Goal: Information Seeking & Learning: Learn about a topic

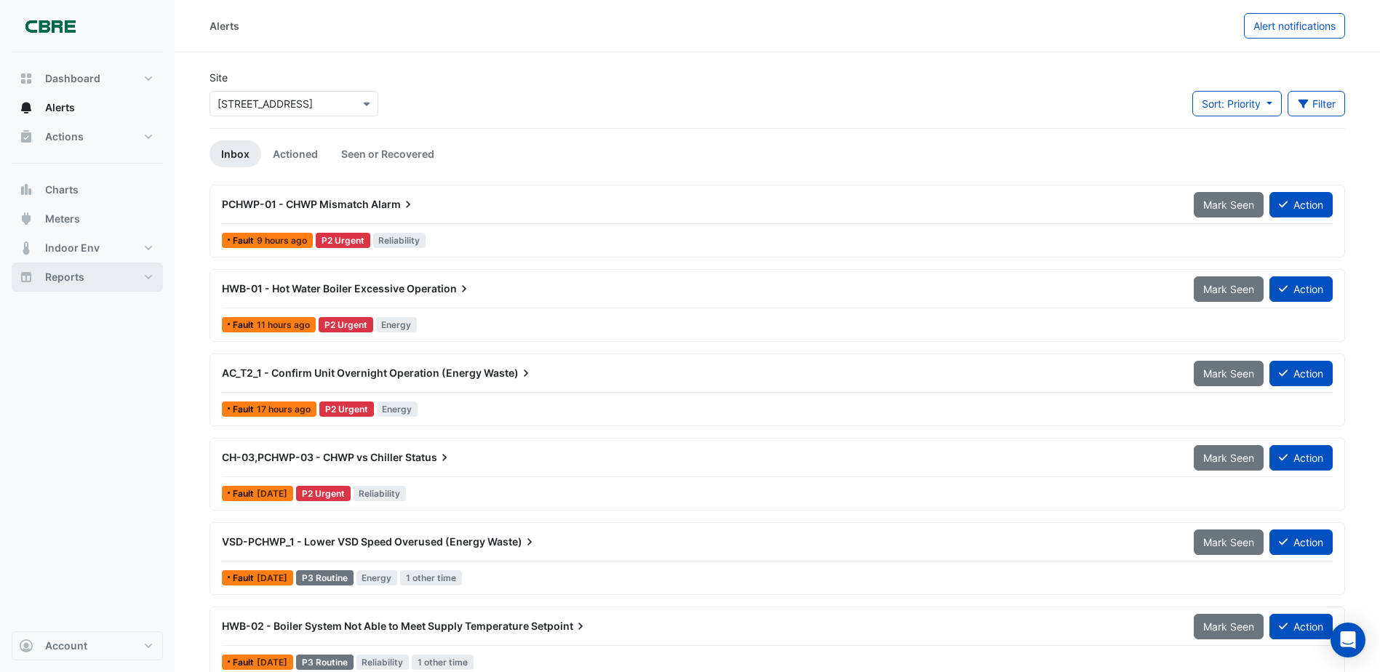
click at [65, 276] on span "Reports" at bounding box center [64, 277] width 39 height 15
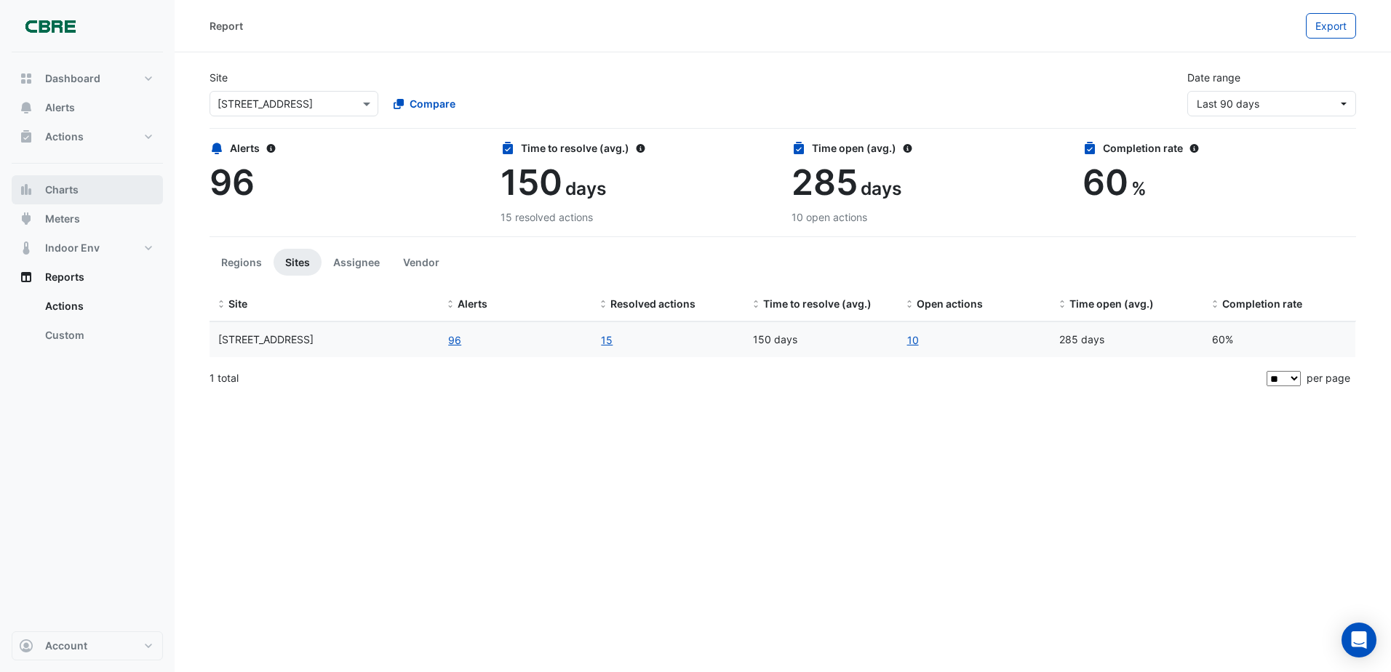
click at [80, 189] on button "Charts" at bounding box center [87, 189] width 151 height 29
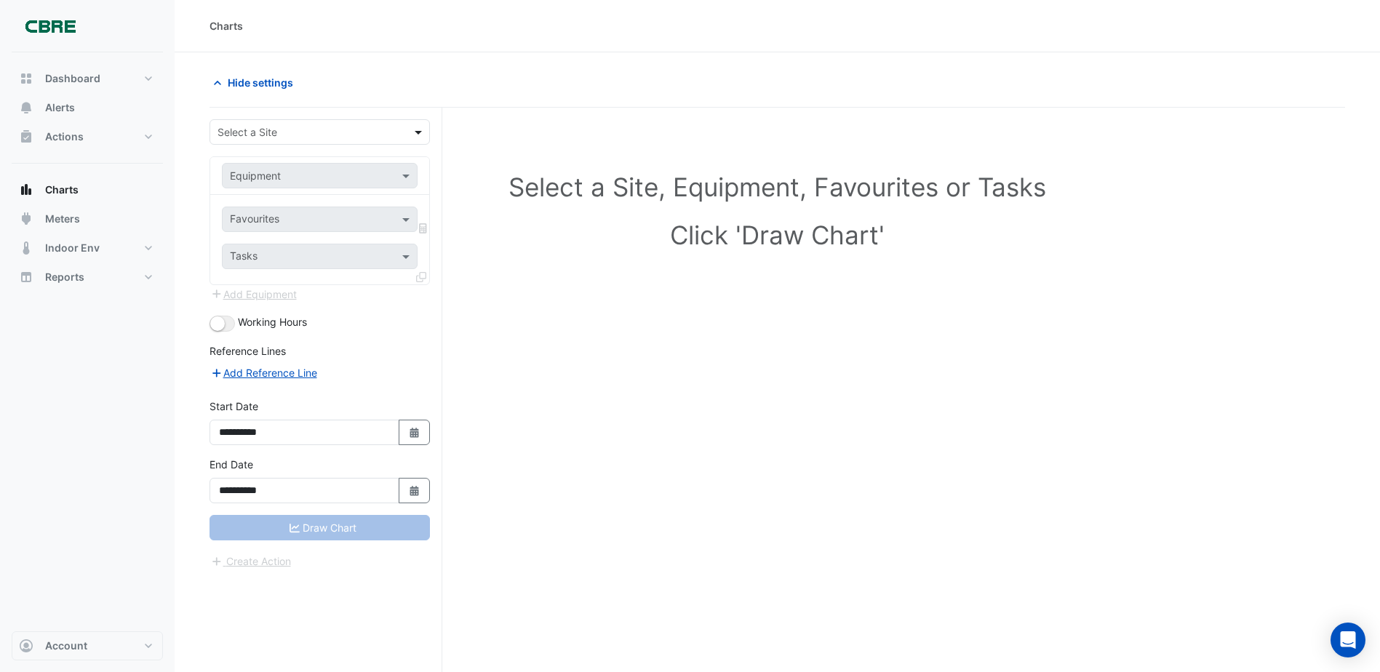
click at [419, 129] on span at bounding box center [420, 131] width 18 height 15
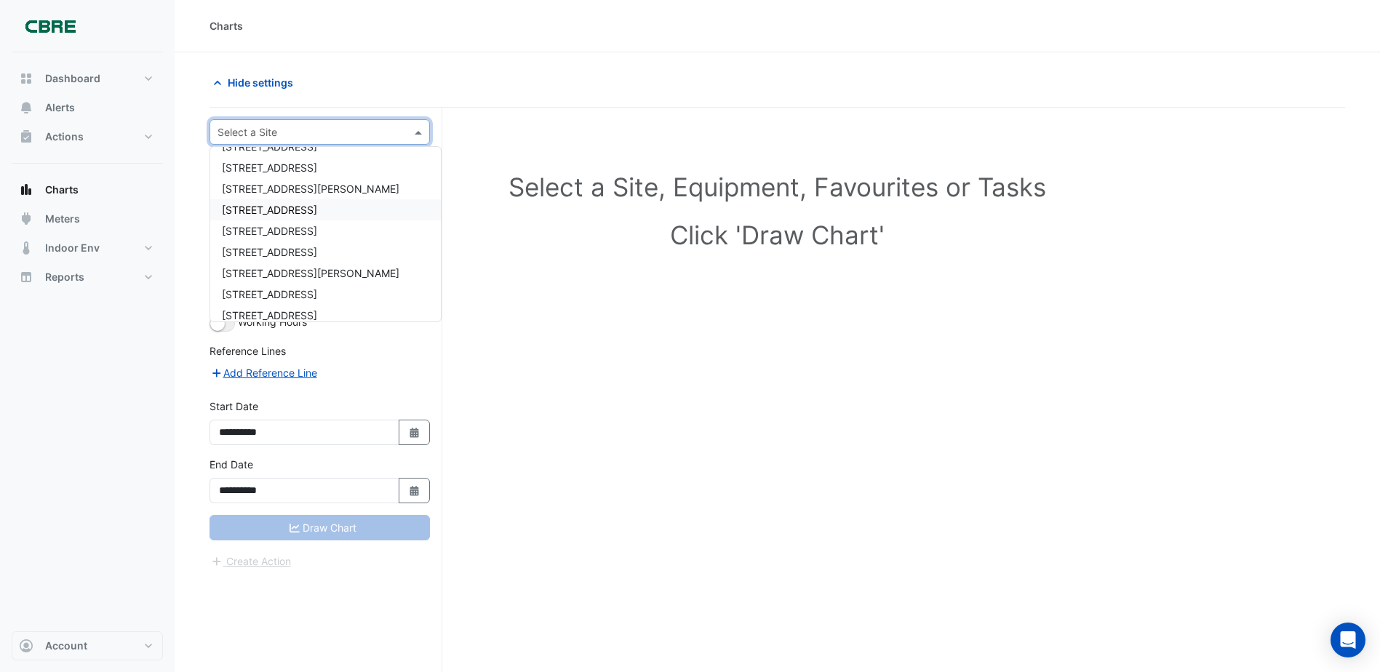
scroll to position [146, 0]
click at [284, 292] on span "[STREET_ADDRESS]" at bounding box center [269, 292] width 95 height 12
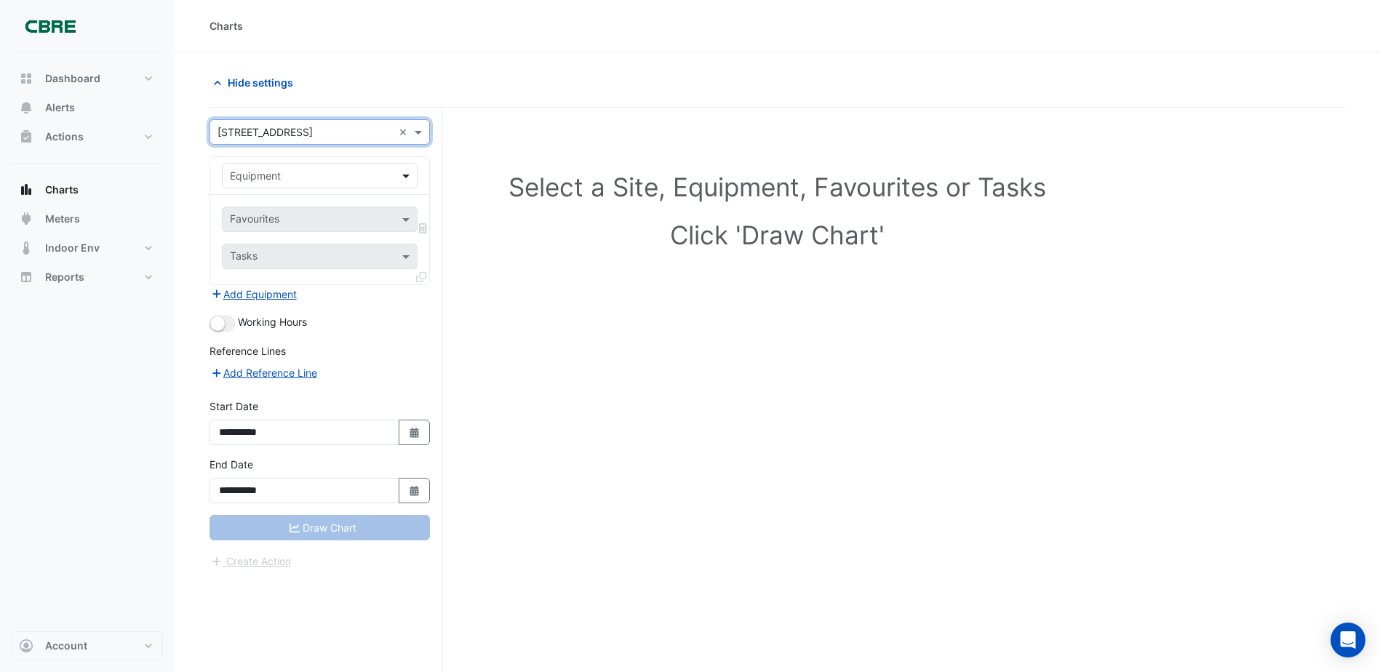
click at [404, 175] on span at bounding box center [408, 175] width 18 height 15
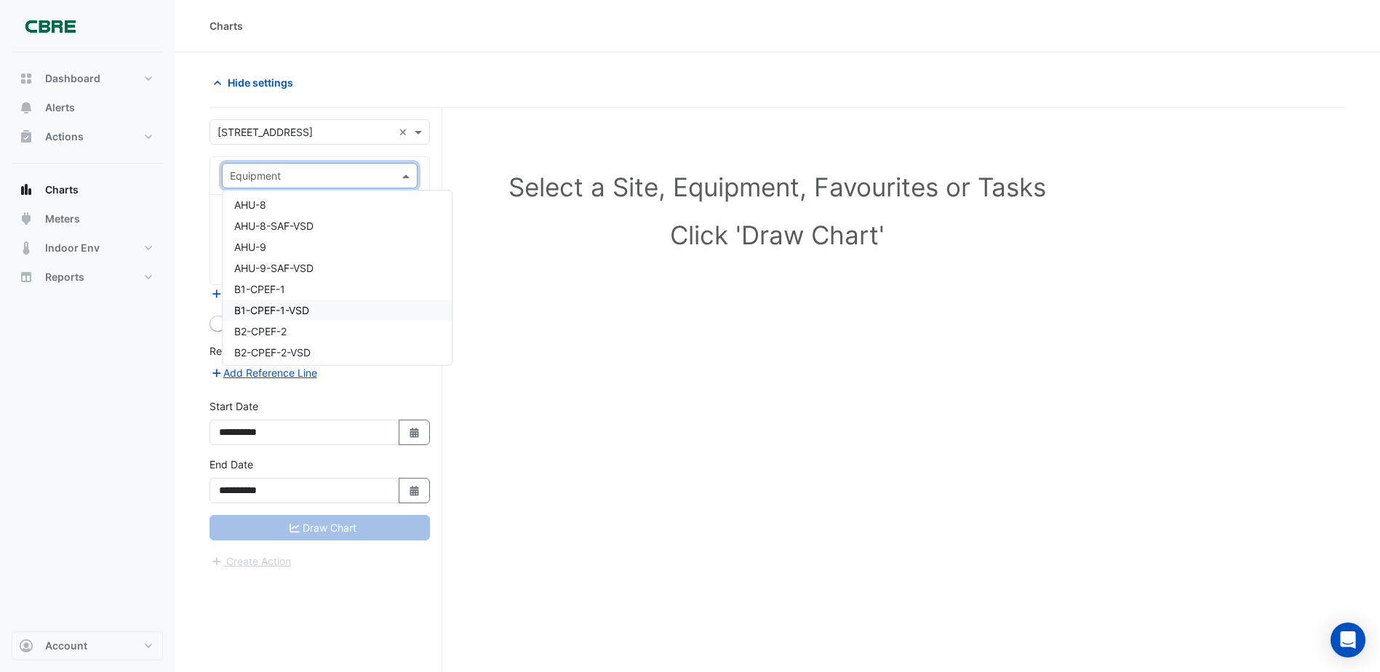
scroll to position [1310, 0]
click at [284, 285] on span "B1-CPEF-1" at bounding box center [259, 290] width 51 height 12
click at [407, 175] on span at bounding box center [408, 175] width 18 height 15
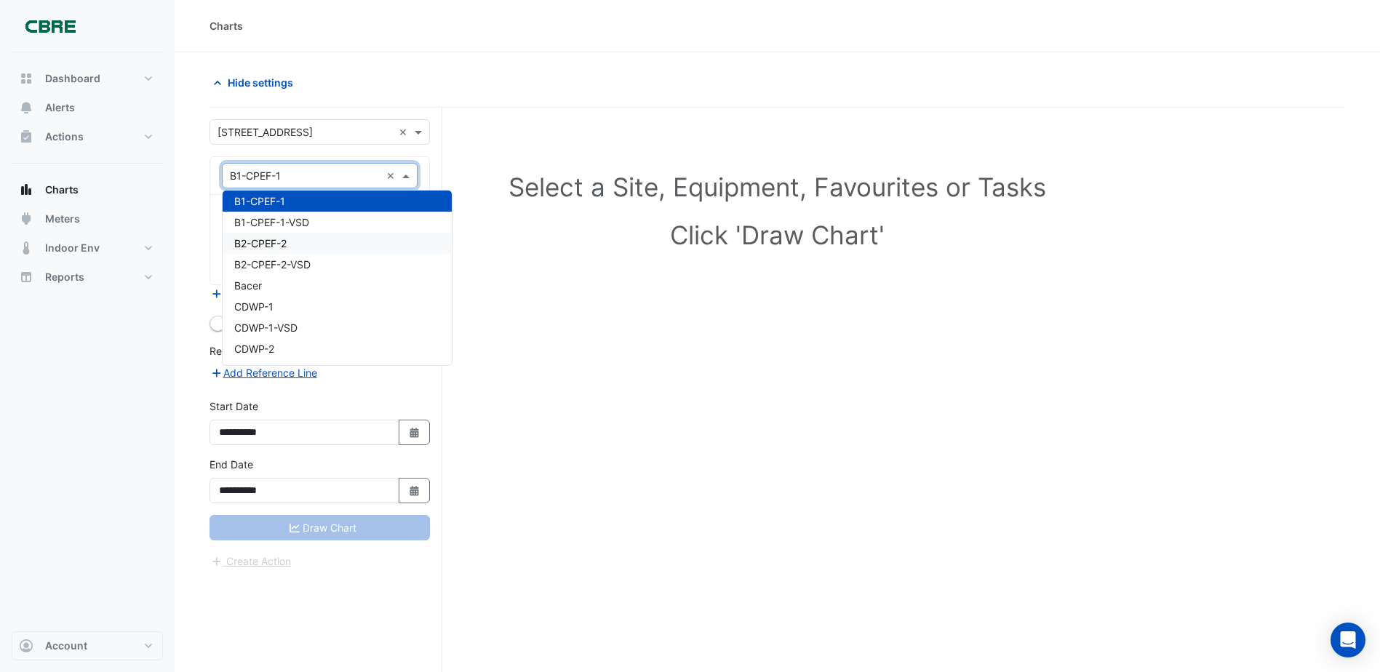
click at [298, 243] on div "B2-CPEF-2" at bounding box center [337, 243] width 229 height 21
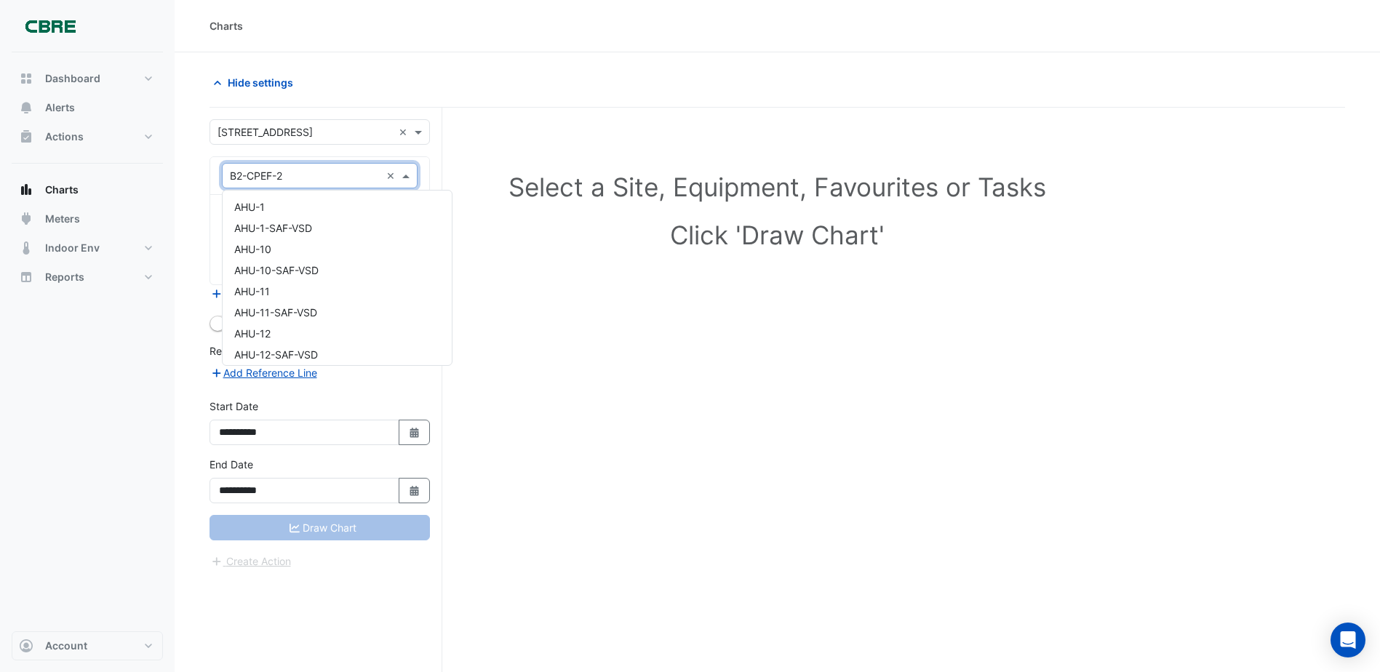
click at [407, 172] on span at bounding box center [408, 175] width 18 height 15
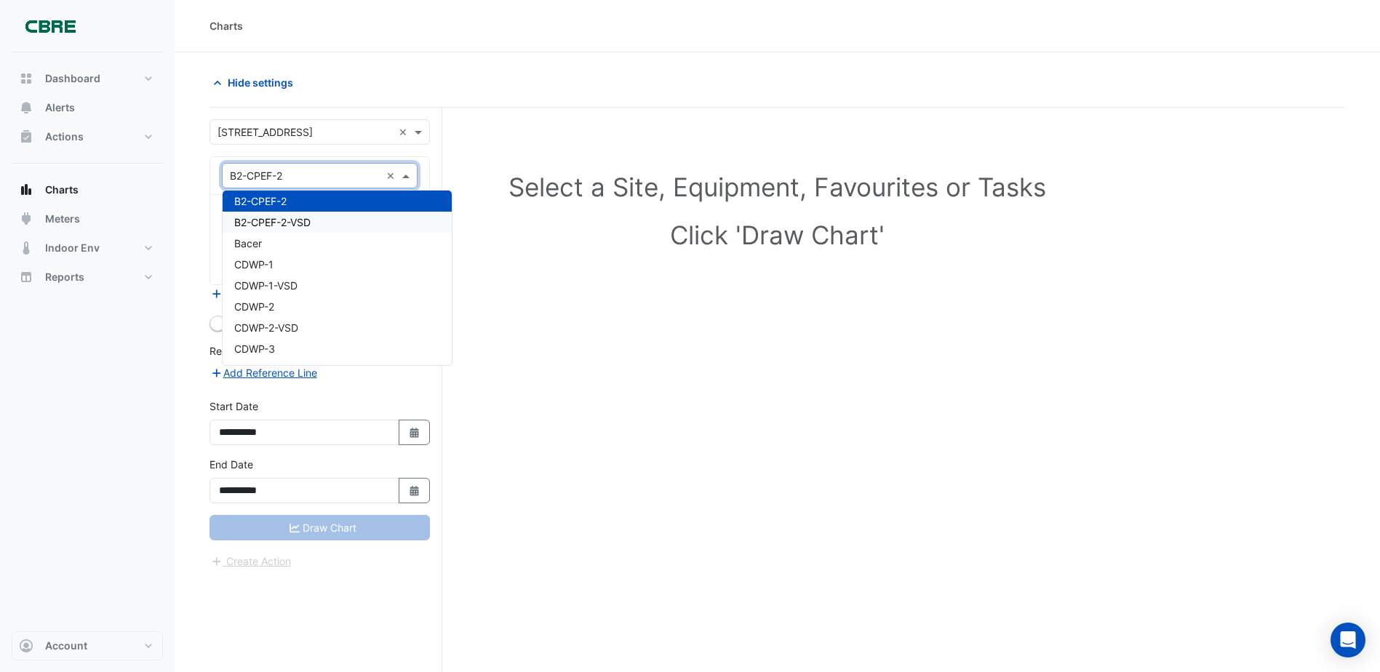
click at [329, 222] on div "B2-CPEF-2-VSD" at bounding box center [337, 222] width 229 height 21
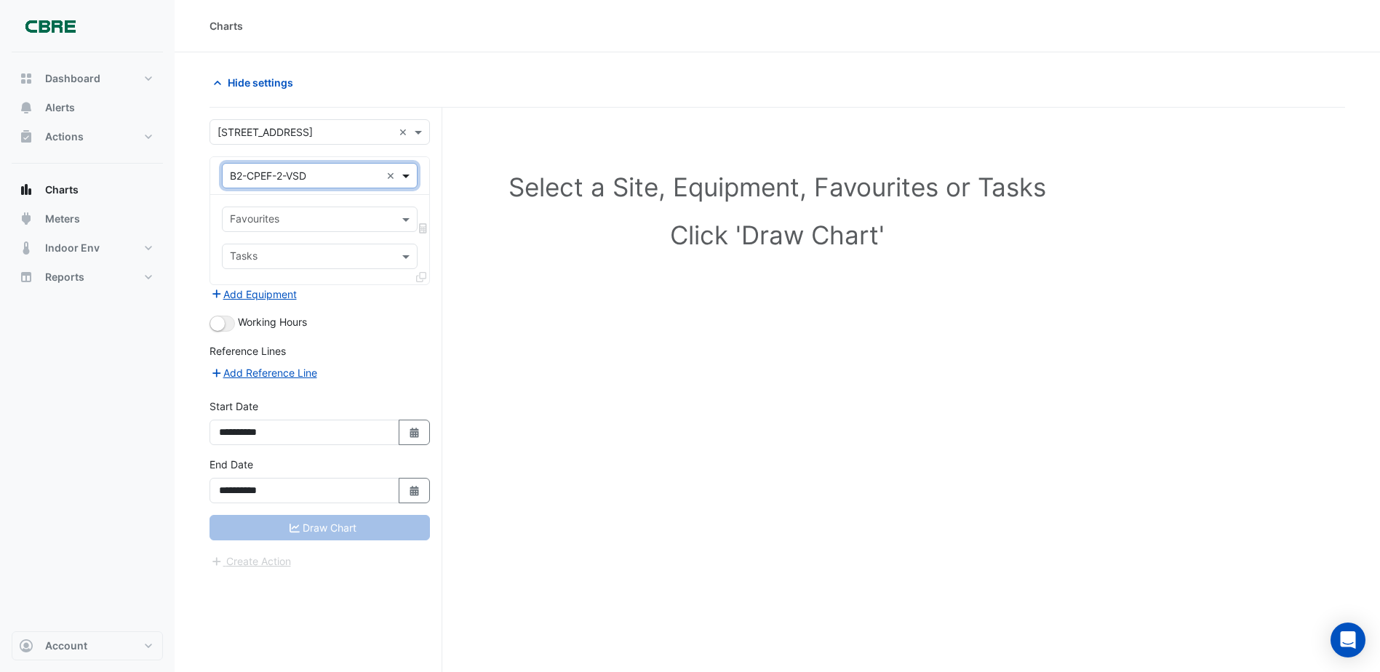
click at [406, 175] on span at bounding box center [408, 175] width 18 height 15
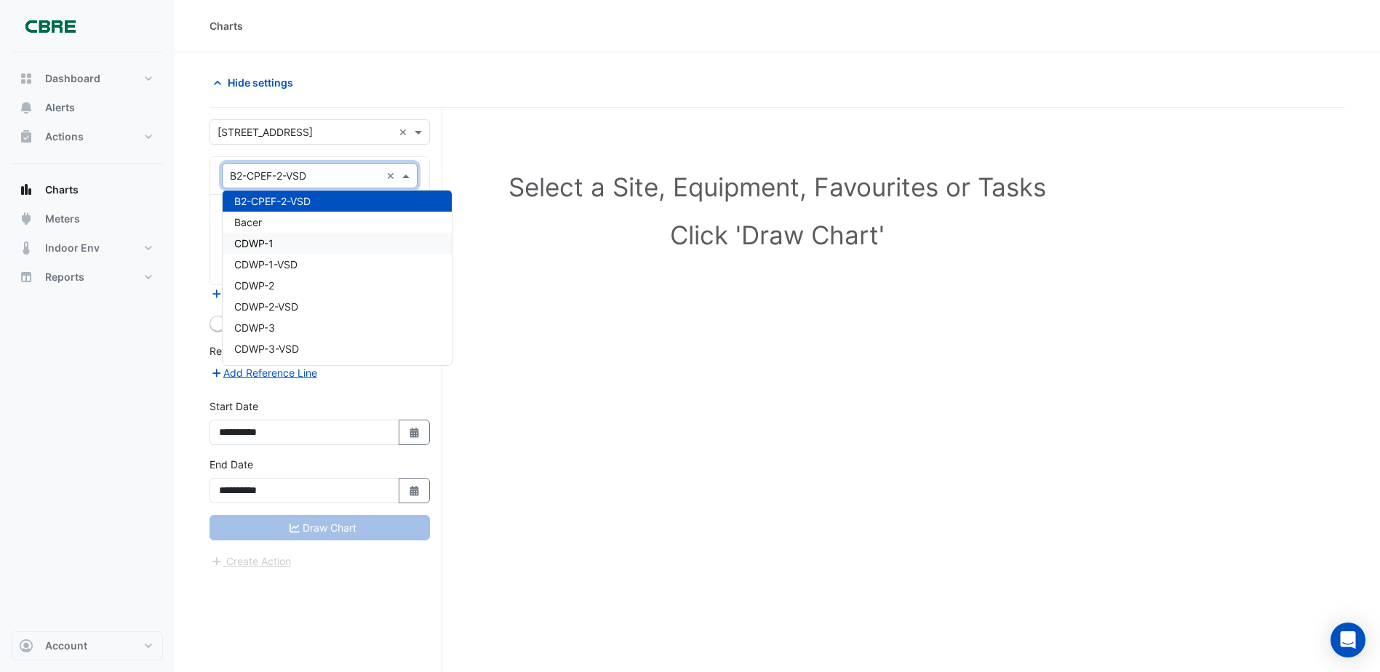
scroll to position [1389, 0]
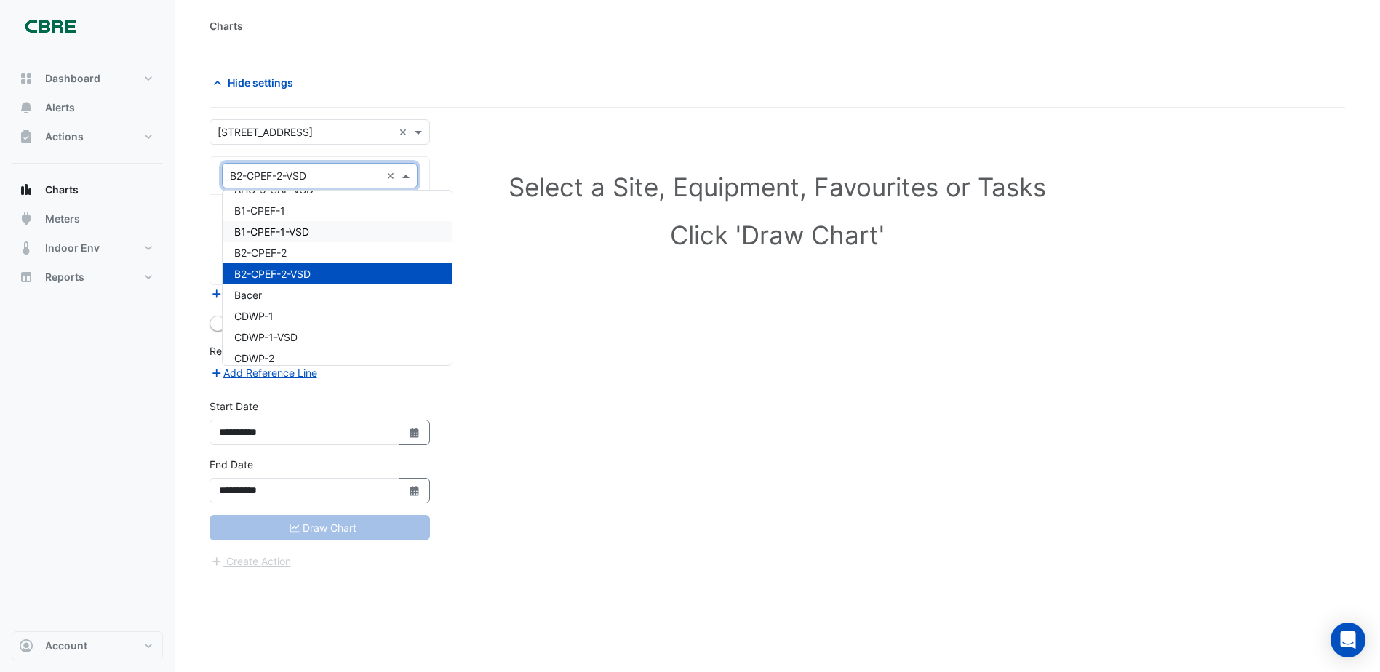
click at [315, 231] on div "B1-CPEF-1-VSD" at bounding box center [337, 231] width 229 height 21
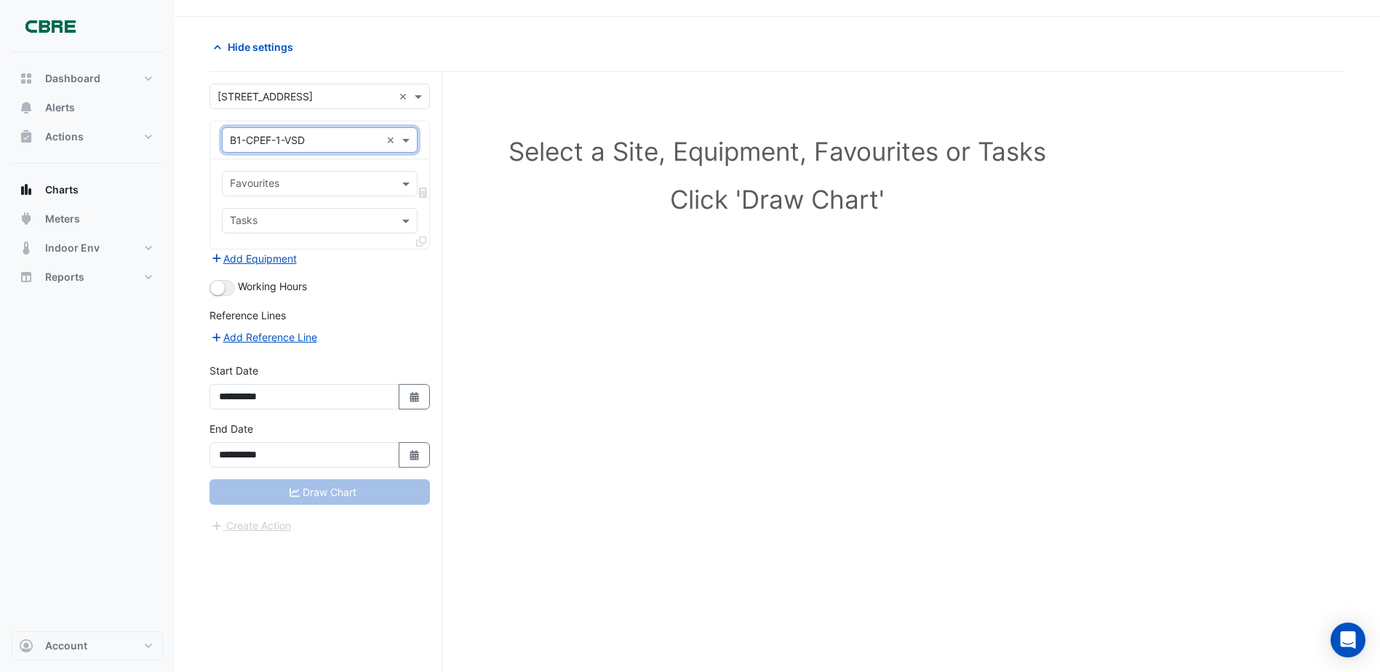
scroll to position [55, 0]
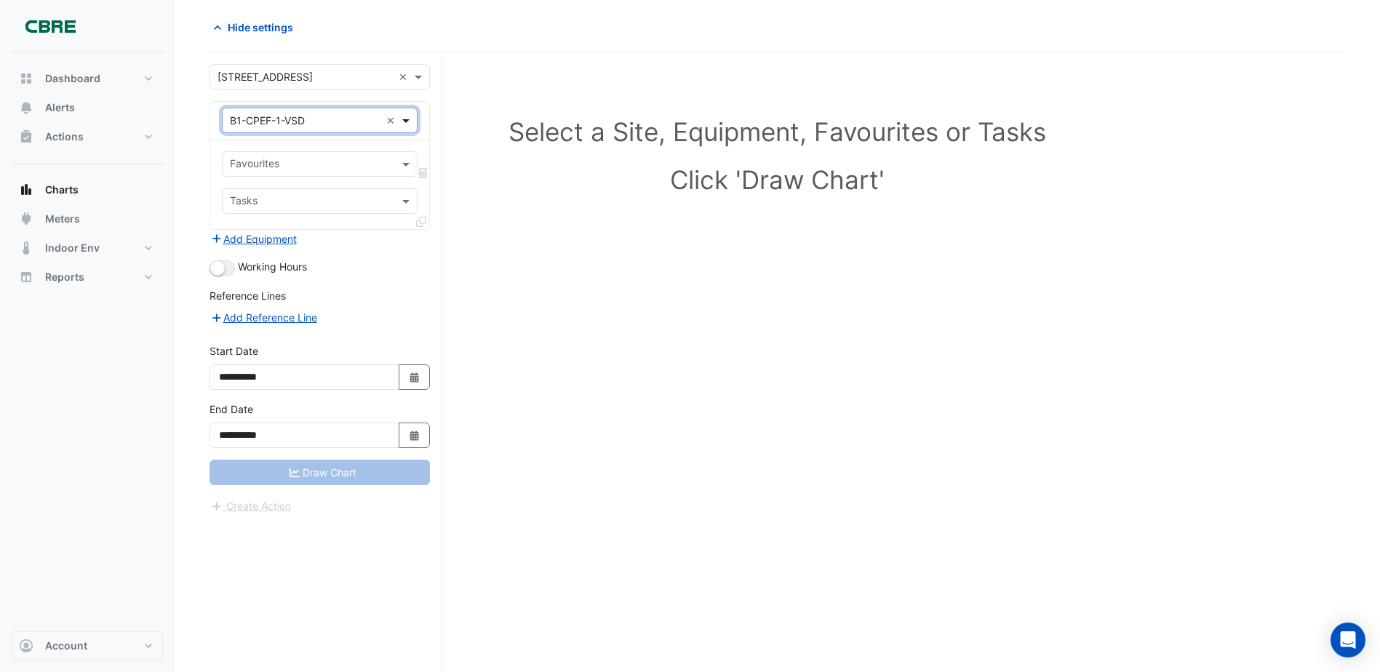
click at [409, 120] on span at bounding box center [408, 120] width 18 height 15
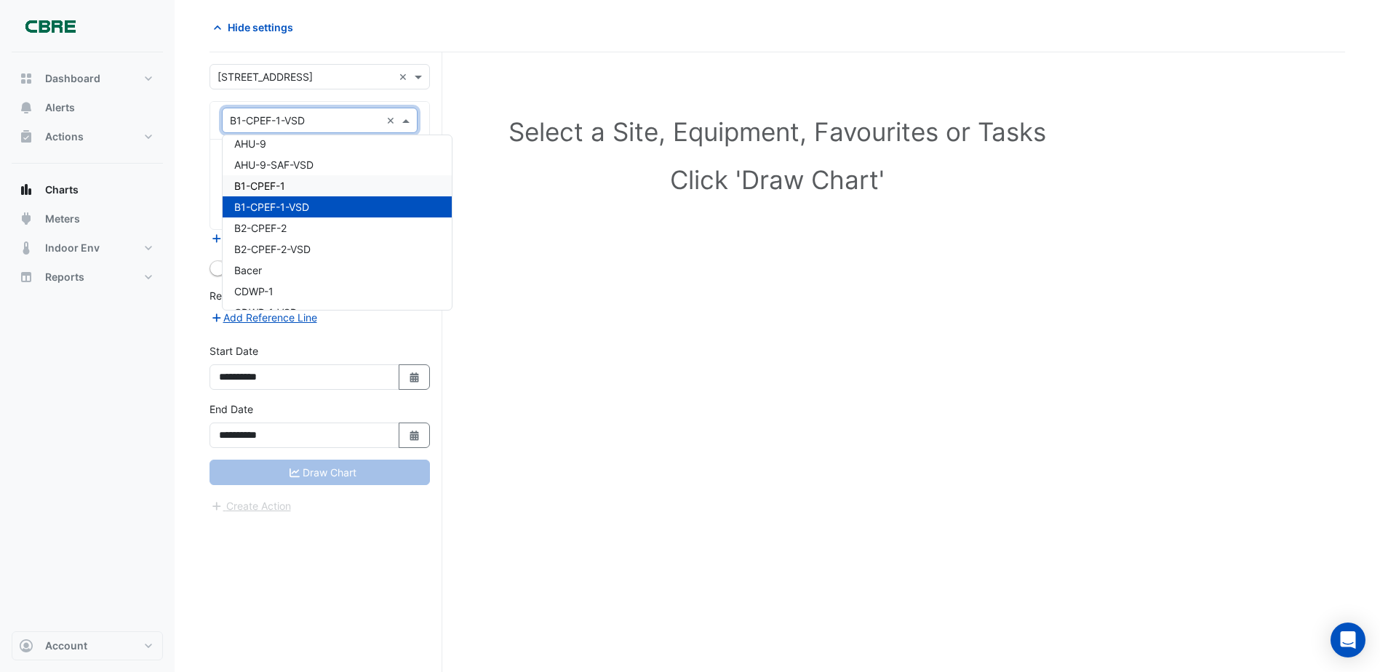
click at [262, 182] on span "B1-CPEF-1" at bounding box center [259, 186] width 51 height 12
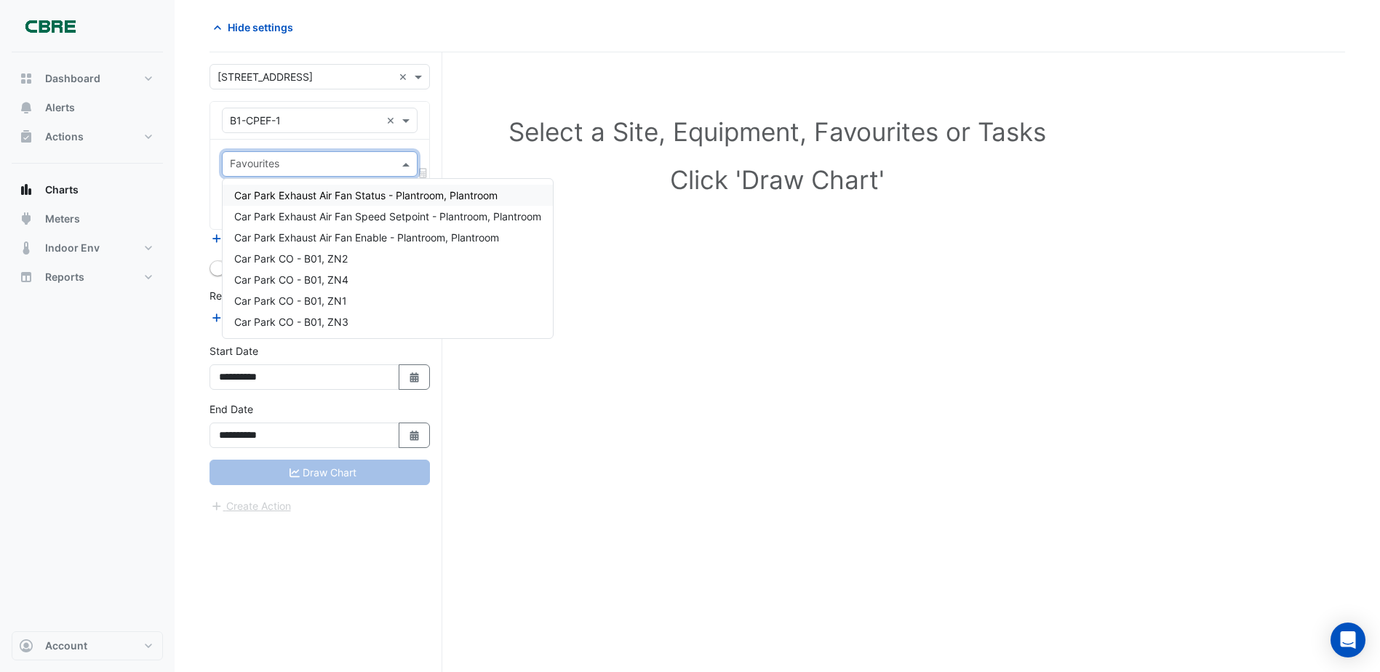
click at [400, 163] on span at bounding box center [408, 163] width 18 height 15
click at [431, 194] on span "Car Park Exhaust Air Fan Status - Plantroom, Plantroom" at bounding box center [365, 195] width 263 height 12
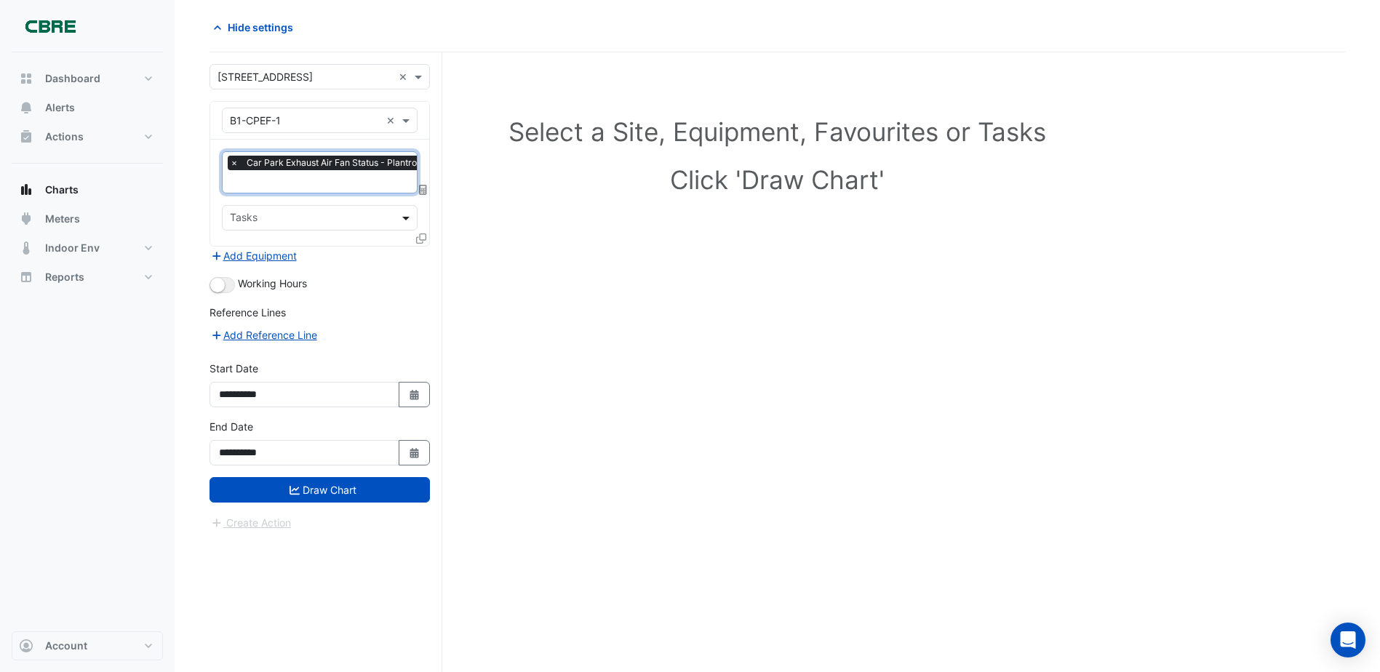
click at [407, 217] on span at bounding box center [408, 217] width 18 height 15
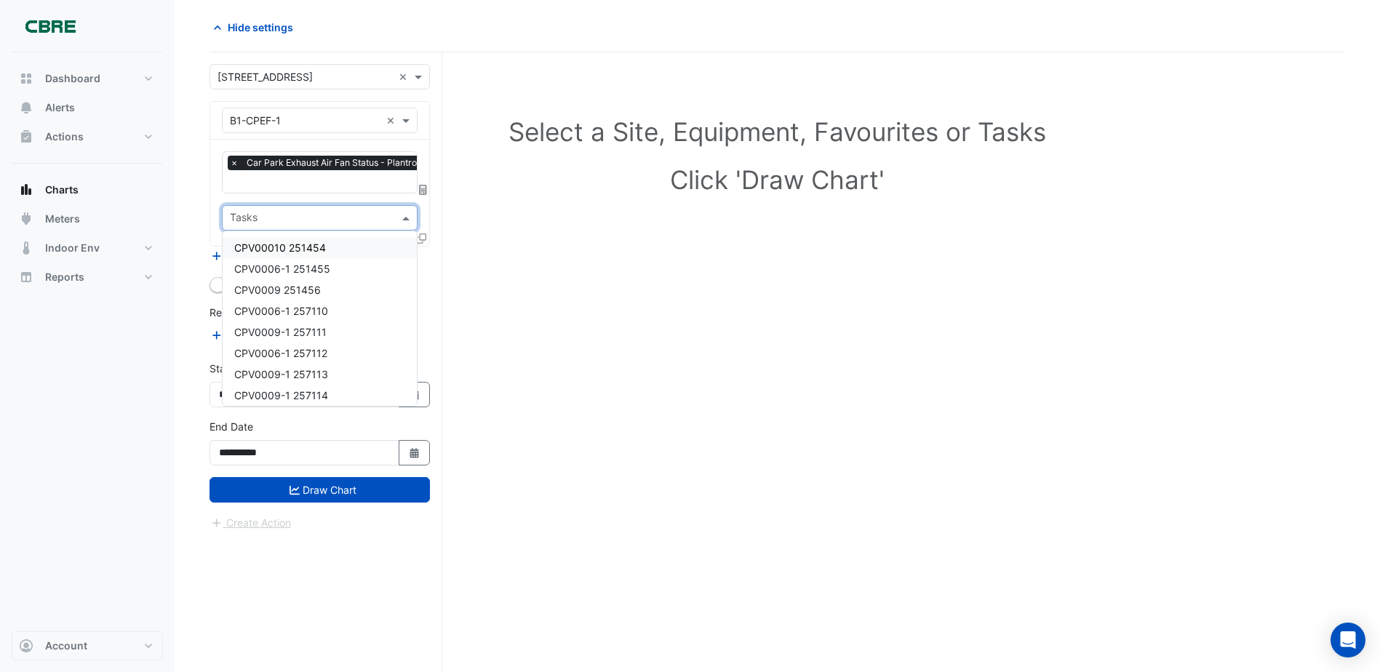
click at [410, 211] on span at bounding box center [408, 217] width 18 height 15
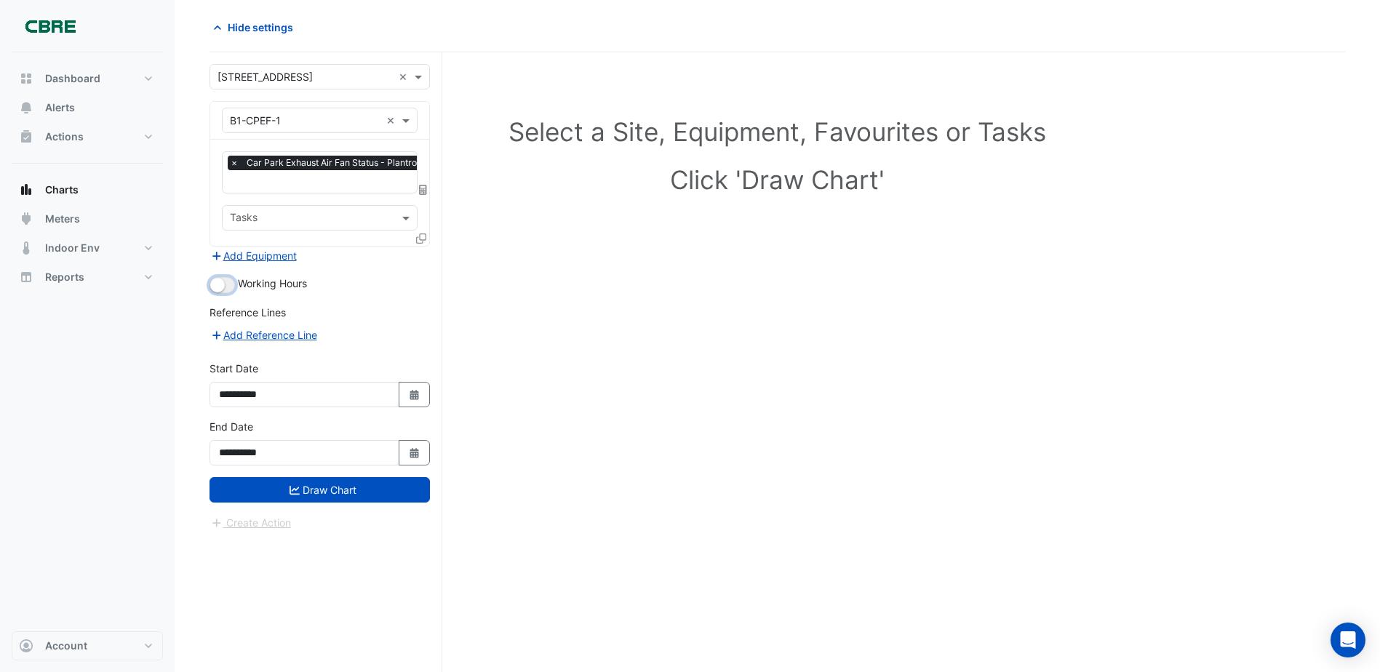
drag, startPoint x: 219, startPoint y: 282, endPoint x: 242, endPoint y: 282, distance: 23.3
click at [242, 282] on div "Working Hours" at bounding box center [320, 284] width 220 height 17
click at [247, 283] on span "Working Hours" at bounding box center [272, 283] width 69 height 12
click at [230, 287] on button "button" at bounding box center [222, 285] width 25 height 16
click at [410, 391] on icon "Select Date" at bounding box center [414, 395] width 13 height 10
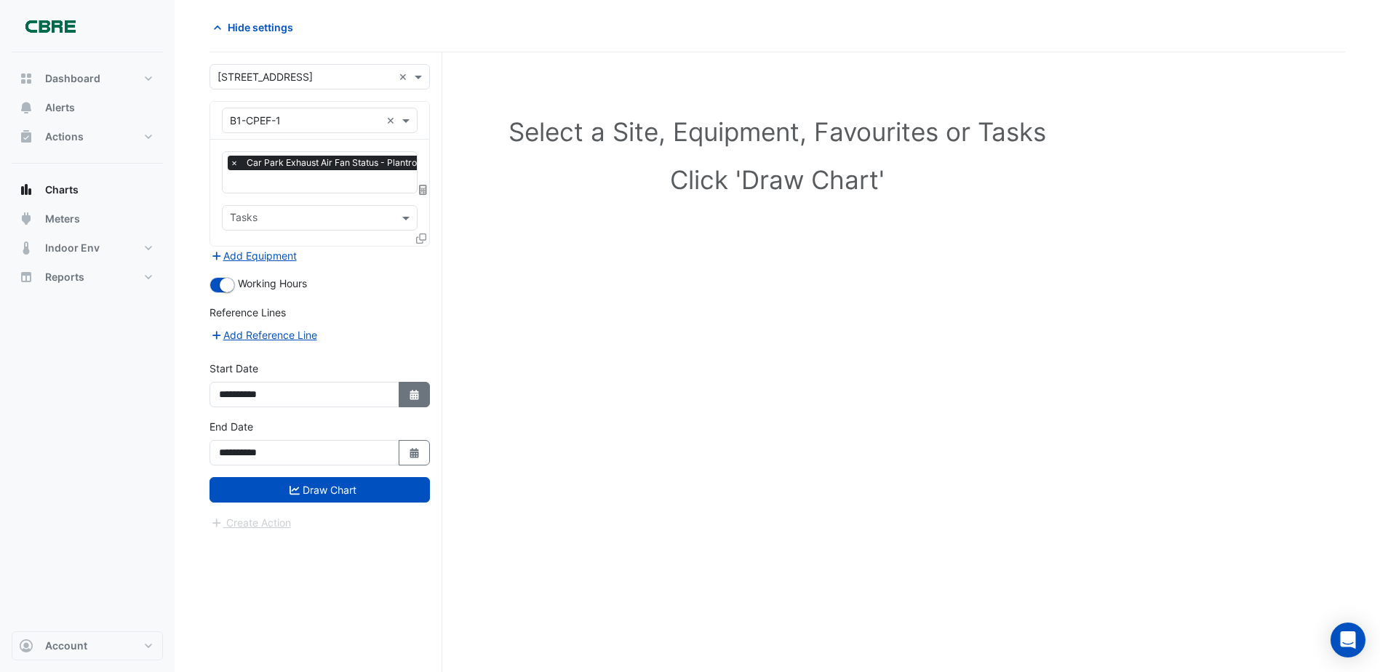
select select "*"
select select "****"
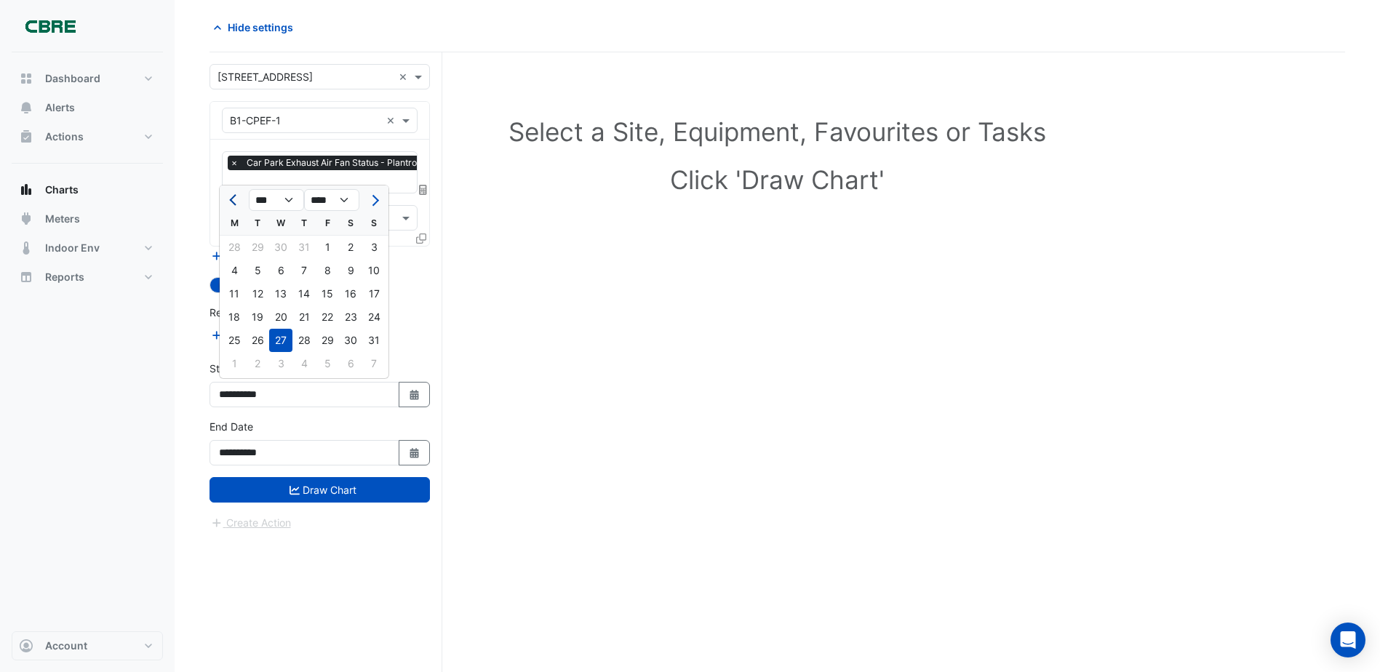
click at [234, 199] on span "Previous month" at bounding box center [234, 200] width 11 height 11
select select "*"
click at [255, 243] on div "1" at bounding box center [257, 247] width 23 height 23
type input "**********"
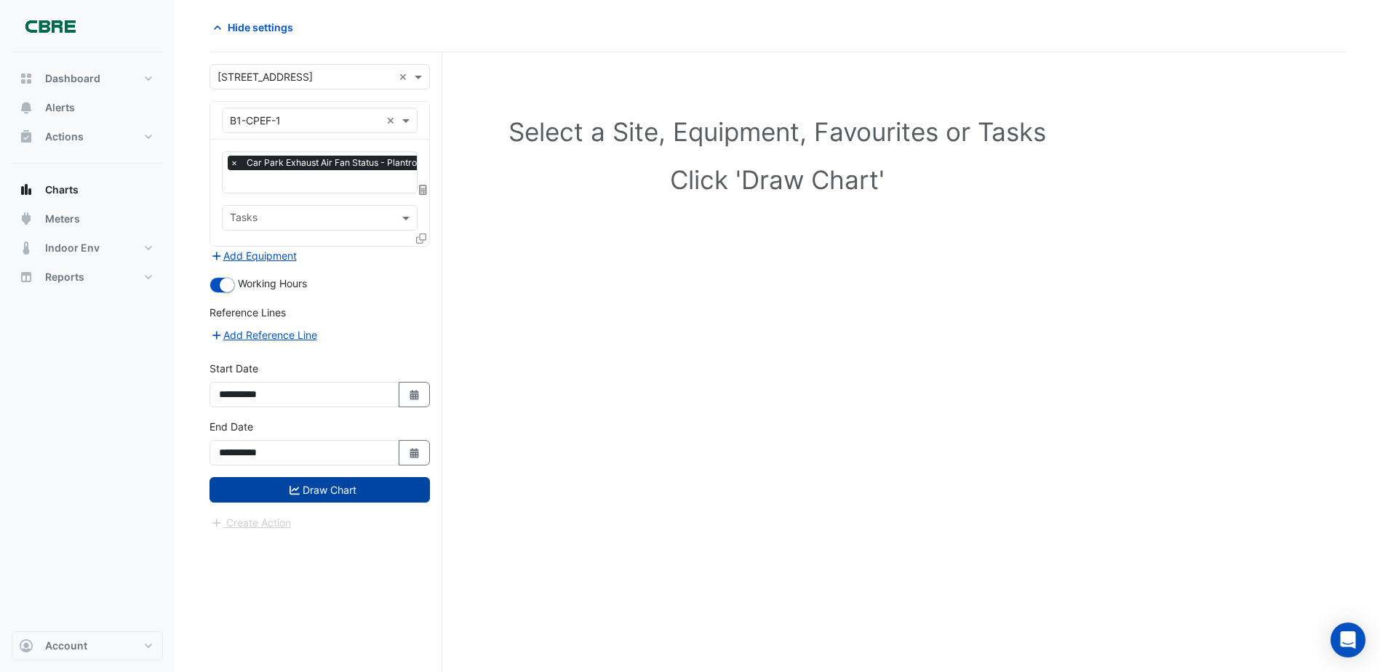
drag, startPoint x: 354, startPoint y: 490, endPoint x: 367, endPoint y: 479, distance: 17.5
click at [354, 489] on button "Draw Chart" at bounding box center [320, 489] width 220 height 25
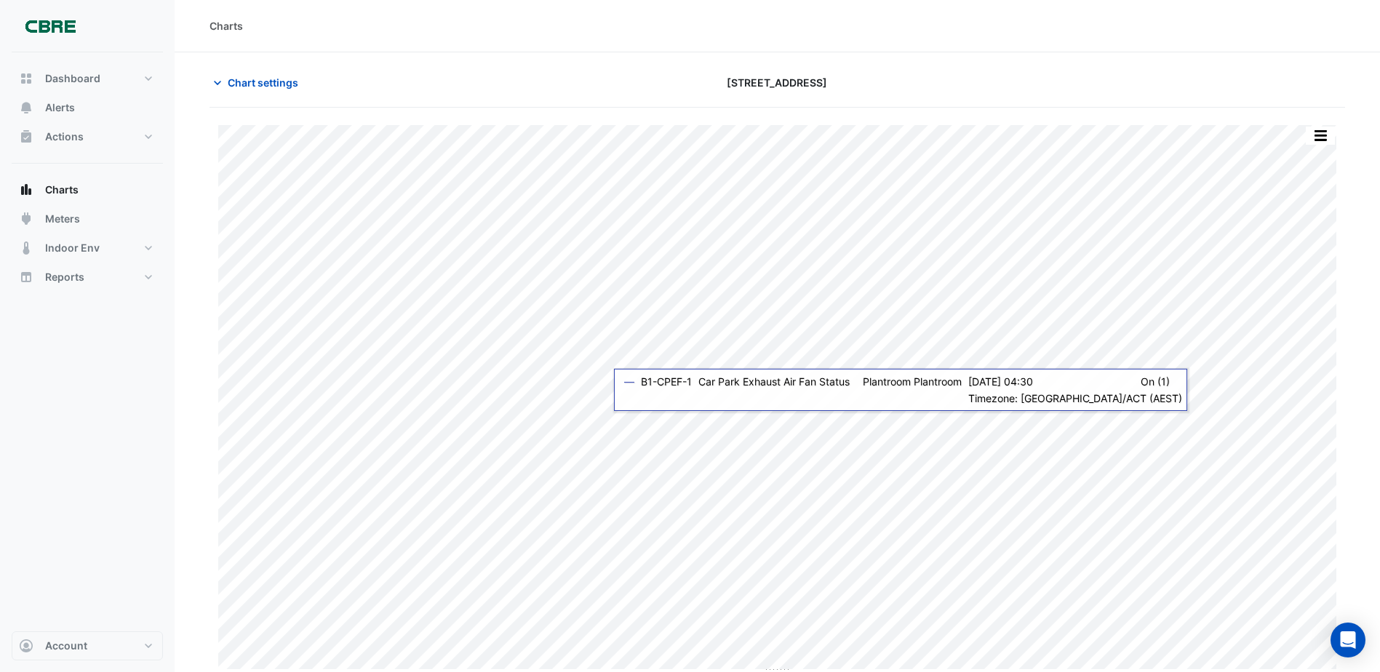
scroll to position [4, 0]
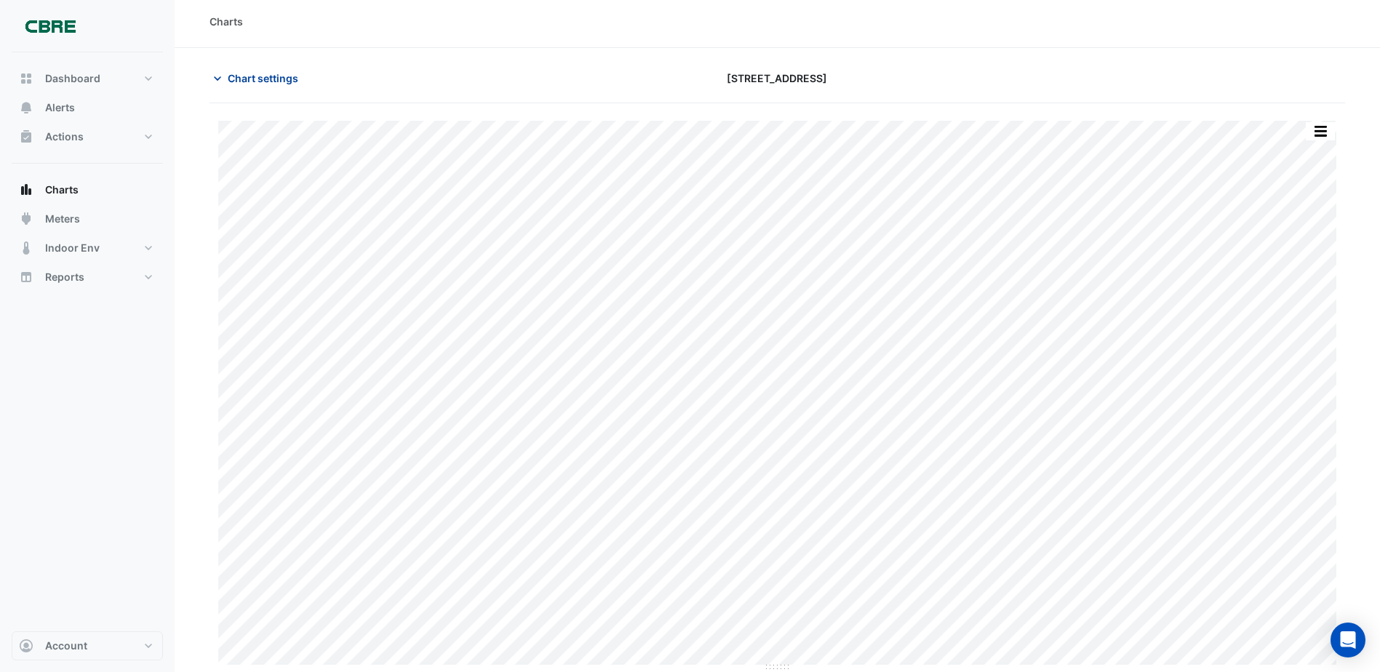
click at [217, 77] on icon "button" at bounding box center [217, 78] width 15 height 15
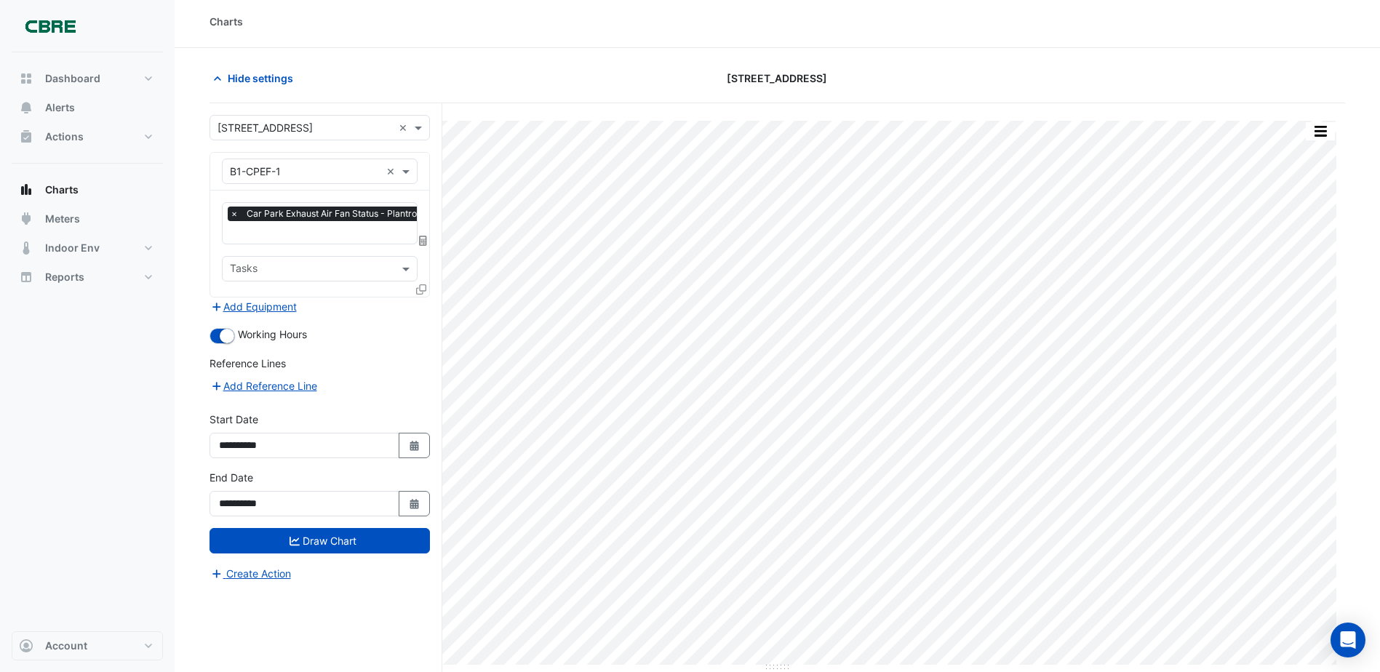
click at [272, 268] on input "text" at bounding box center [311, 270] width 163 height 15
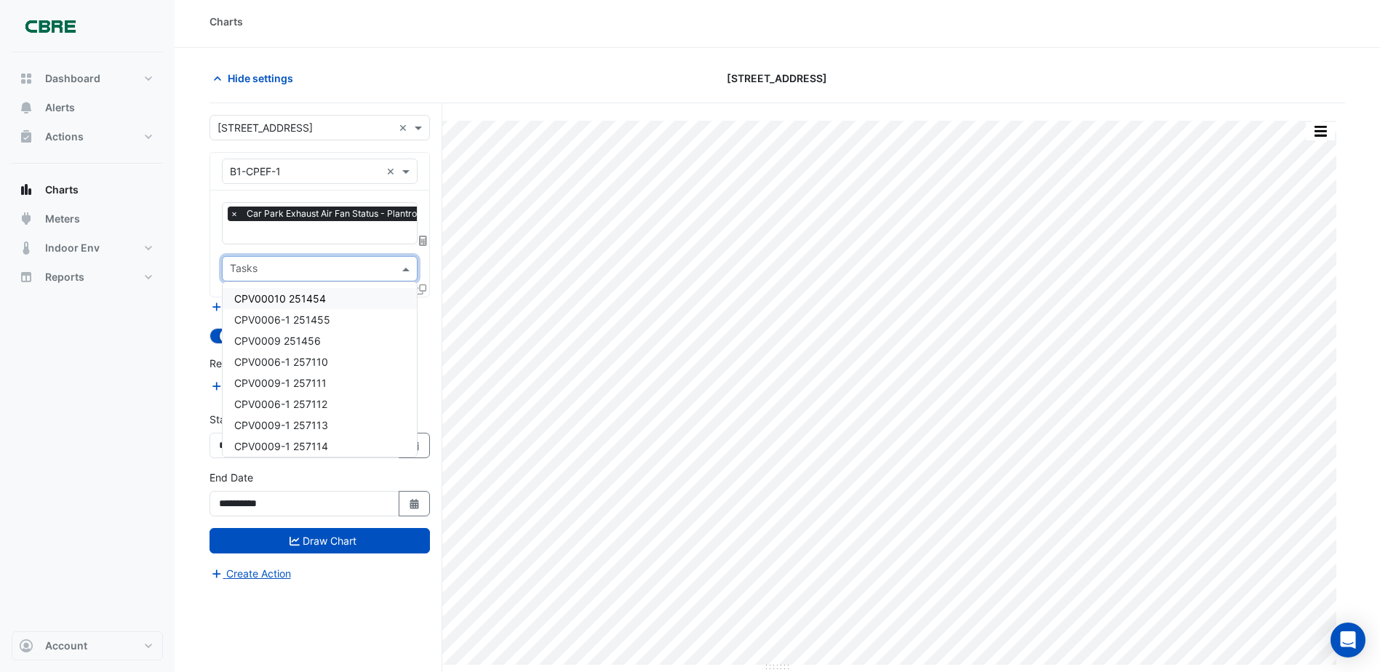
click at [303, 294] on span "CPV00010 251454" at bounding box center [280, 298] width 92 height 12
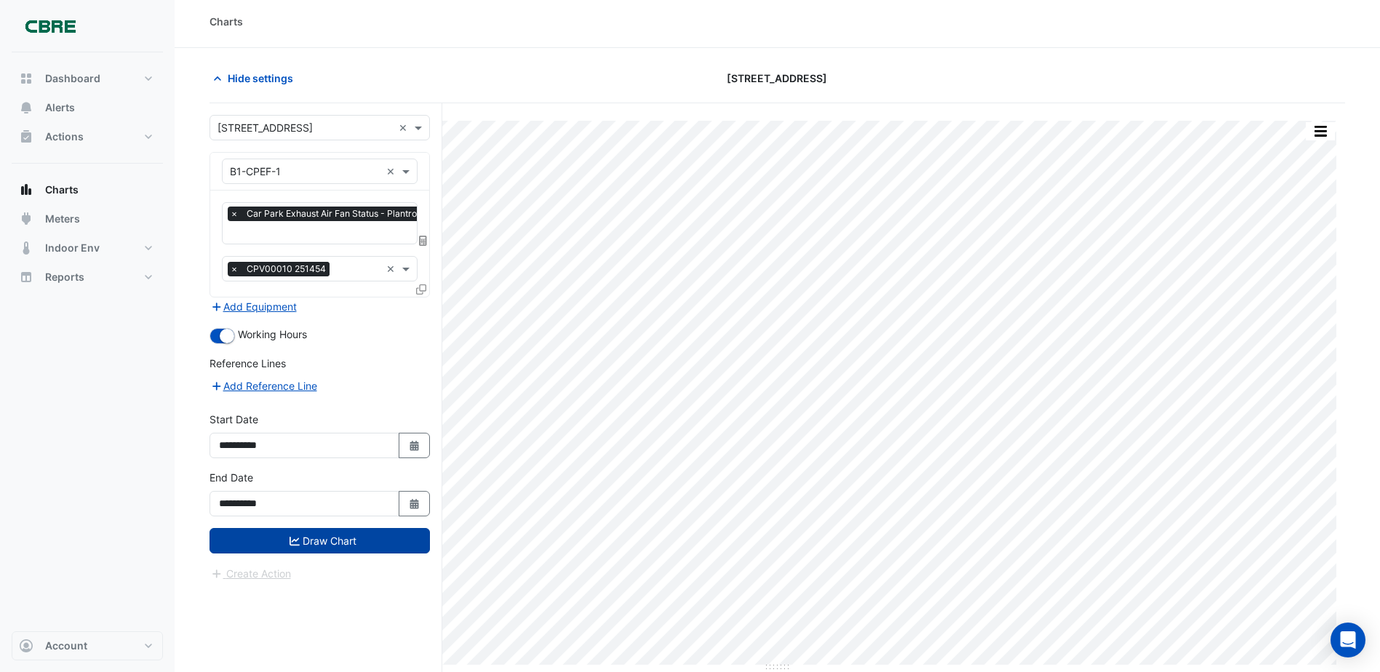
click at [338, 538] on button "Draw Chart" at bounding box center [320, 540] width 220 height 25
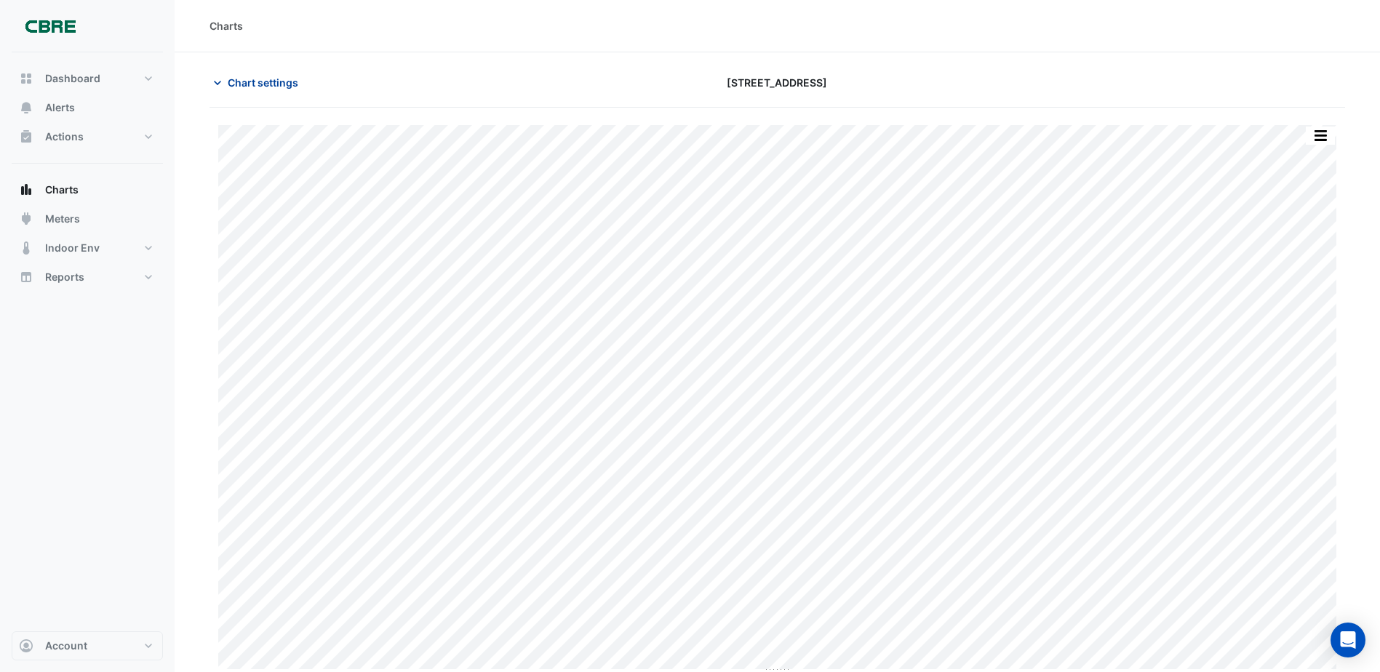
click at [245, 81] on span "Chart settings" at bounding box center [263, 82] width 71 height 15
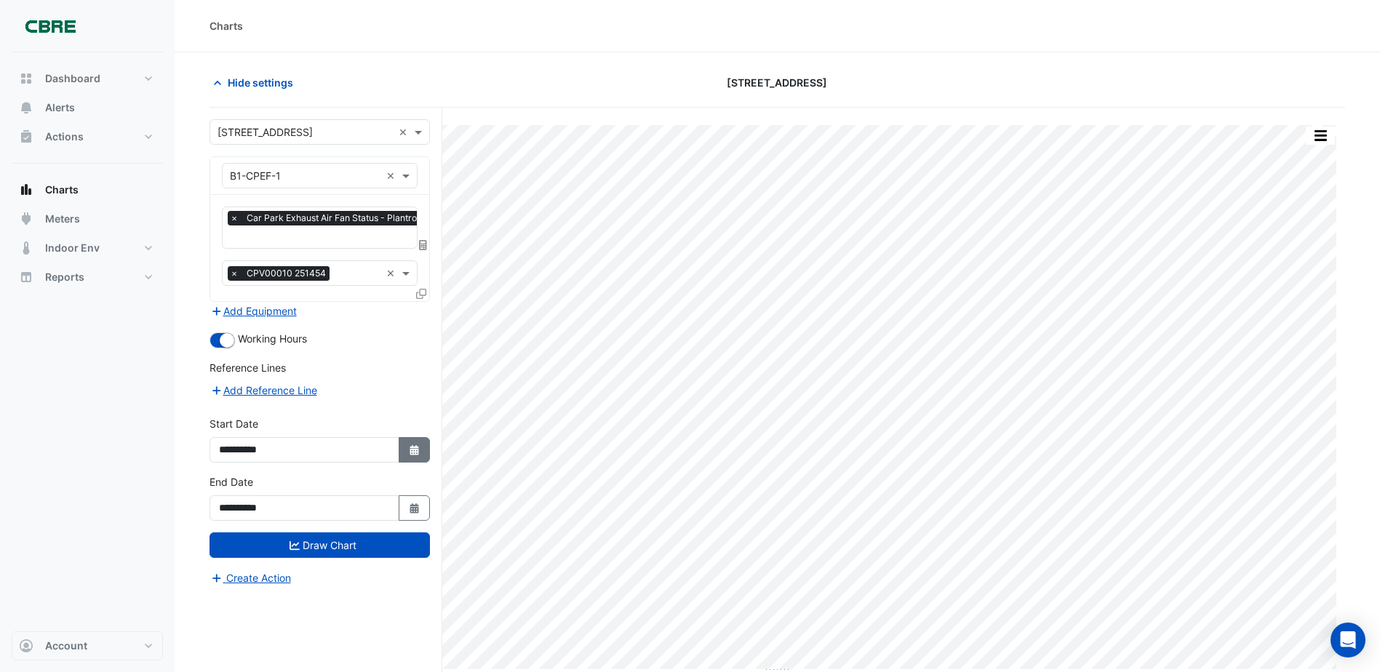
click at [419, 447] on icon "Select Date" at bounding box center [414, 450] width 13 height 10
select select "*"
select select "****"
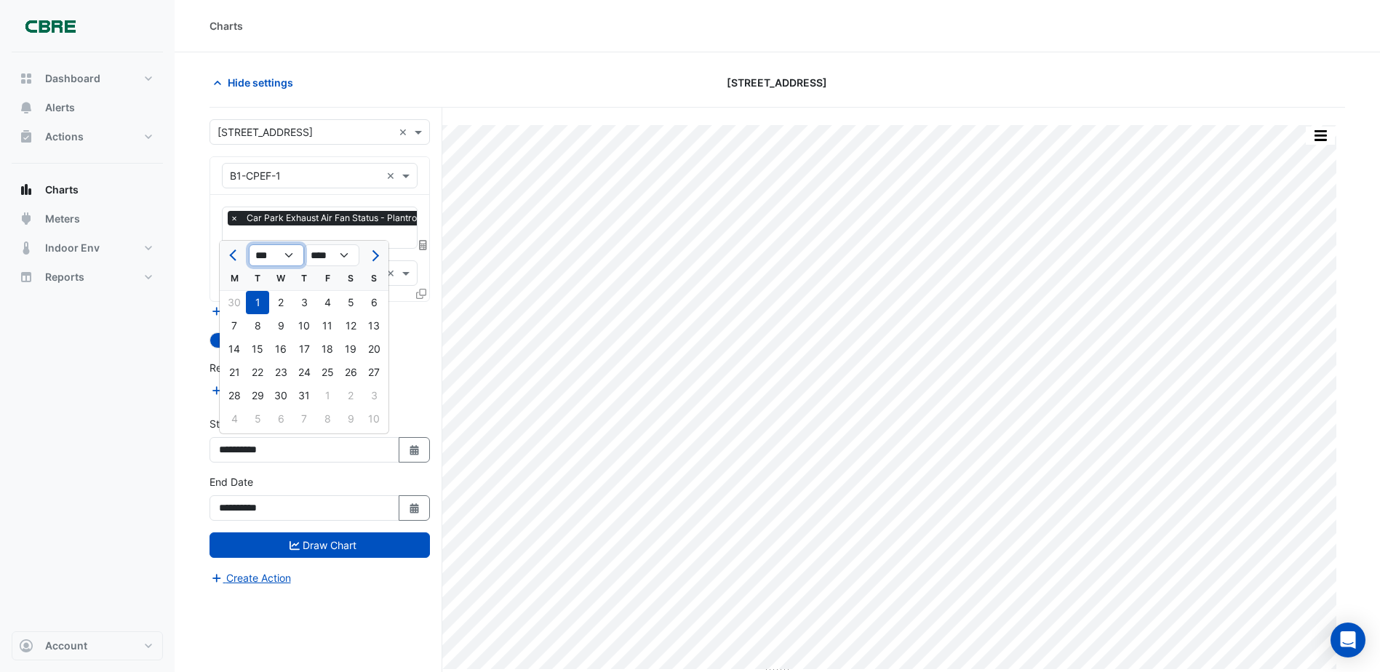
click at [284, 255] on select "*** *** *** *** *** *** *** *** ***" at bounding box center [276, 255] width 55 height 22
select select "*"
click at [249, 244] on select "*** *** *** *** *** *** *** *** ***" at bounding box center [276, 255] width 55 height 22
click at [235, 303] on div "1" at bounding box center [234, 302] width 23 height 23
type input "**********"
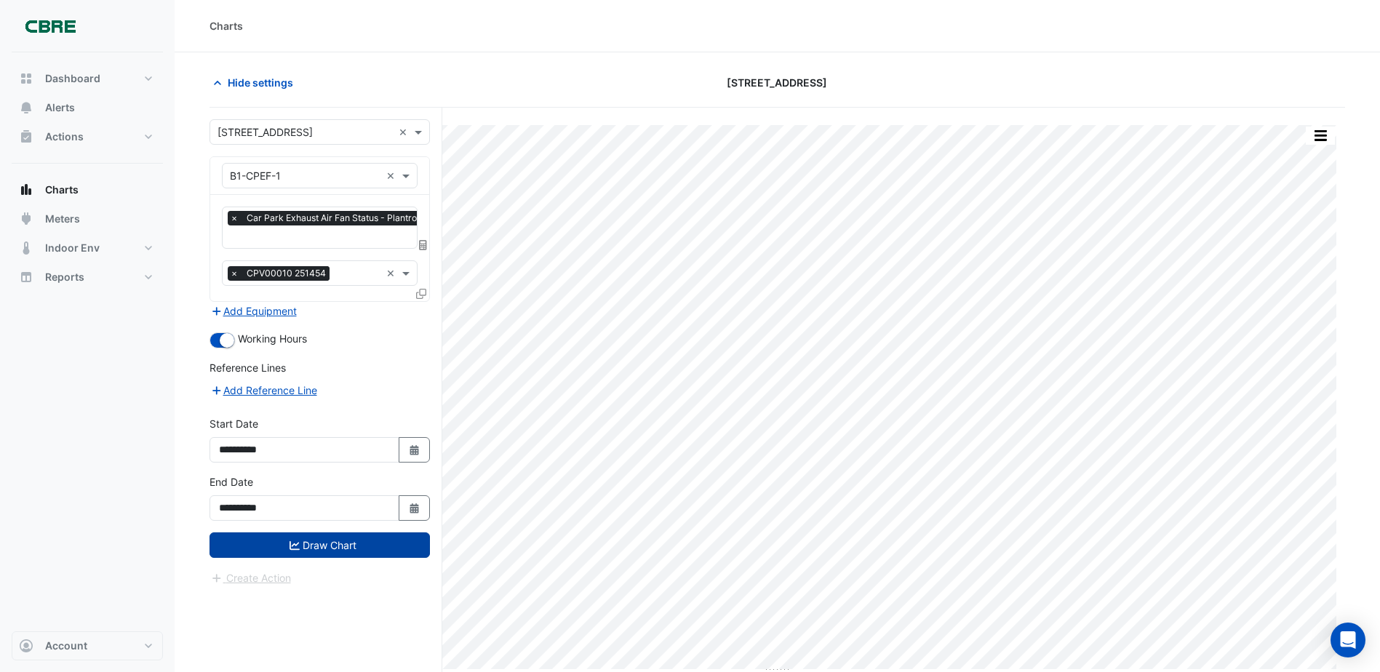
drag, startPoint x: 319, startPoint y: 541, endPoint x: 346, endPoint y: 541, distance: 27.6
click at [319, 541] on button "Draw Chart" at bounding box center [320, 545] width 220 height 25
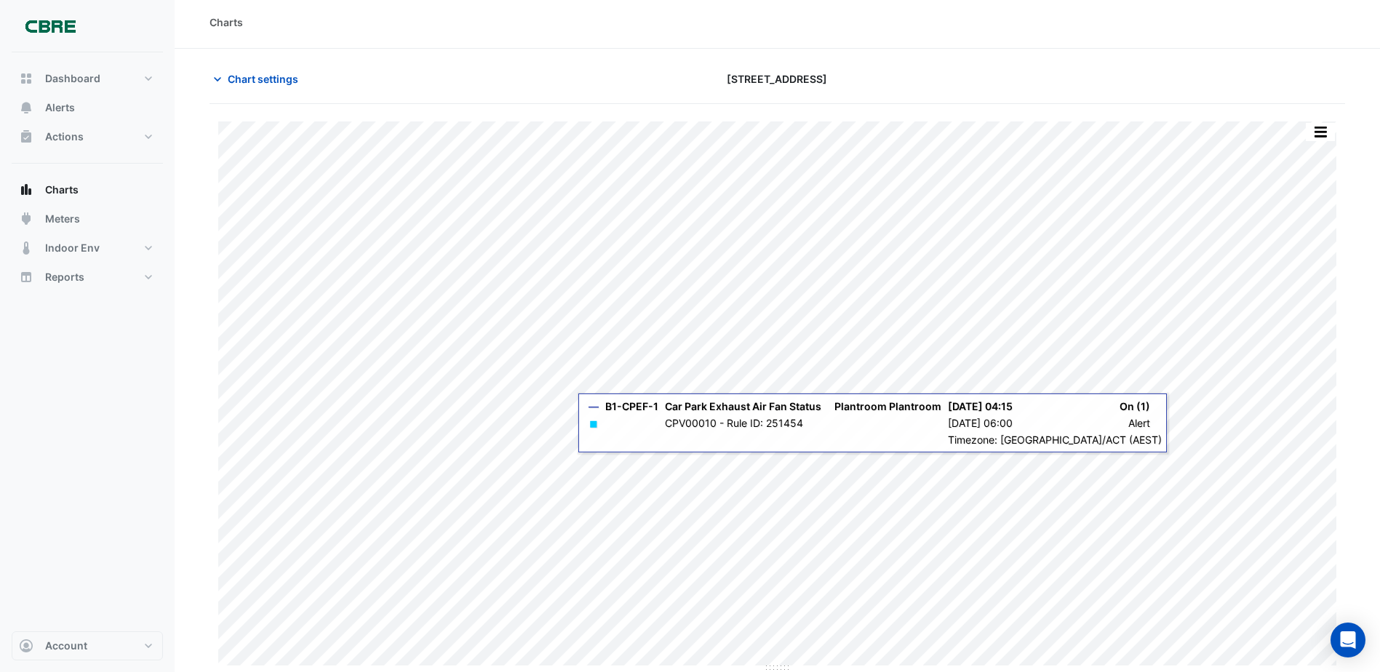
scroll to position [4, 0]
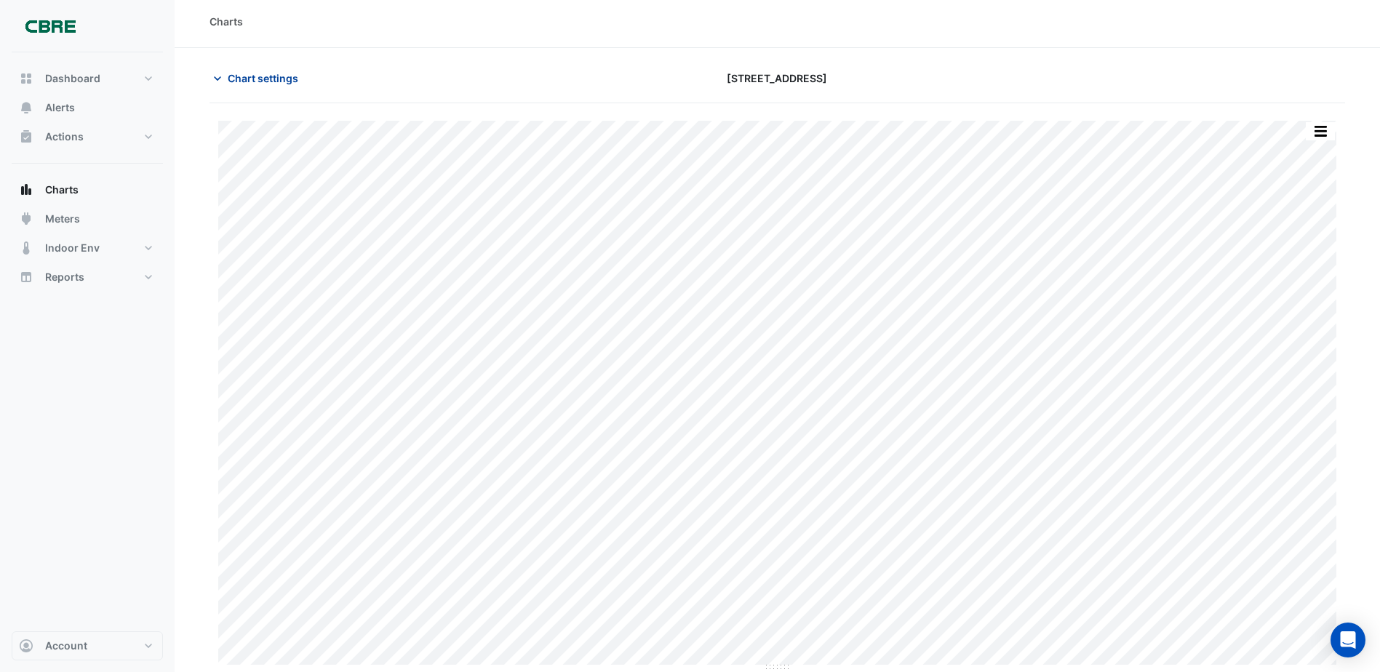
click at [218, 78] on icon "button" at bounding box center [217, 78] width 15 height 15
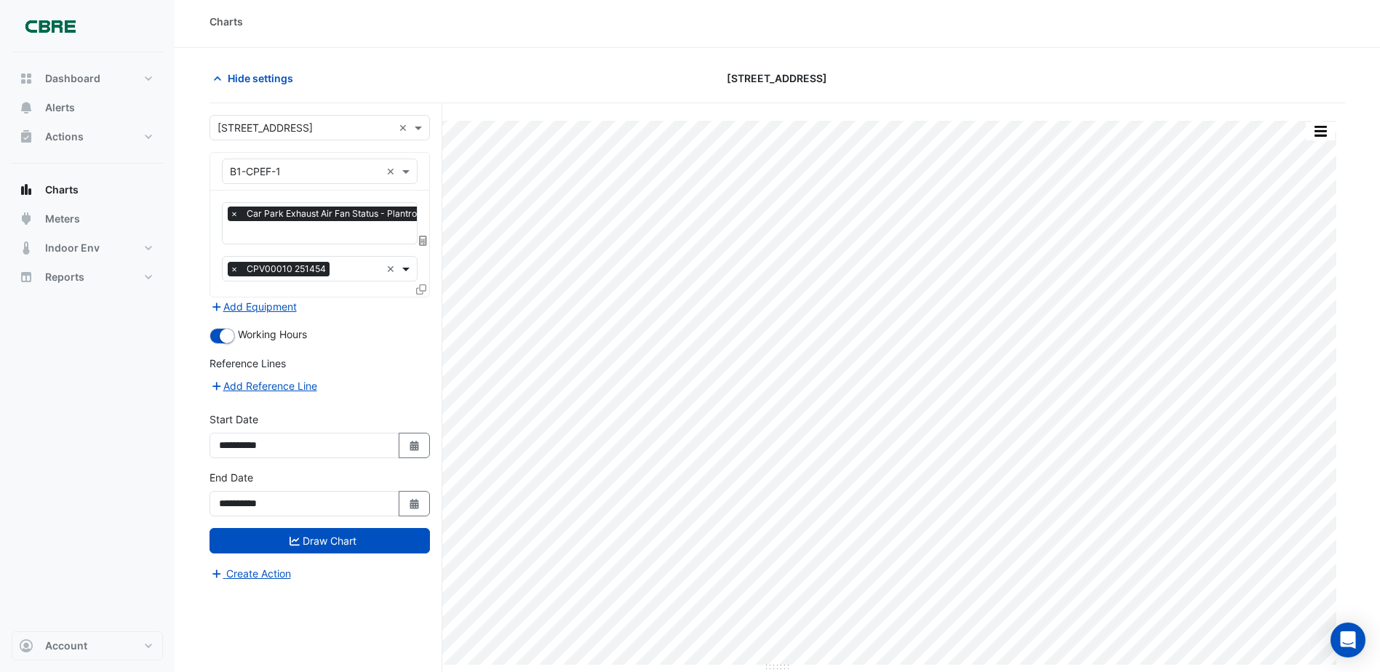
click at [406, 267] on span at bounding box center [408, 268] width 18 height 15
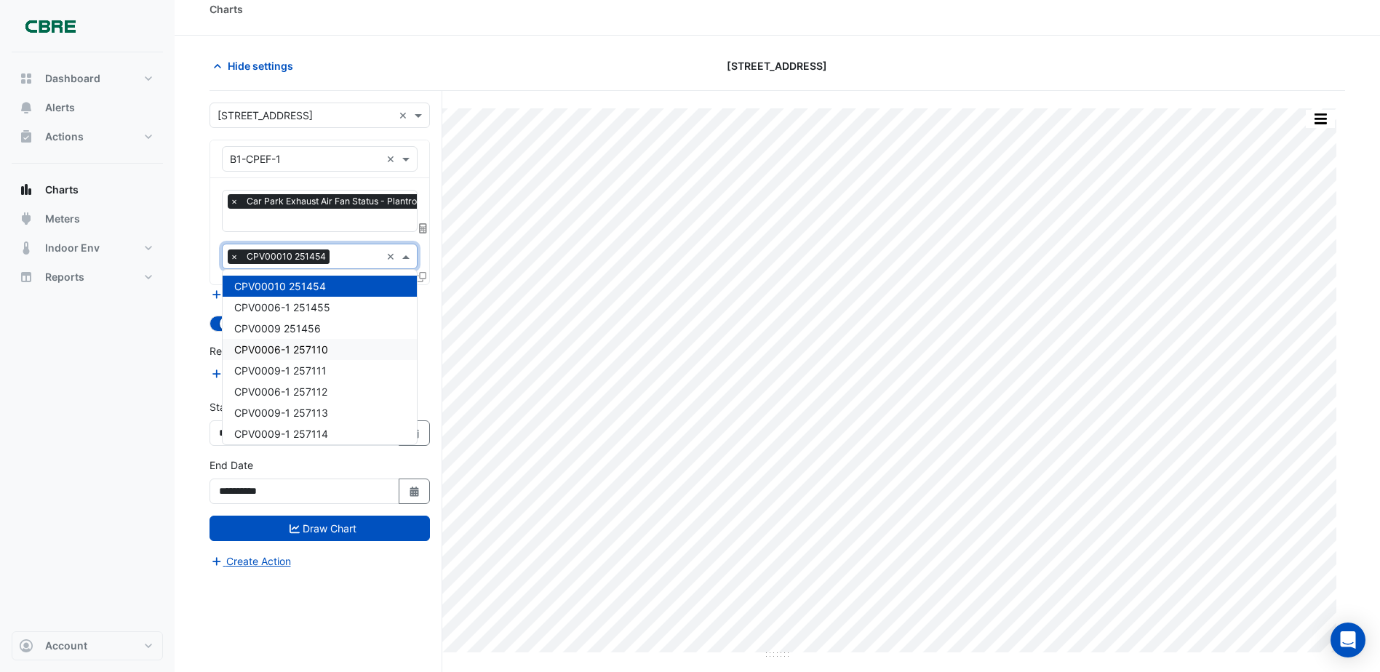
scroll to position [0, 0]
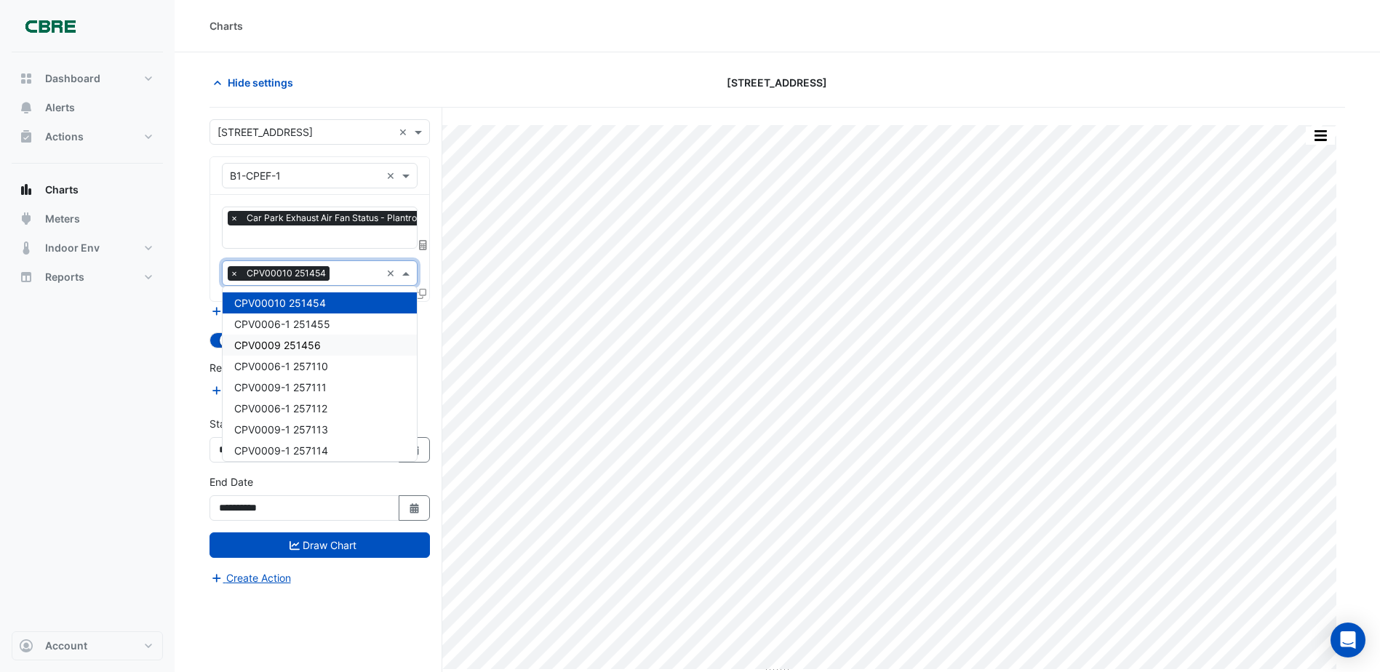
click at [150, 360] on div "Dashboard Portfolio Ratings Performance Alerts Actions Site Manager Charts" at bounding box center [87, 341] width 151 height 579
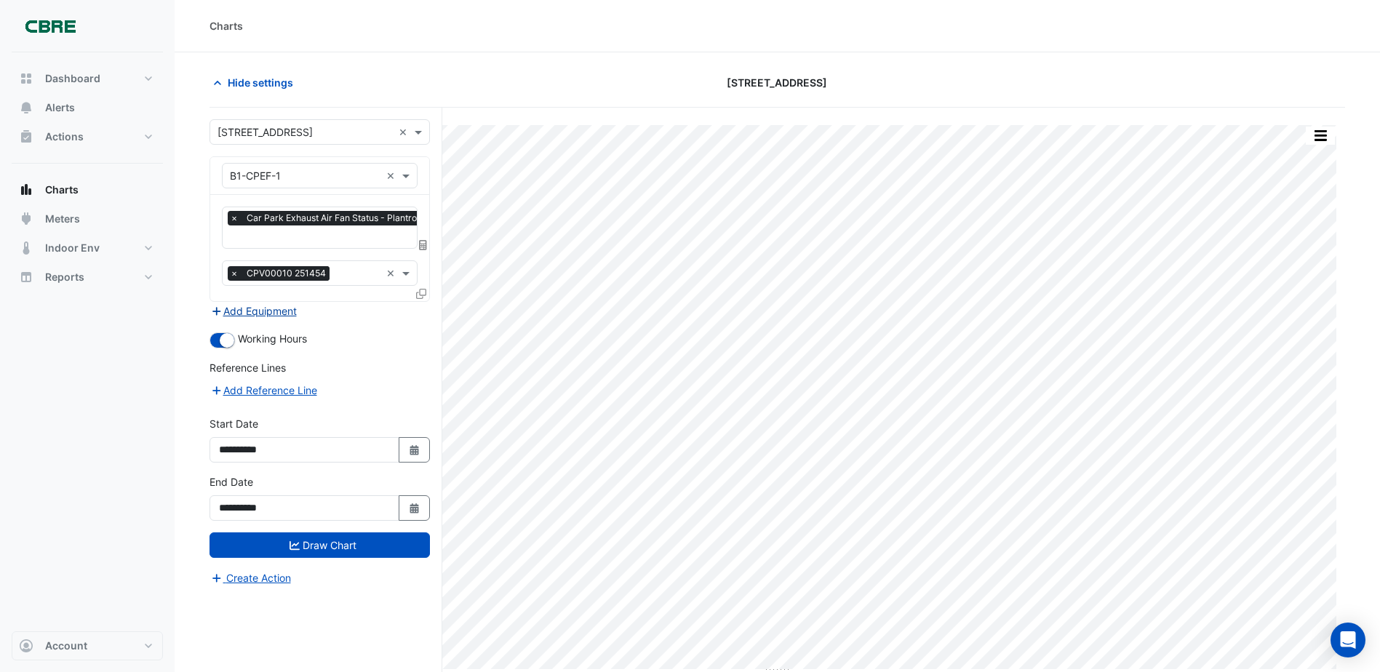
click at [216, 306] on icon "button" at bounding box center [216, 311] width 13 height 10
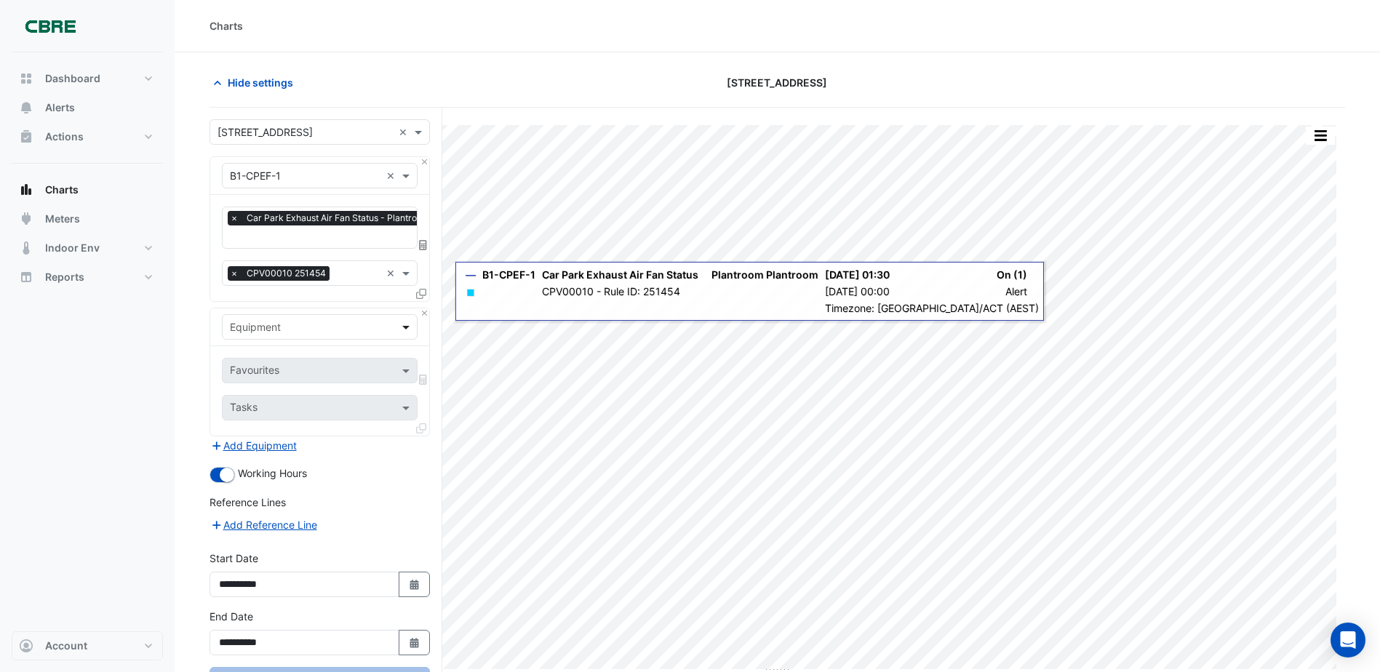
click at [407, 323] on span at bounding box center [408, 326] width 18 height 15
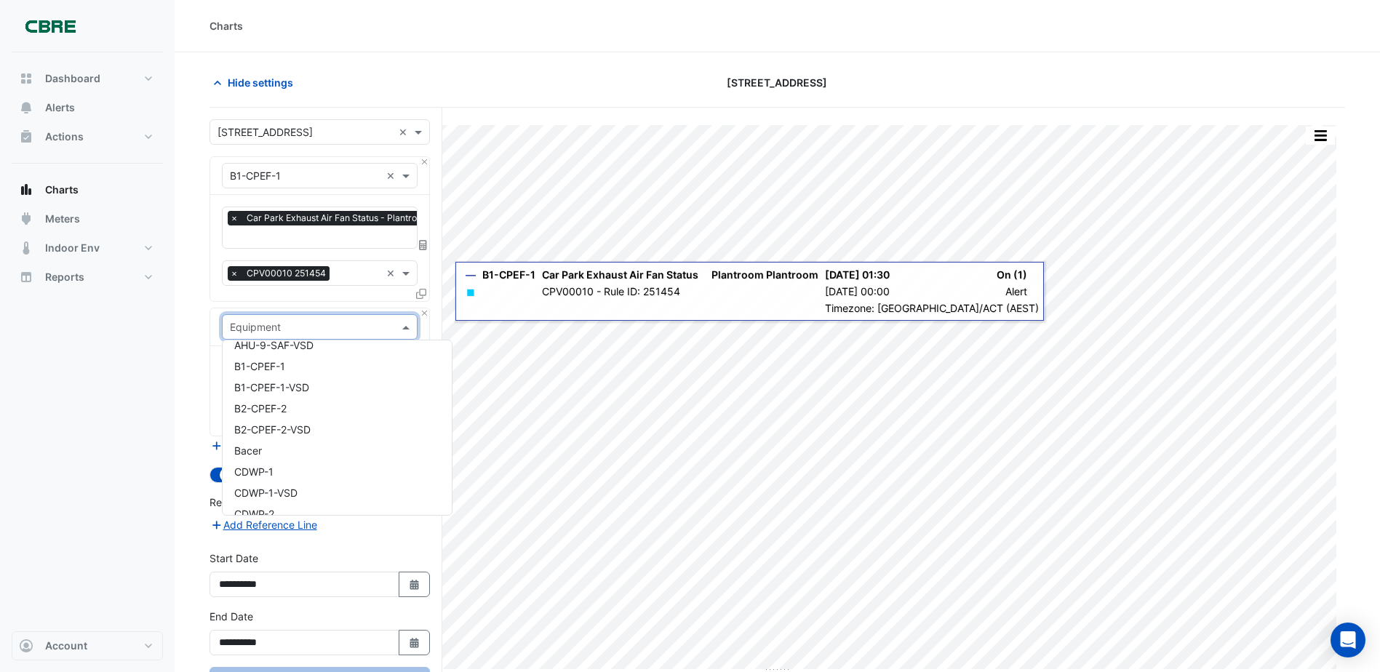
scroll to position [1382, 0]
click at [275, 407] on span "B2-CPEF-2" at bounding box center [260, 409] width 52 height 12
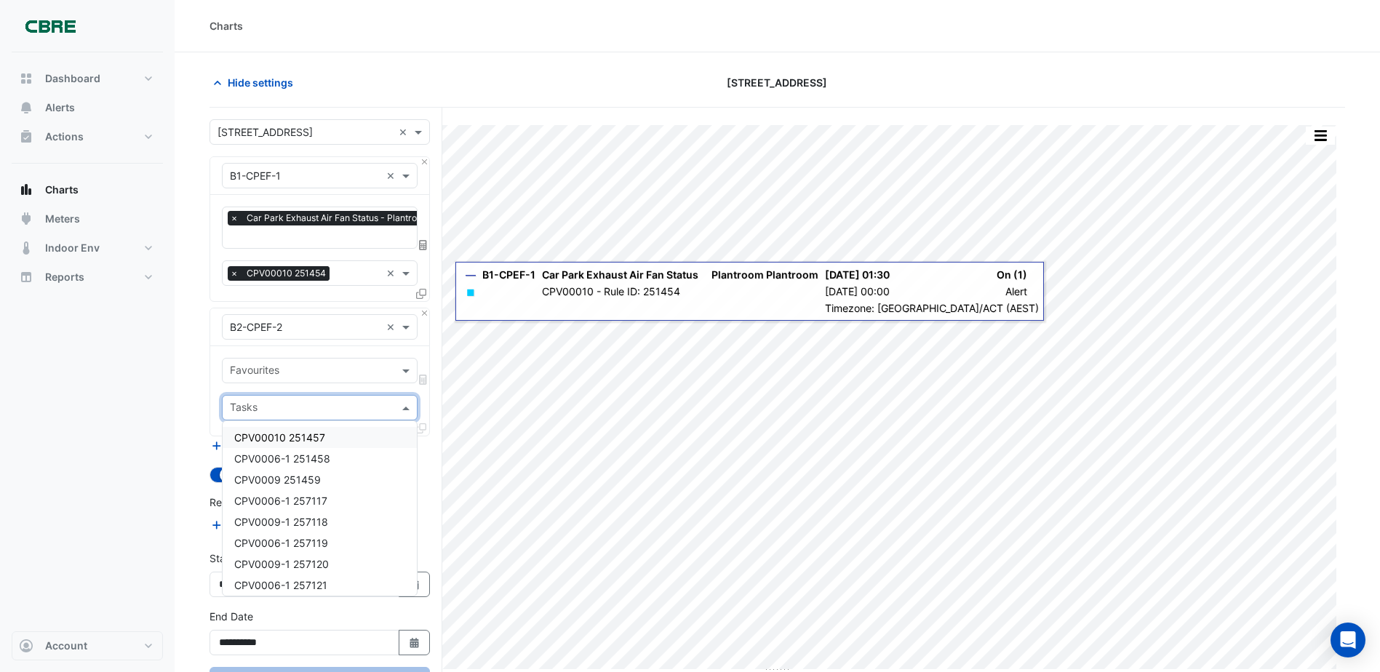
click at [282, 405] on input "text" at bounding box center [311, 409] width 163 height 15
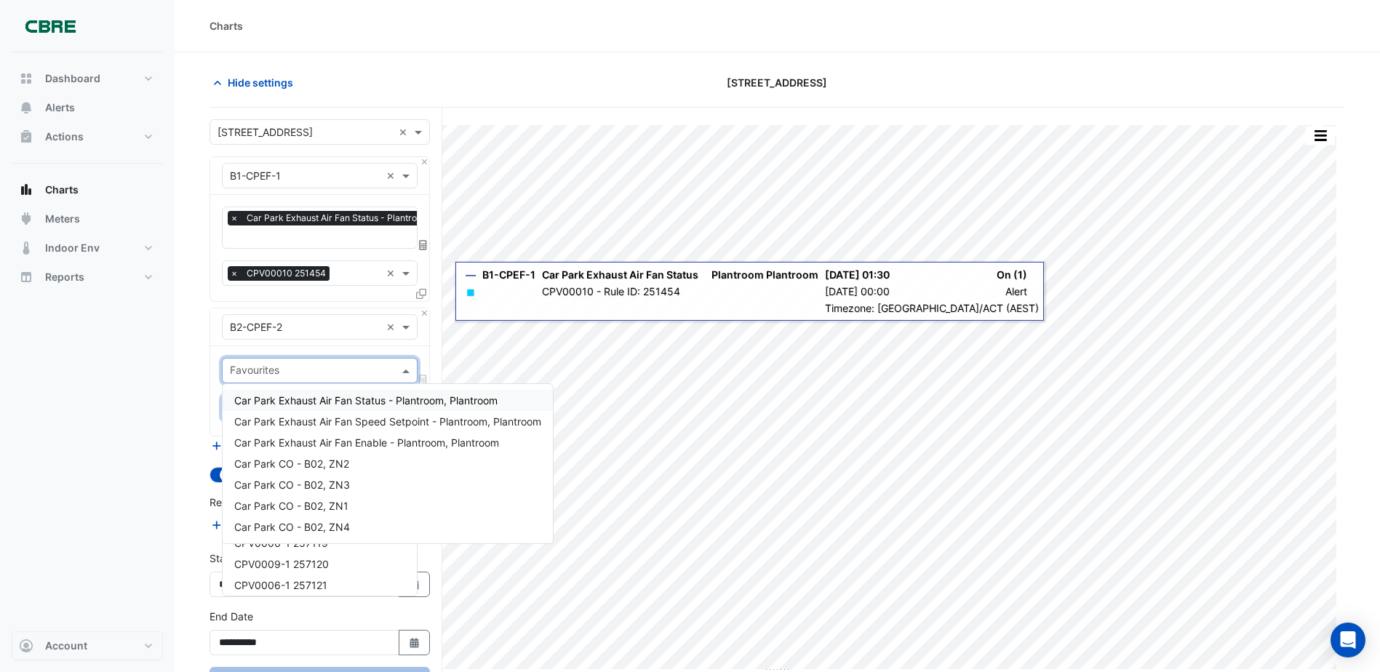
click at [356, 362] on div "Favourites" at bounding box center [308, 370] width 170 height 23
click at [354, 439] on span "Car Park Exhaust Air Fan Enable - Plantroom, Plantroom" at bounding box center [366, 443] width 265 height 12
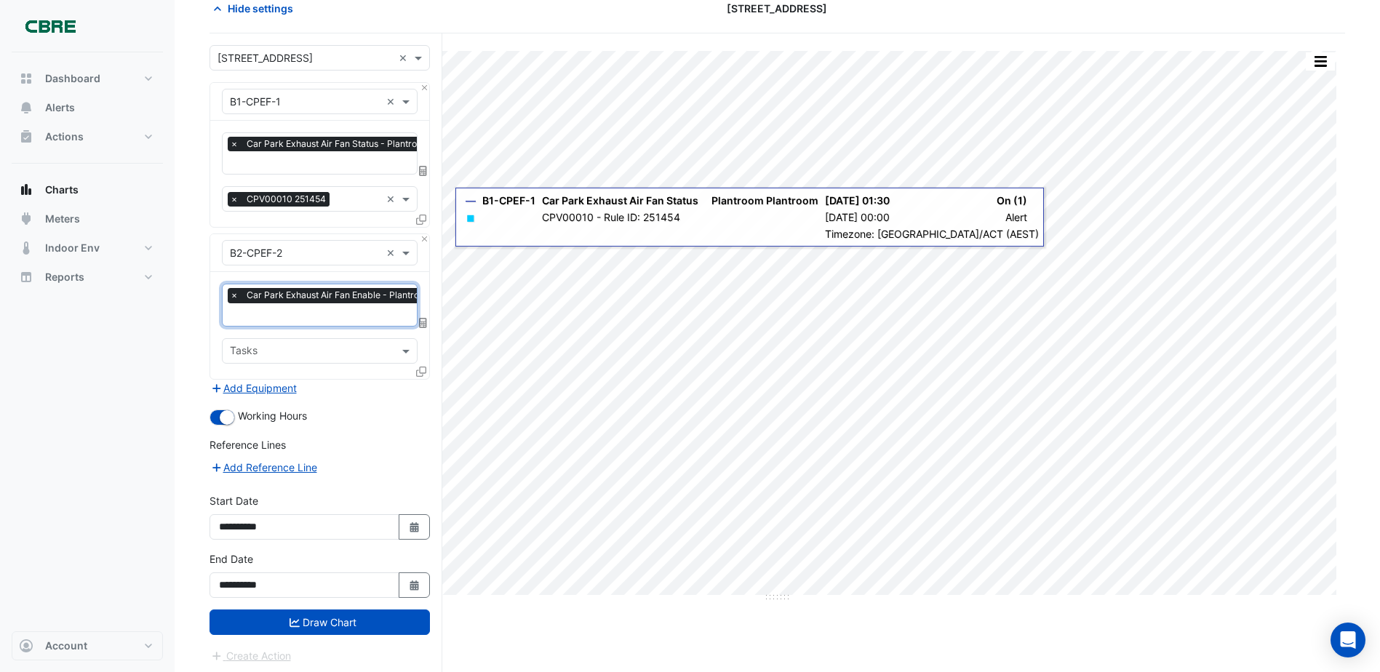
scroll to position [75, 0]
click at [354, 616] on button "Draw Chart" at bounding box center [320, 621] width 220 height 25
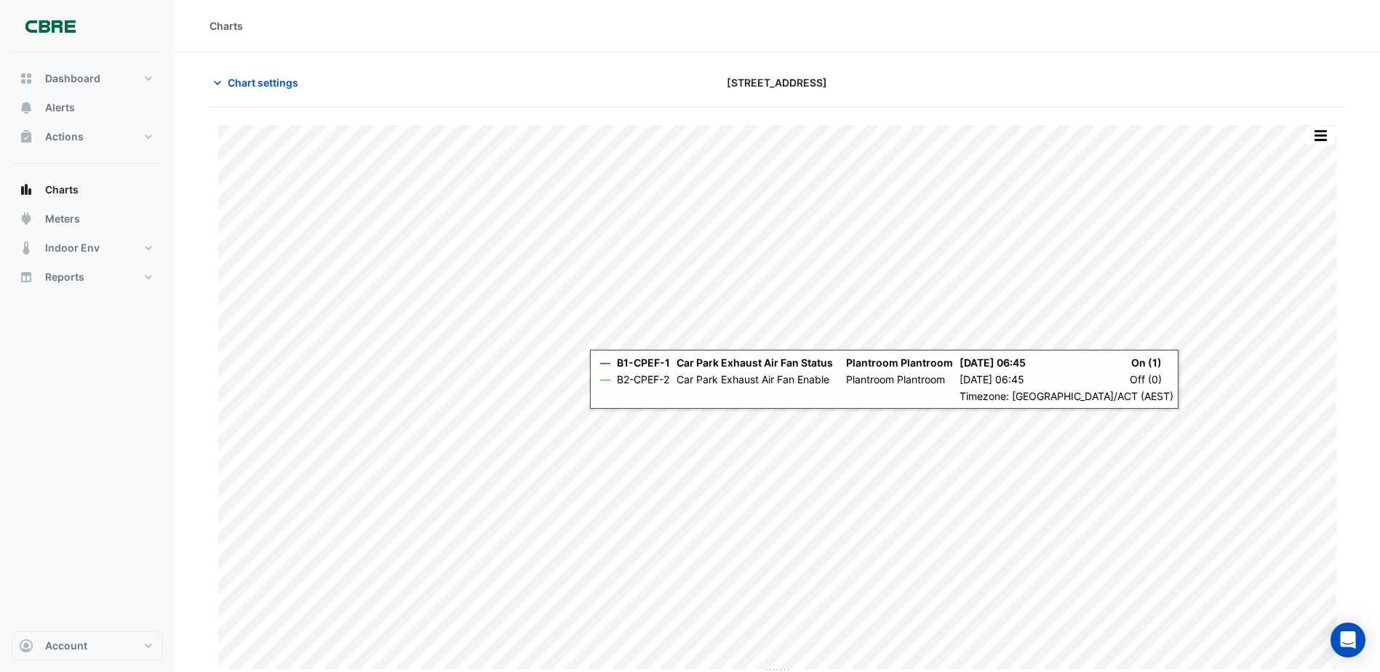
scroll to position [4, 0]
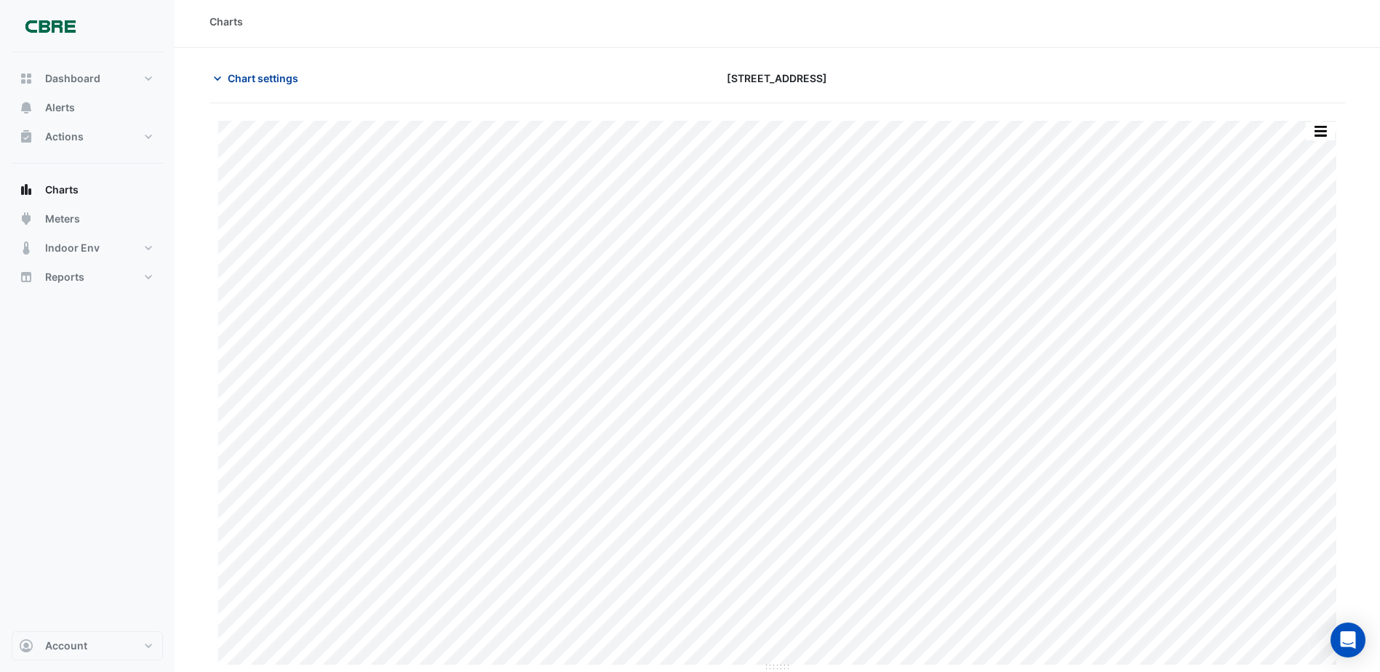
click at [216, 79] on icon "button" at bounding box center [217, 78] width 15 height 15
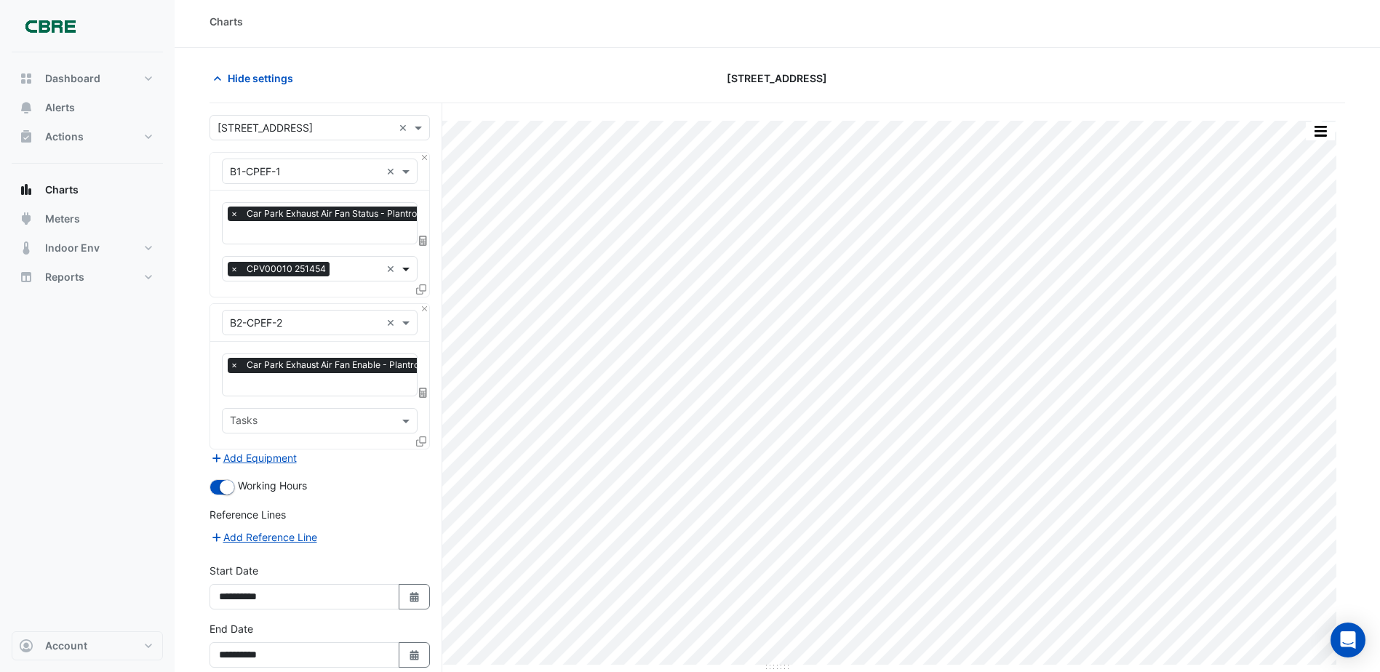
click at [401, 266] on span at bounding box center [408, 268] width 18 height 15
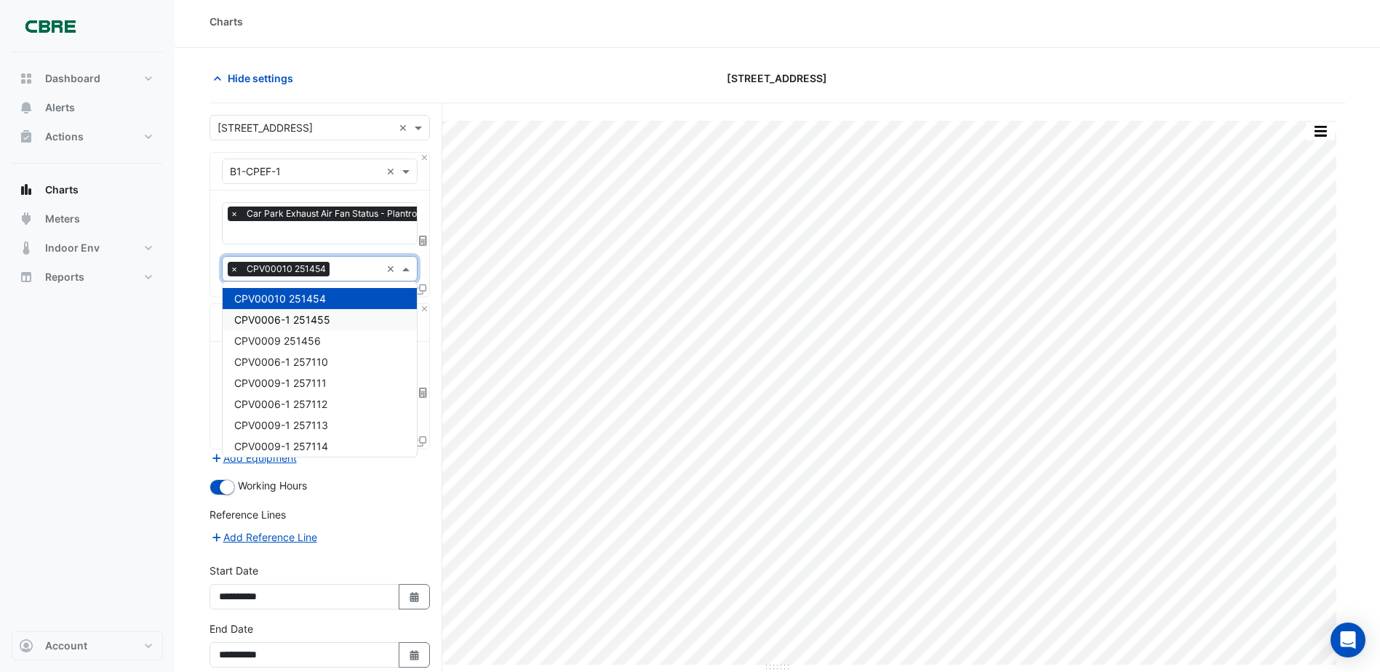
click at [327, 322] on span "CPV0006-1 251455" at bounding box center [282, 320] width 96 height 12
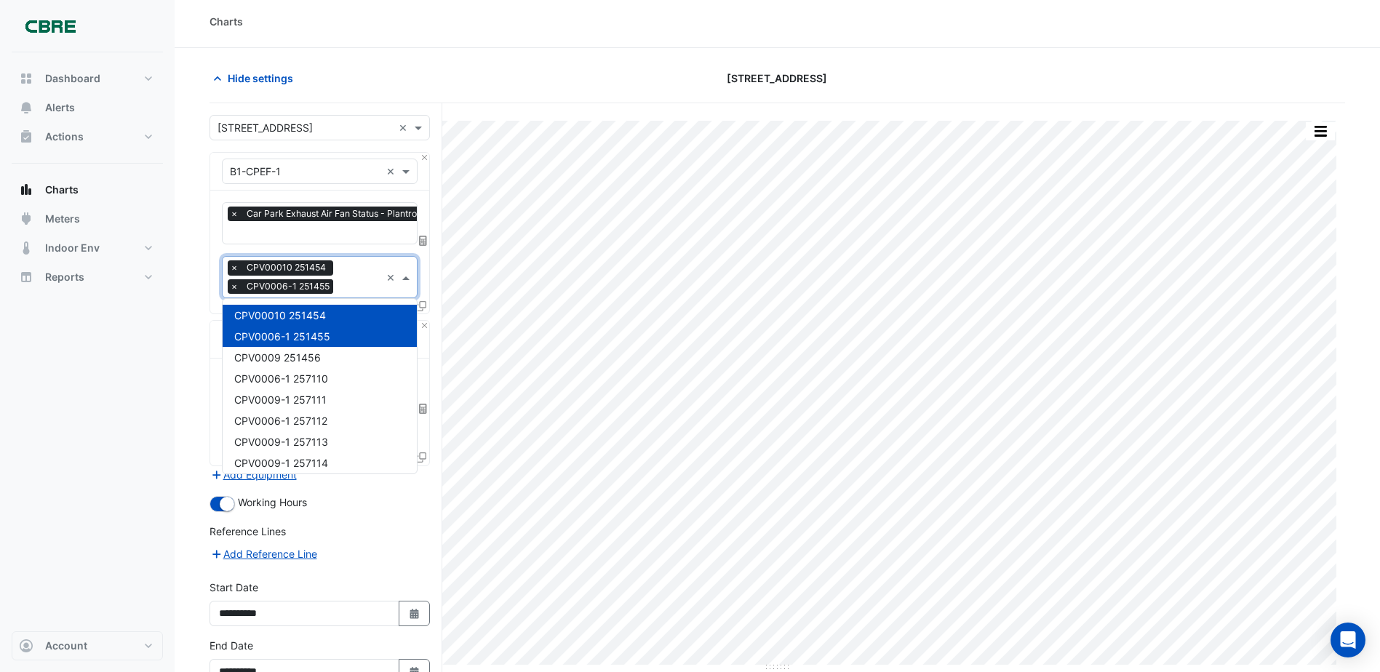
click at [408, 272] on span at bounding box center [408, 277] width 18 height 15
click at [302, 358] on span "CPV0009 251456" at bounding box center [277, 357] width 87 height 12
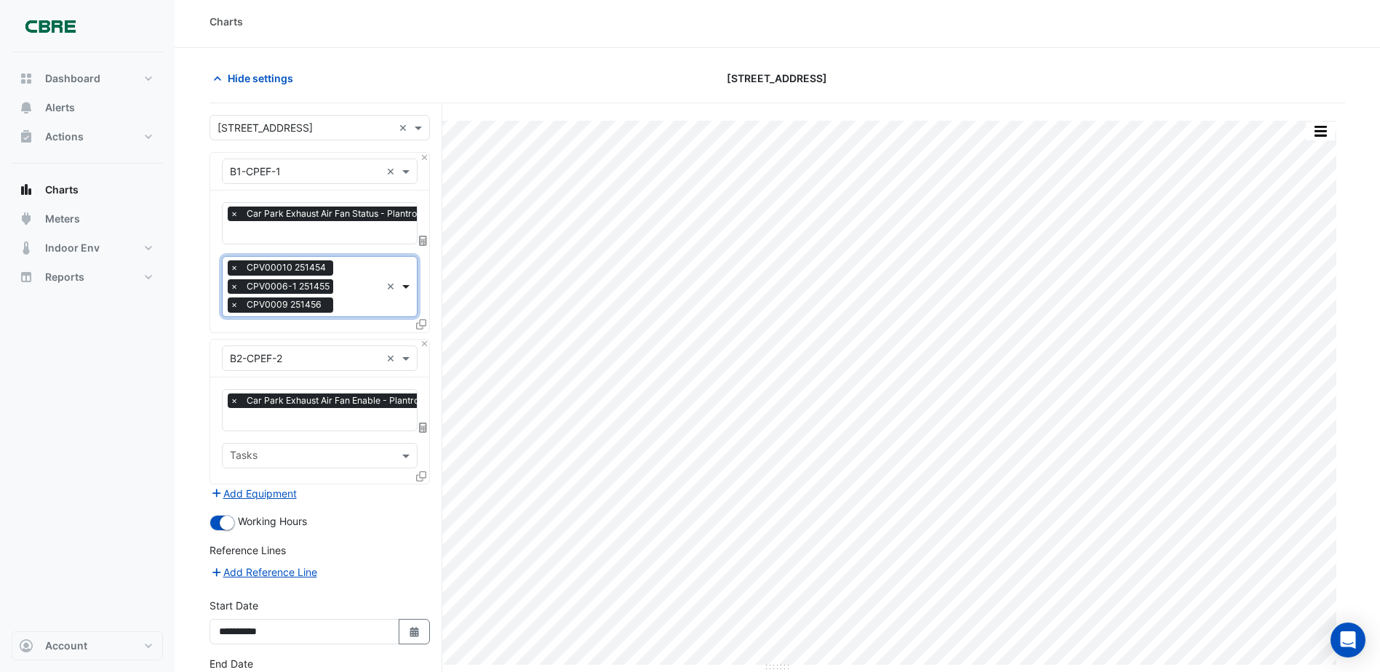
click at [405, 283] on span at bounding box center [408, 286] width 18 height 15
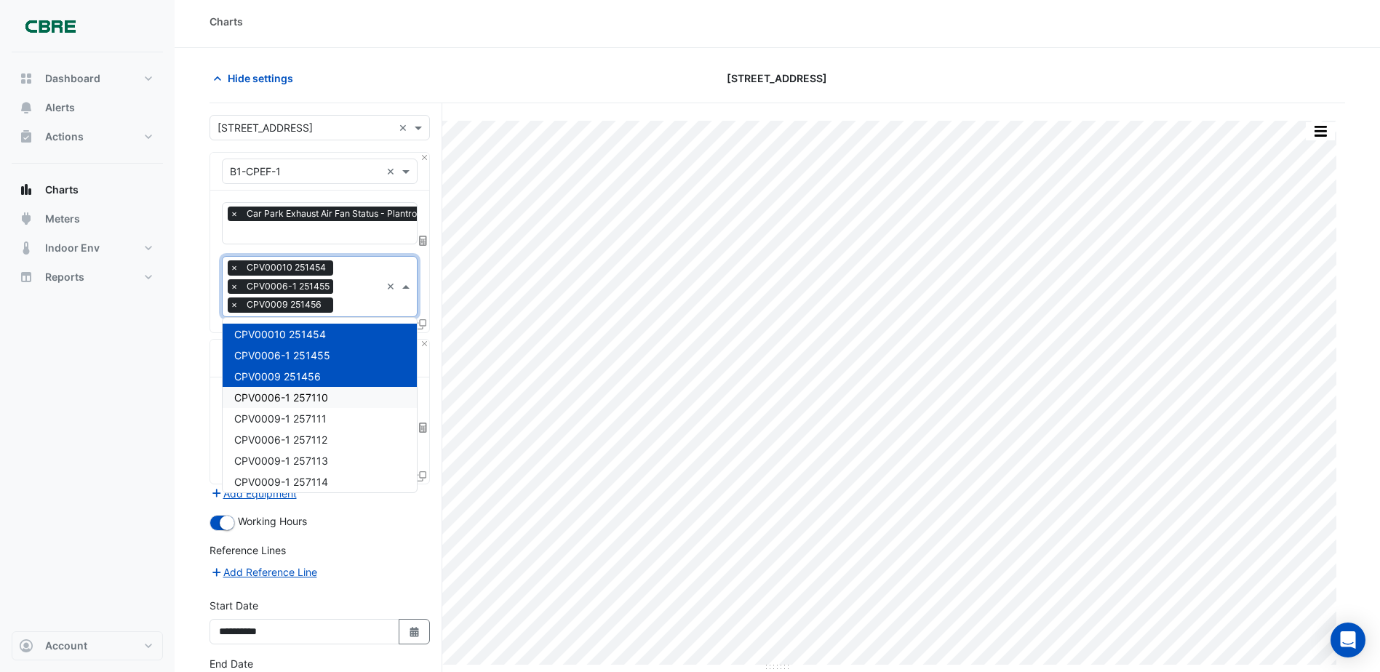
click at [311, 402] on span "CPV0006-1 257110" at bounding box center [281, 397] width 94 height 12
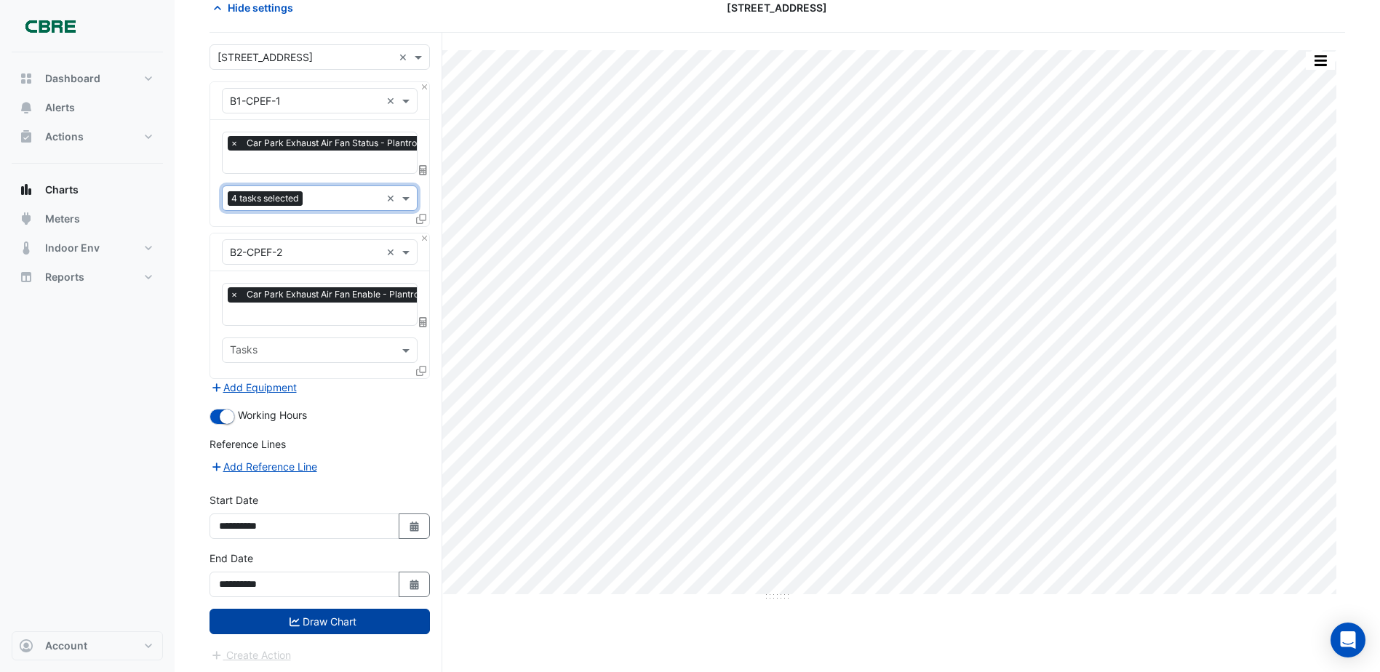
click at [401, 618] on button "Draw Chart" at bounding box center [320, 621] width 220 height 25
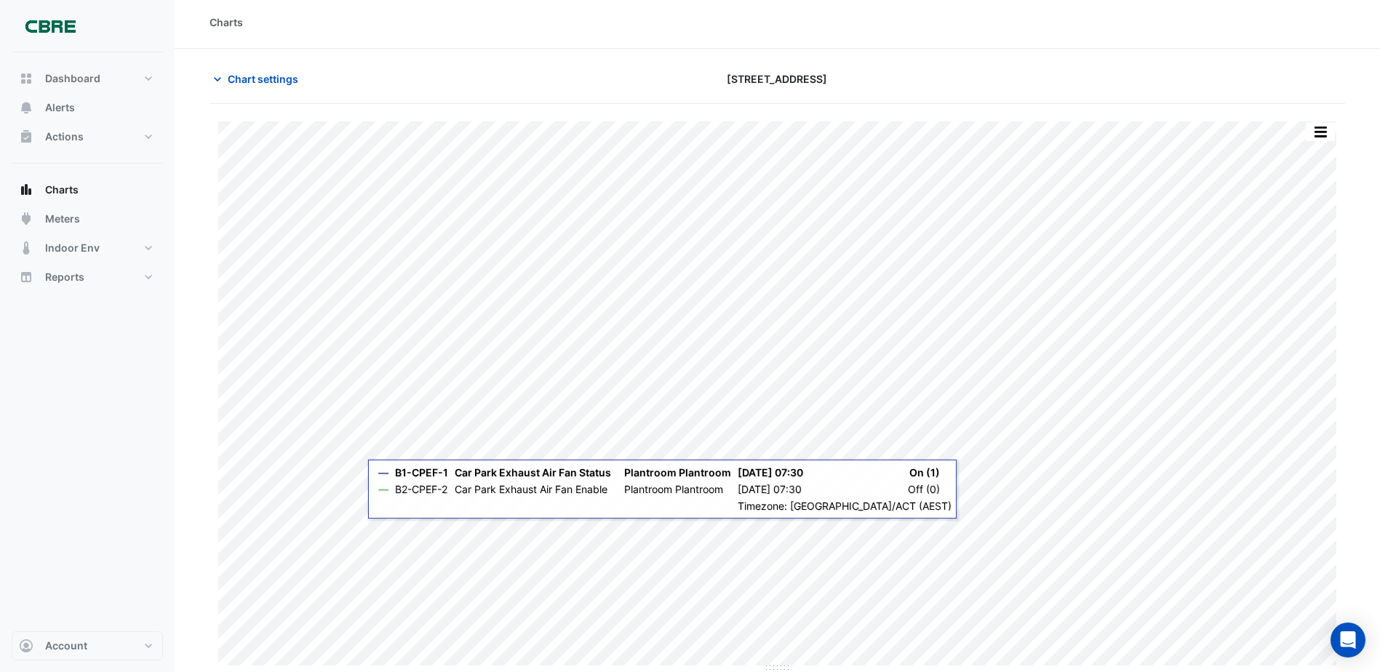
scroll to position [4, 0]
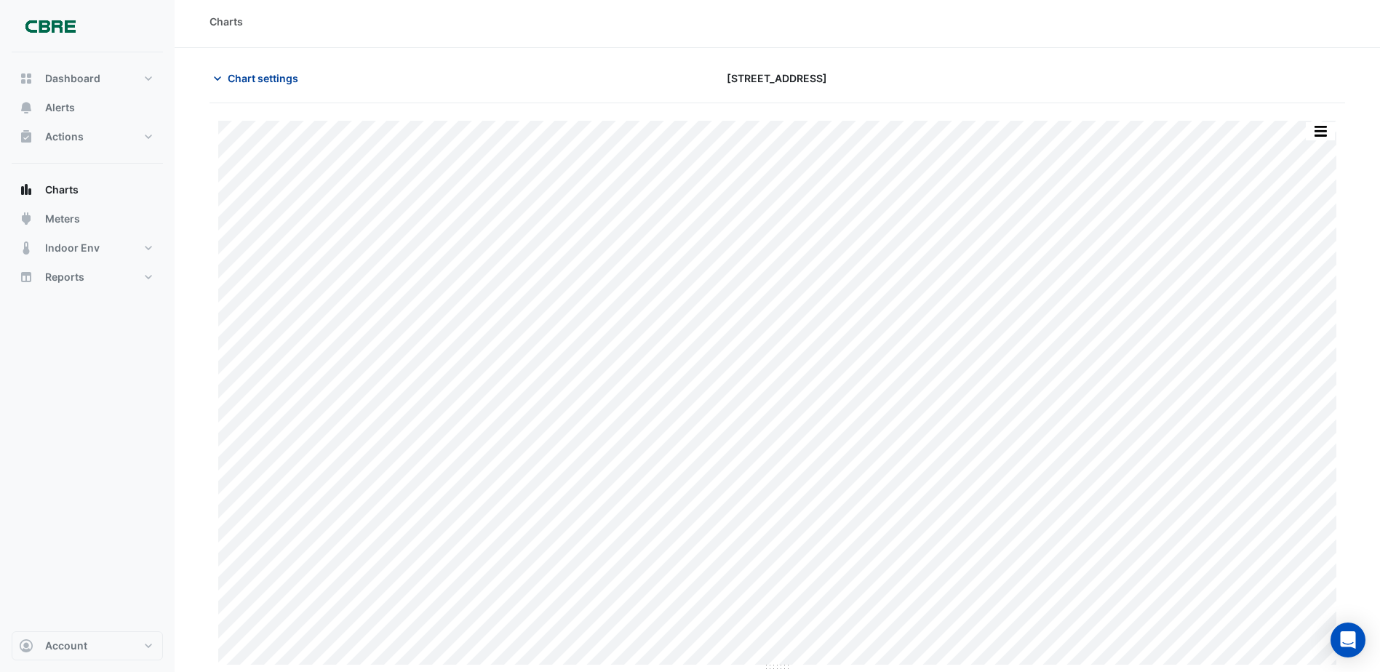
click at [215, 78] on icon "button" at bounding box center [217, 78] width 15 height 15
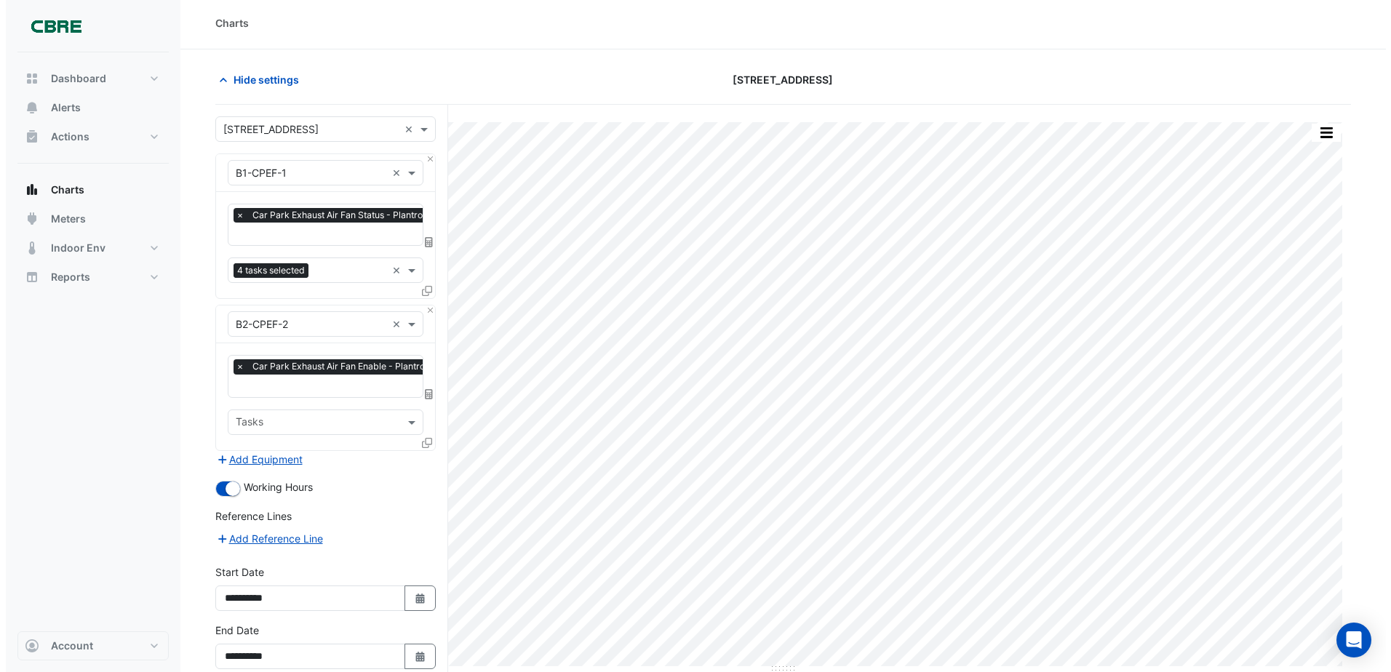
scroll to position [0, 0]
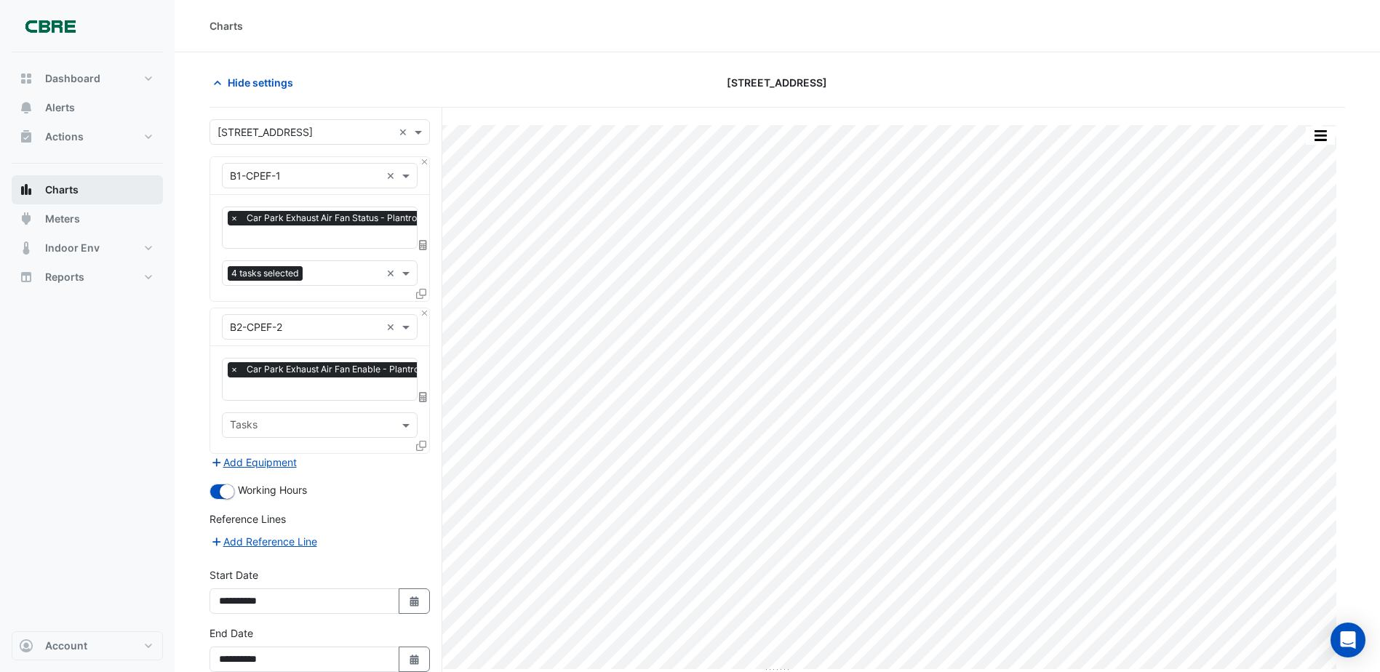
click at [64, 186] on span "Charts" at bounding box center [61, 190] width 33 height 15
click at [70, 212] on span "Meters" at bounding box center [62, 219] width 35 height 15
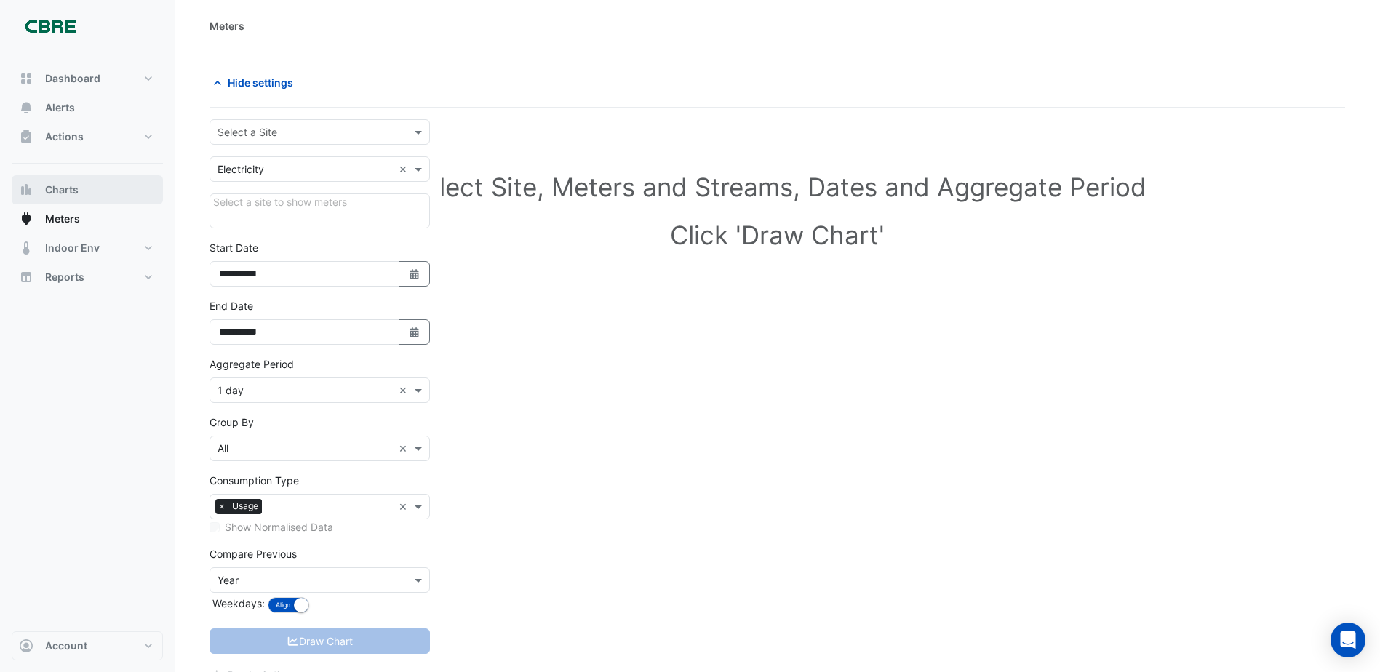
click at [68, 186] on span "Charts" at bounding box center [61, 190] width 33 height 15
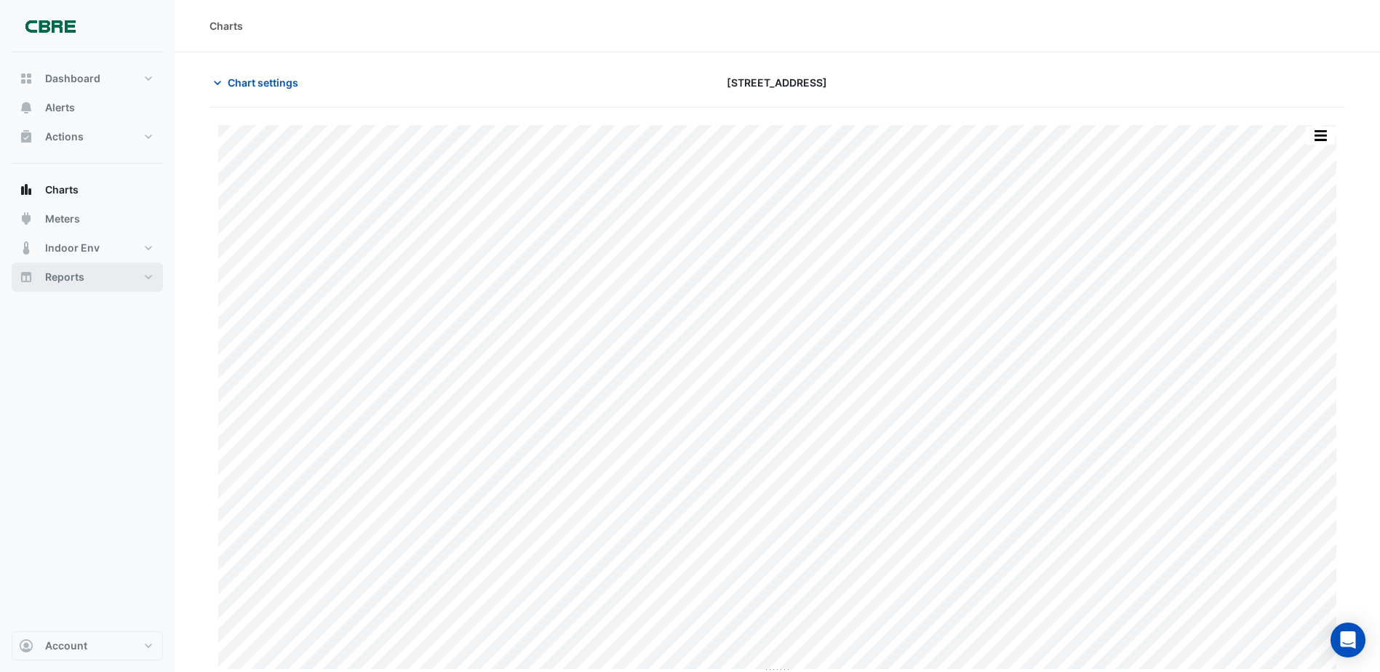
click at [84, 277] on button "Reports" at bounding box center [87, 277] width 151 height 29
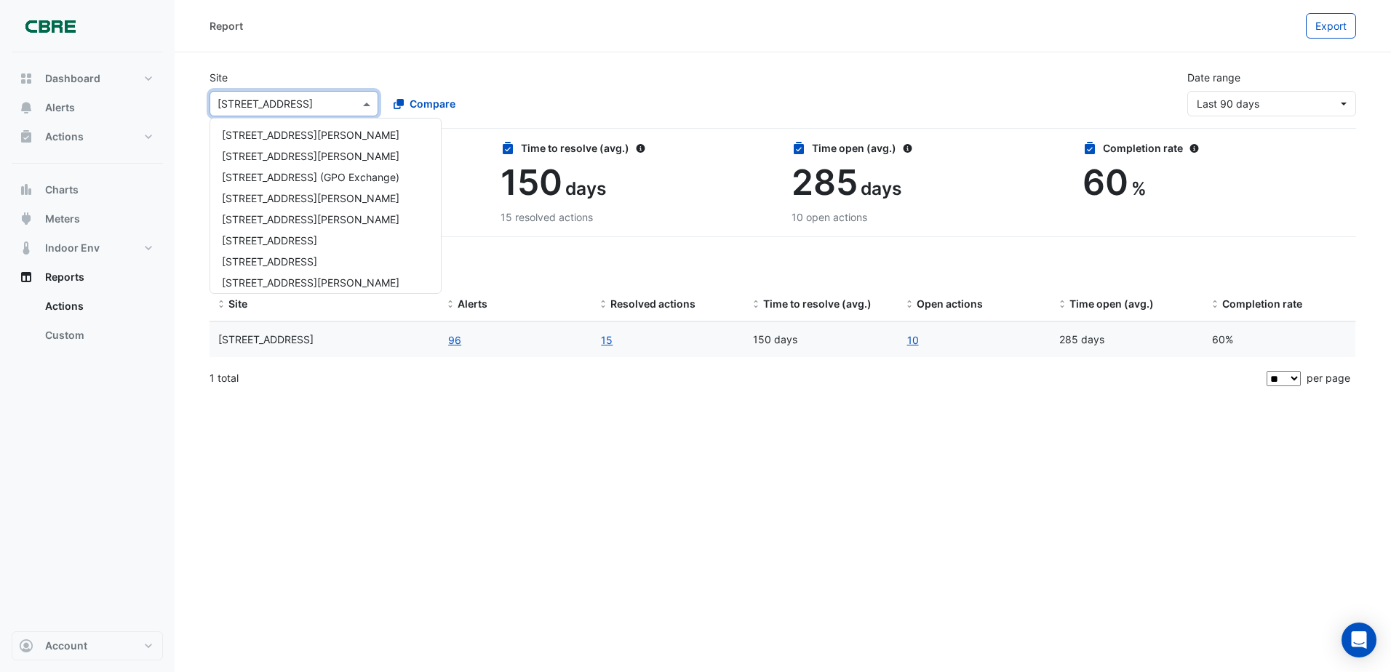
click at [364, 102] on span at bounding box center [368, 103] width 18 height 15
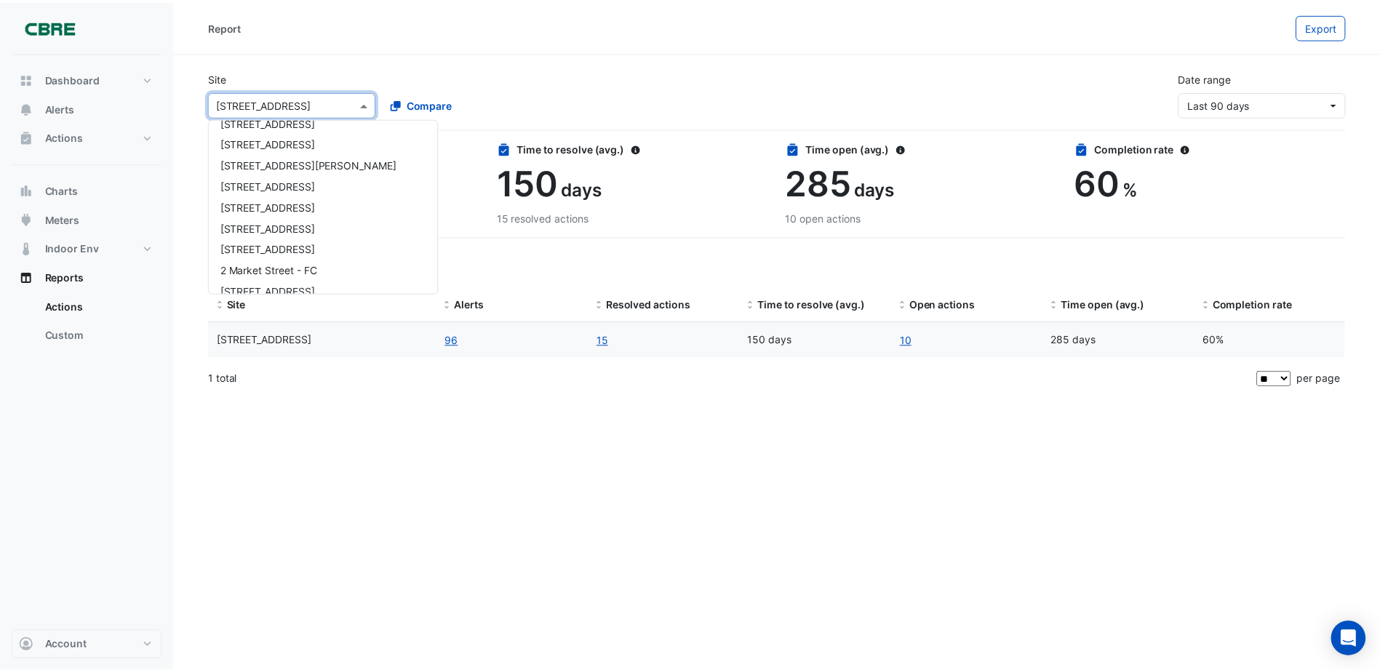
scroll to position [172, 0]
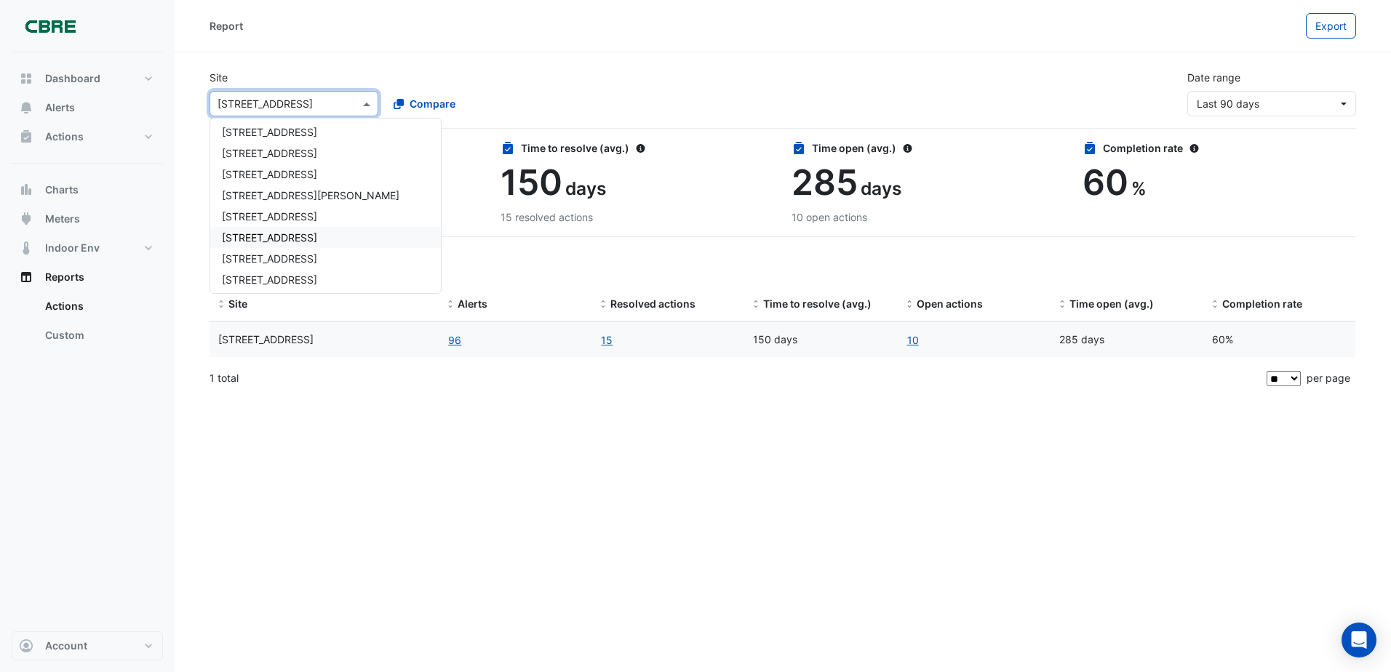
click at [267, 236] on span "[STREET_ADDRESS]" at bounding box center [269, 237] width 95 height 12
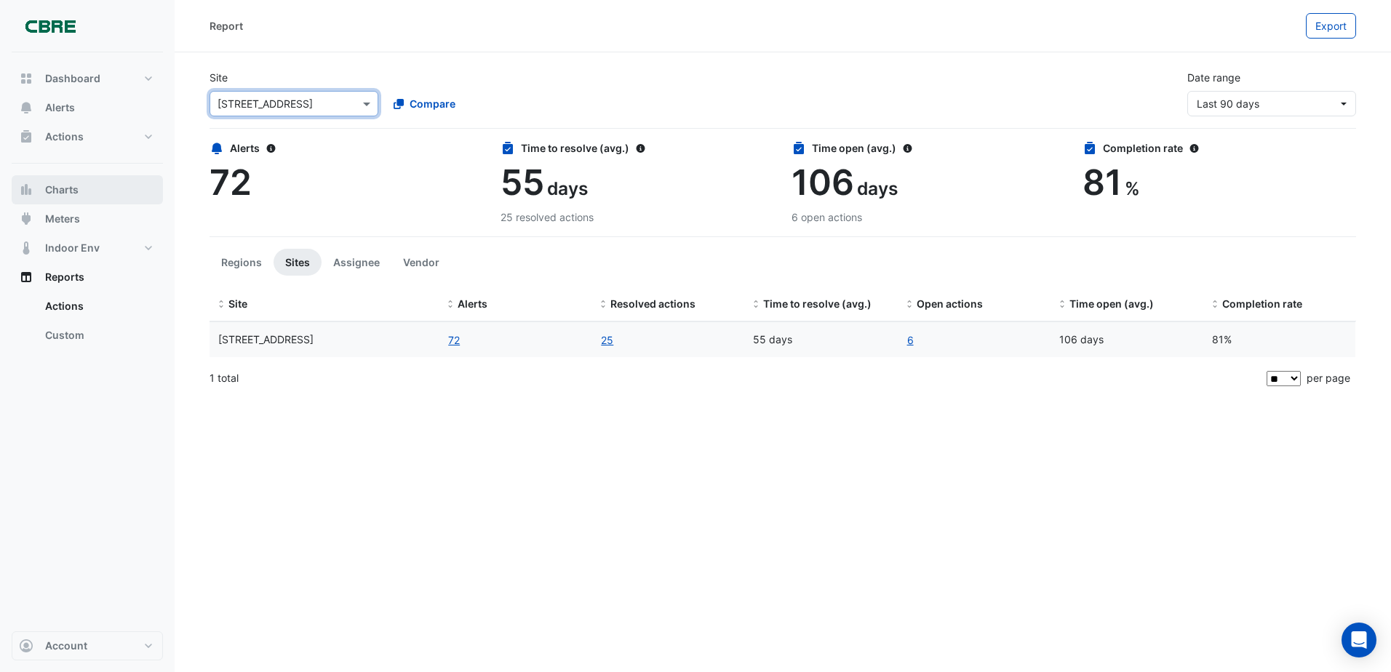
click at [74, 186] on span "Charts" at bounding box center [61, 190] width 33 height 15
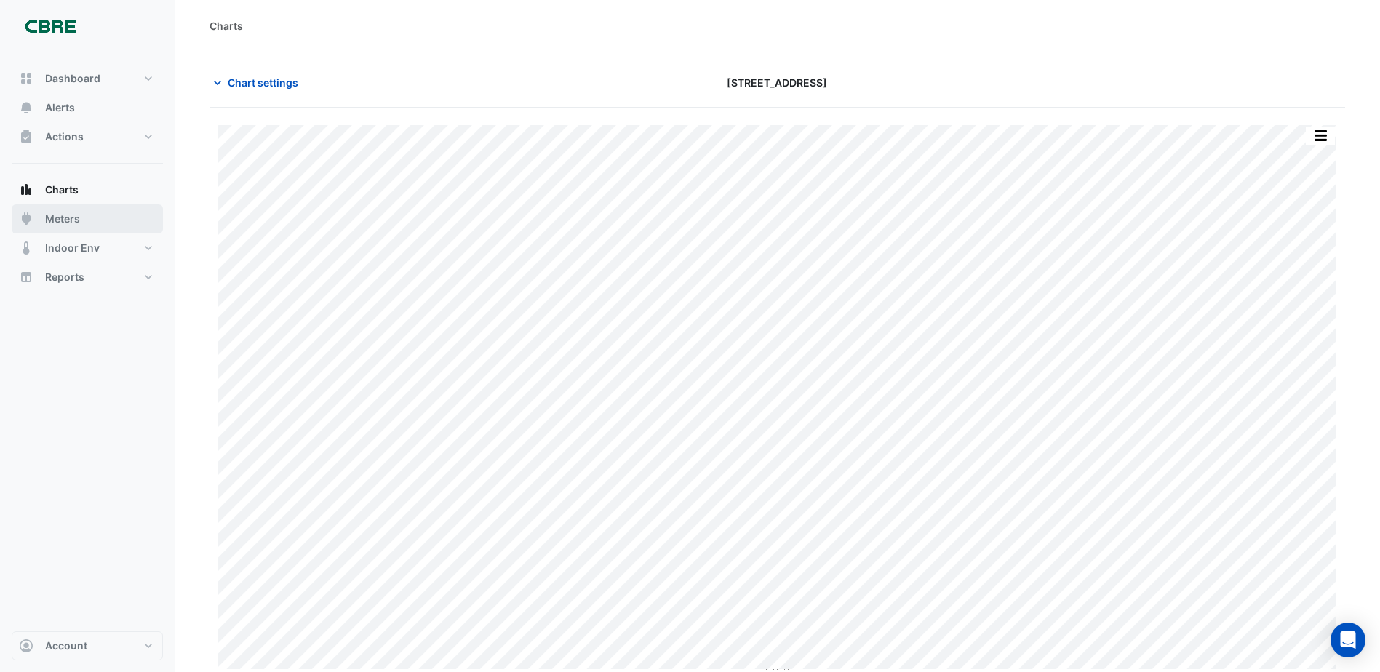
type input "**********"
click at [213, 81] on icon "button" at bounding box center [217, 83] width 15 height 15
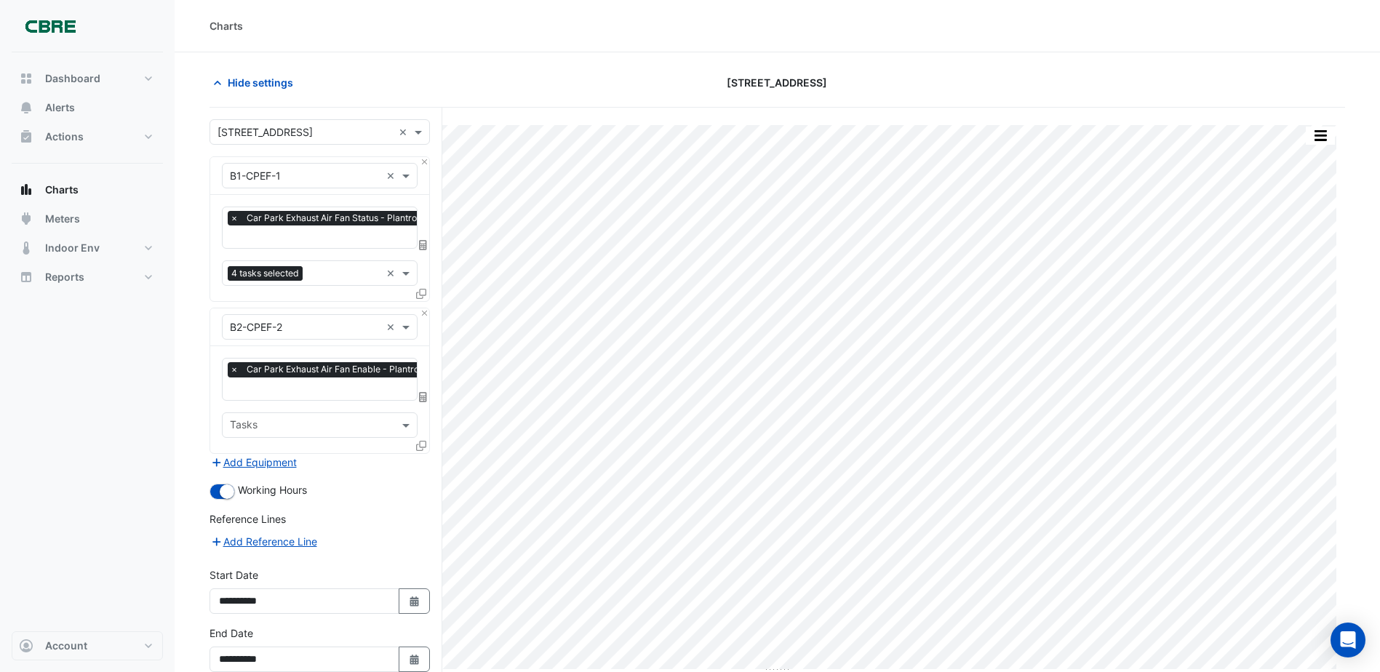
click at [389, 231] on input "text" at bounding box center [357, 238] width 255 height 15
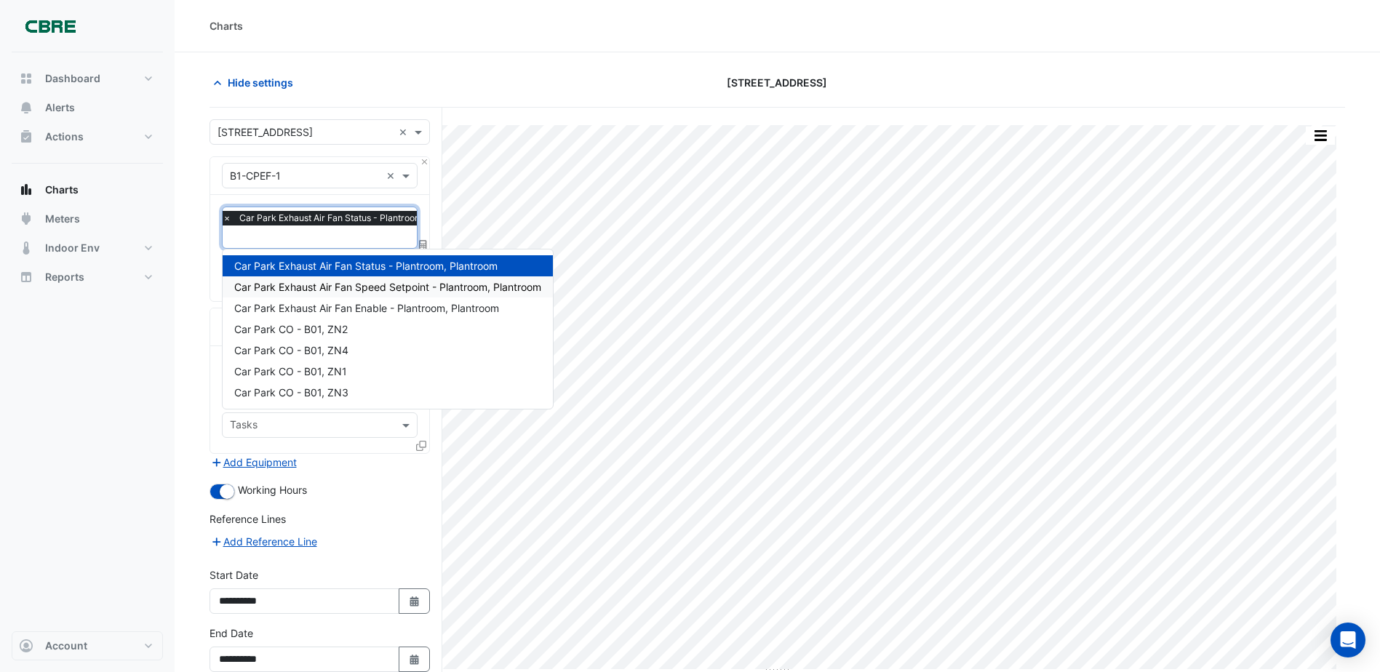
click at [373, 285] on span "Car Park Exhaust Air Fan Speed Setpoint - Plantroom, Plantroom" at bounding box center [387, 287] width 307 height 12
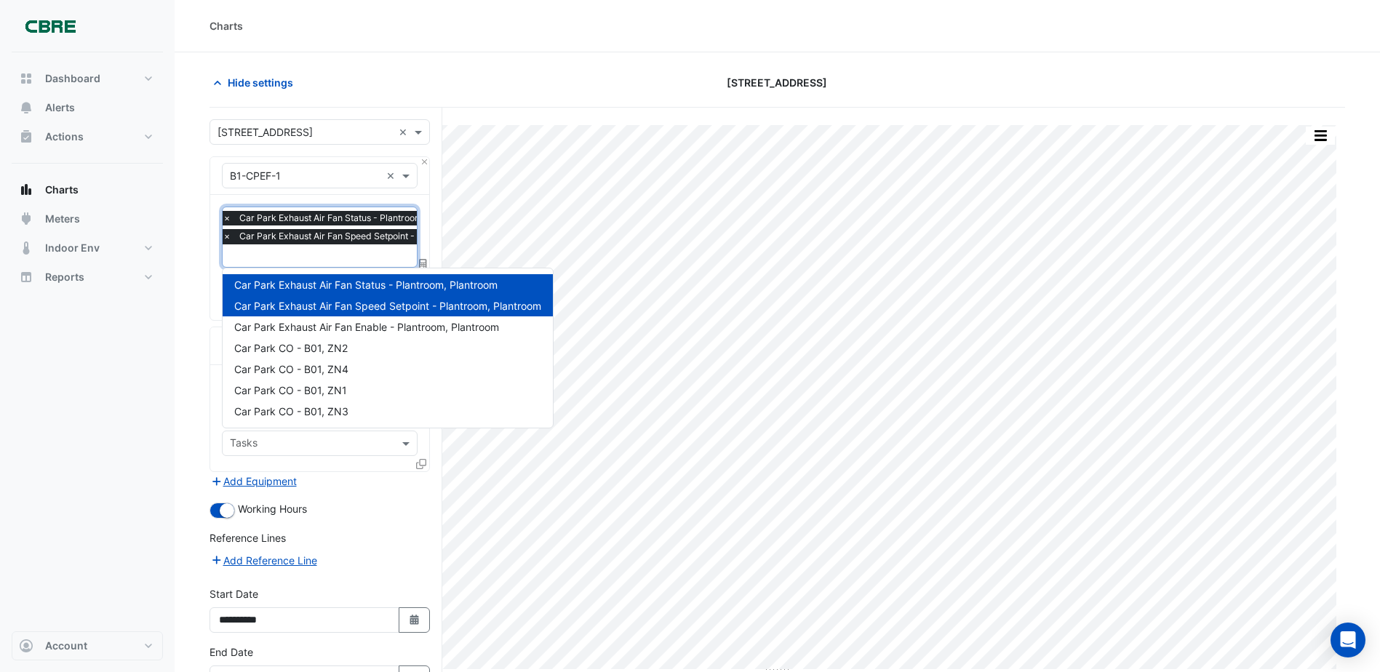
click at [370, 255] on input "text" at bounding box center [369, 257] width 292 height 15
click at [360, 326] on span "Car Park Exhaust Air Fan Enable - Plantroom, Plantroom" at bounding box center [366, 327] width 265 height 12
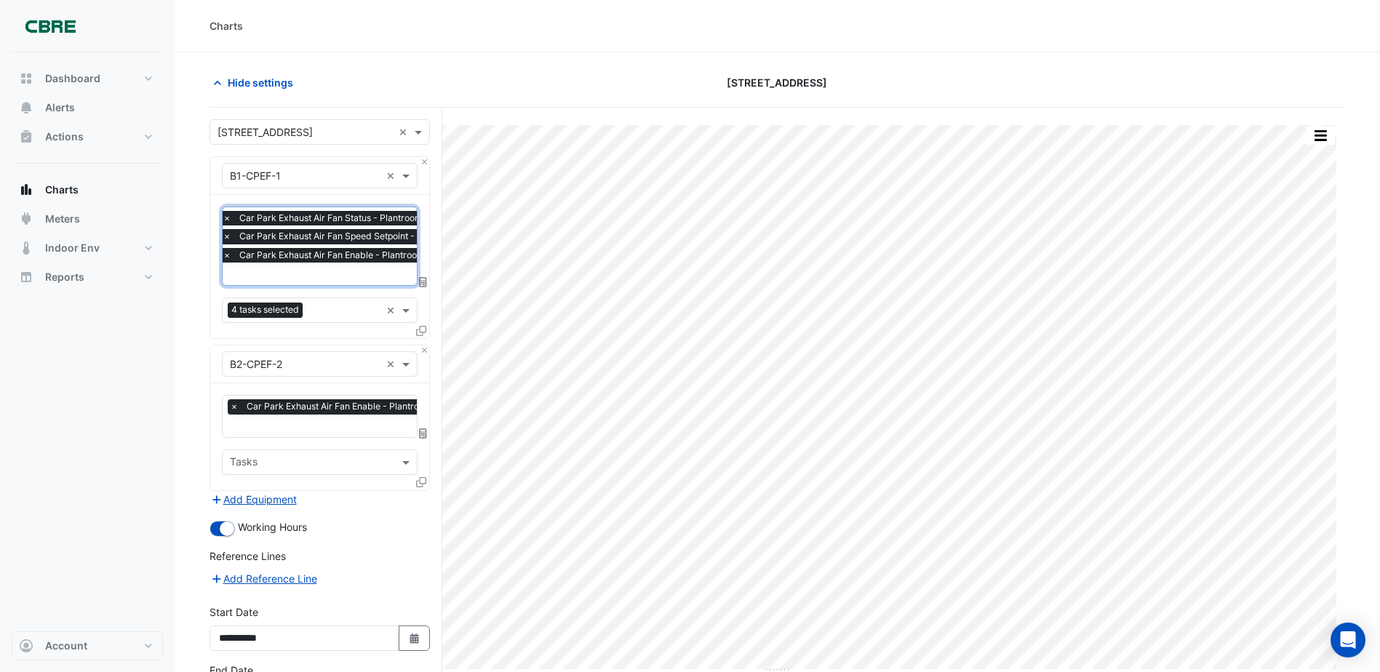
click at [334, 274] on input "text" at bounding box center [369, 275] width 292 height 15
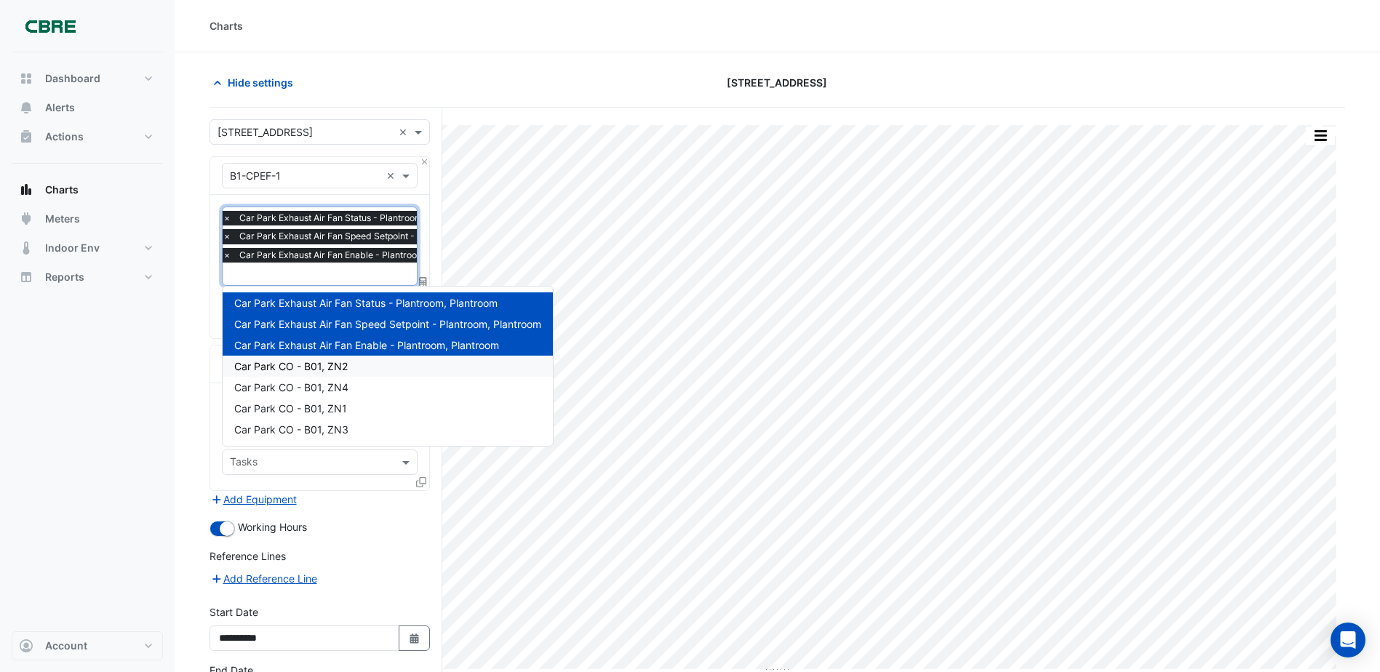
scroll to position [73, 0]
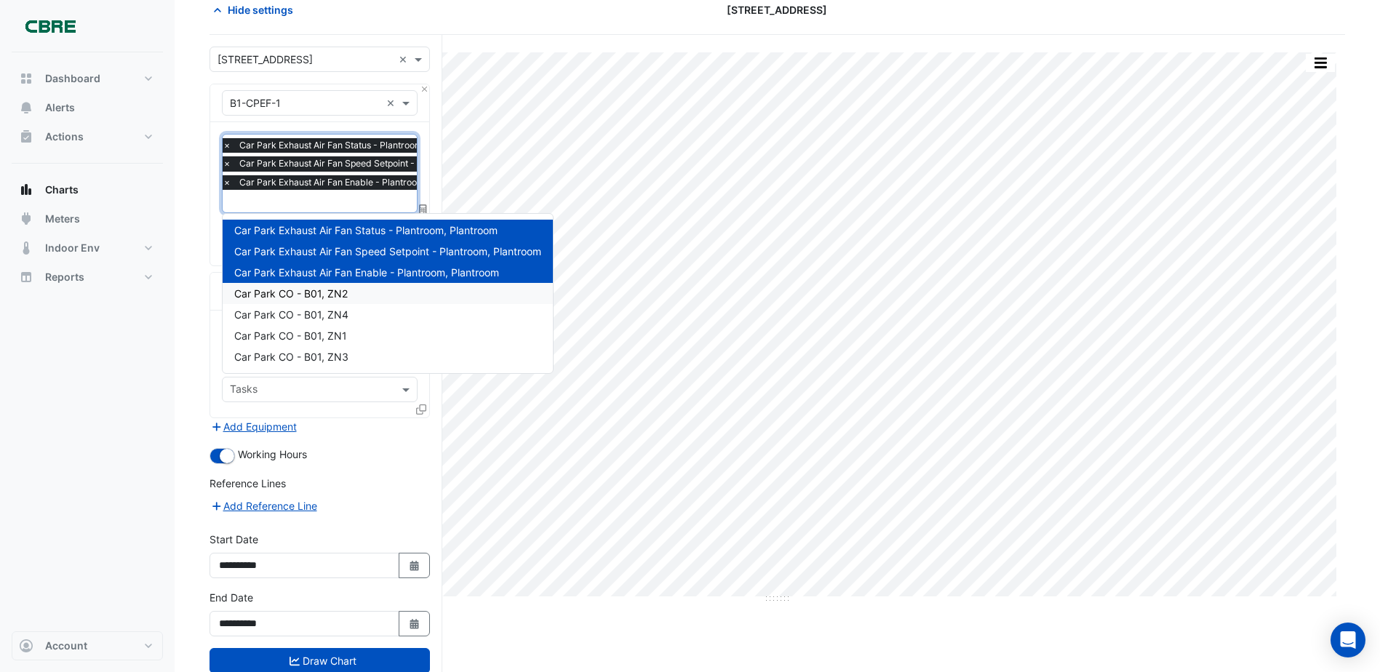
click at [341, 294] on span "Car Park CO - B01, ZN2" at bounding box center [291, 293] width 114 height 12
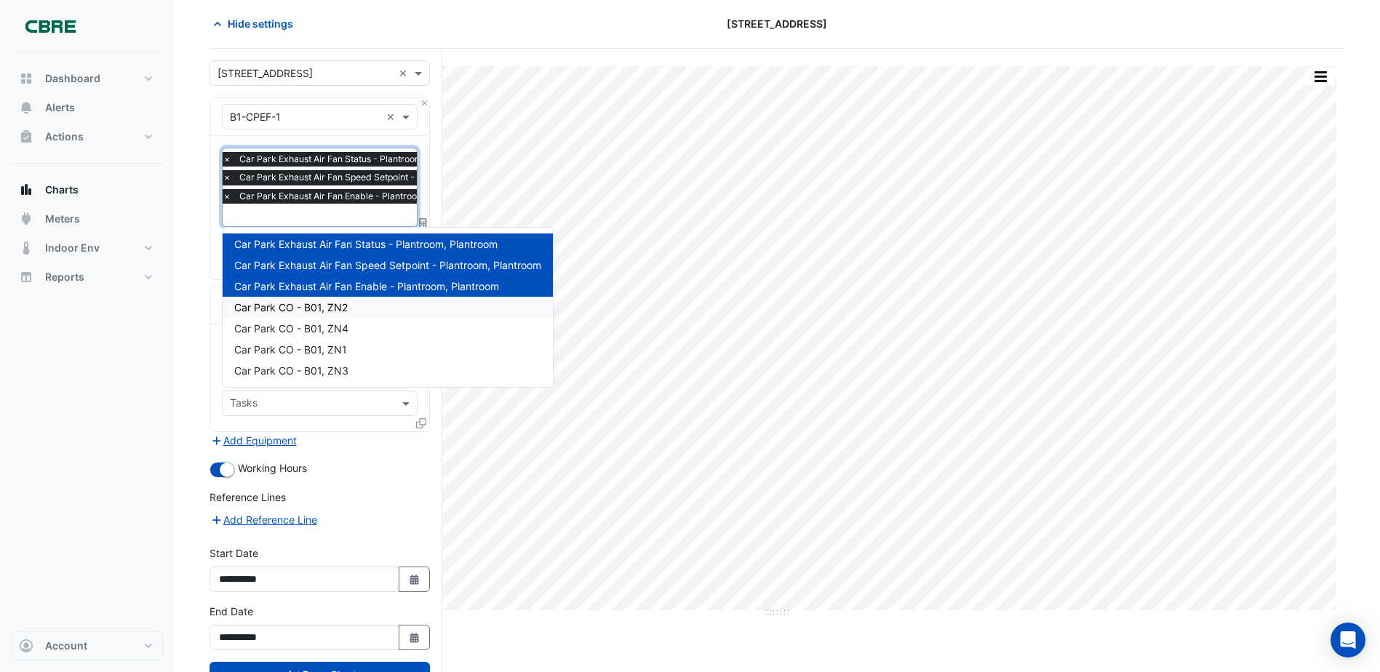
scroll to position [0, 0]
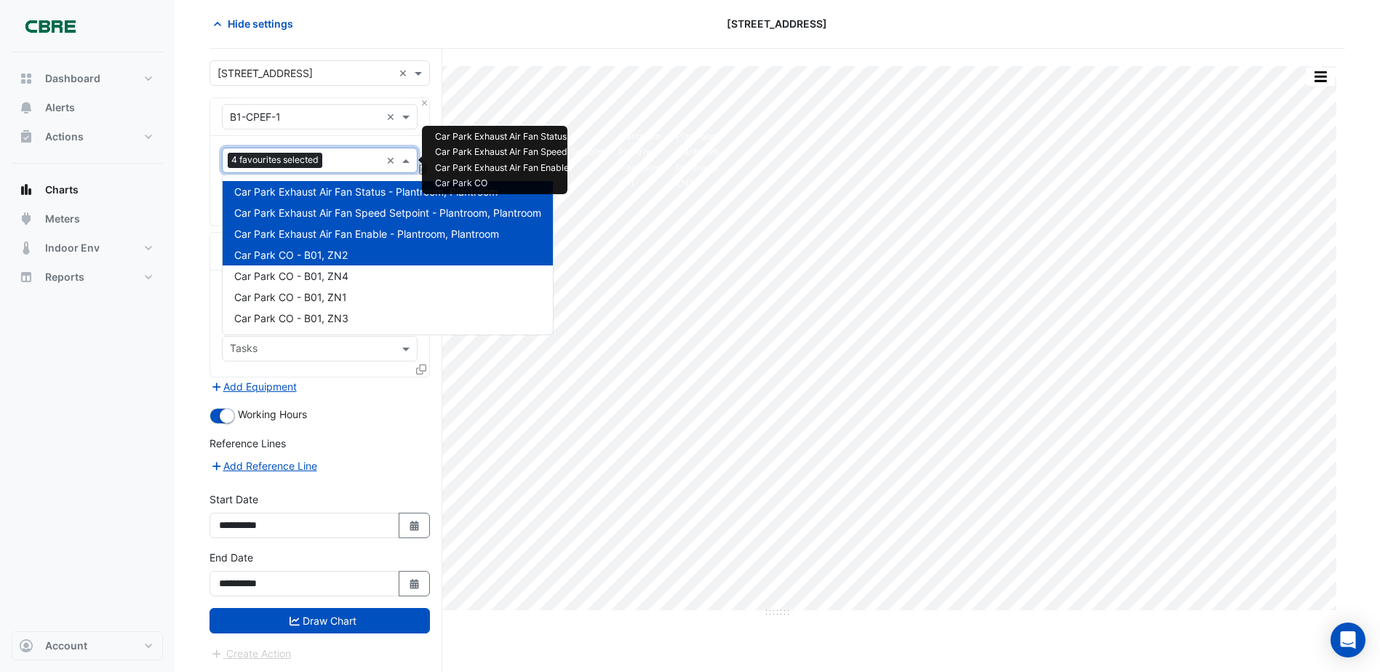
click at [375, 160] on input "text" at bounding box center [354, 161] width 52 height 15
click at [331, 275] on span "Car Park CO - B01, ZN4" at bounding box center [291, 276] width 114 height 12
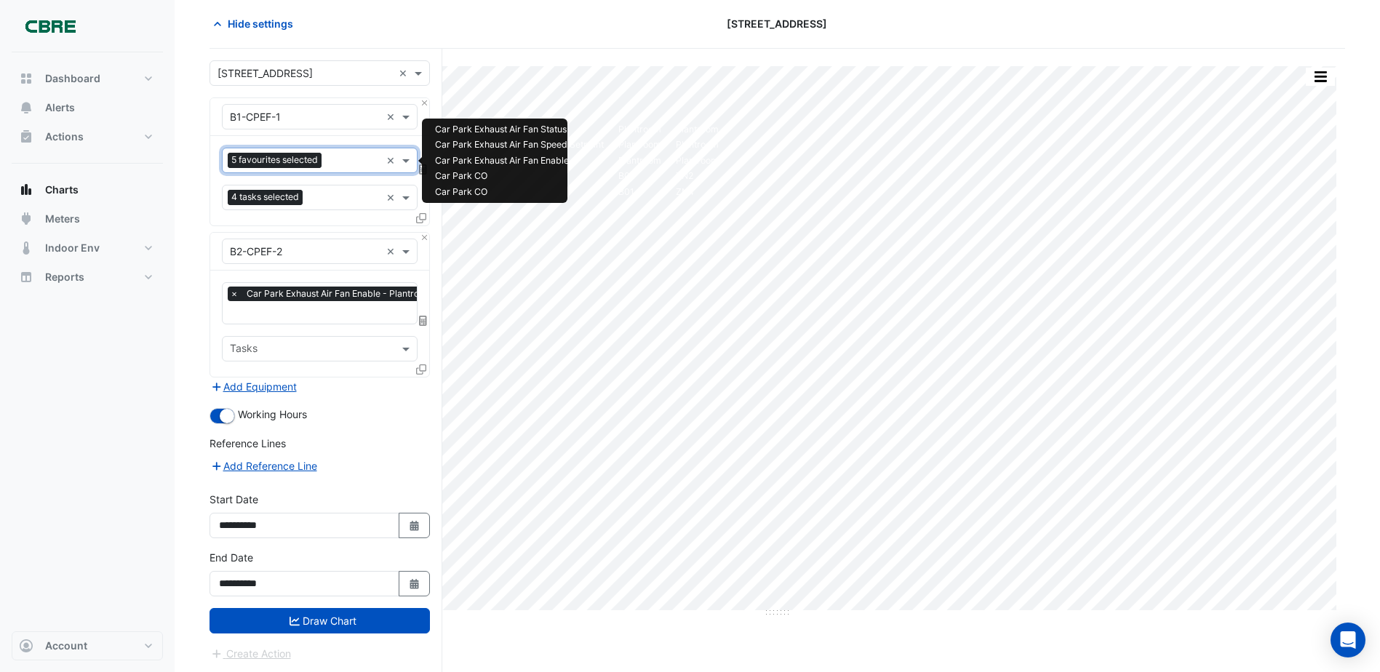
click at [365, 160] on input "text" at bounding box center [353, 161] width 53 height 15
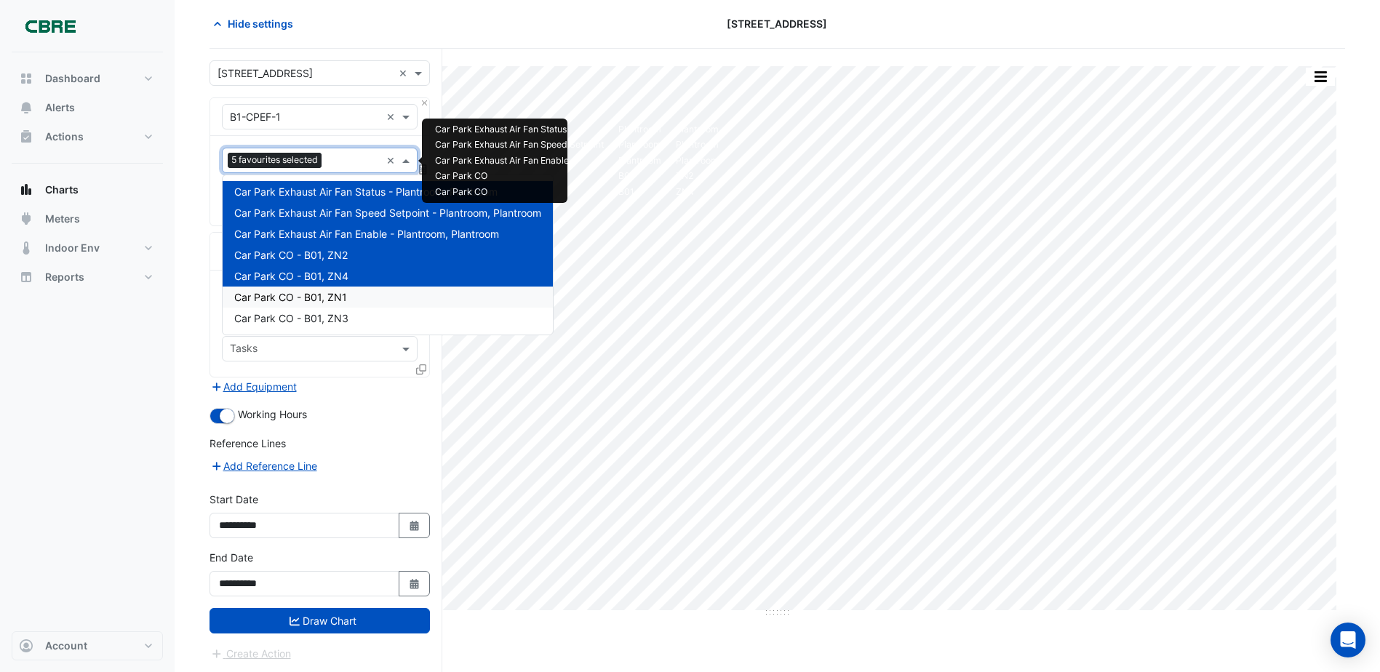
drag, startPoint x: 321, startPoint y: 292, endPoint x: 313, endPoint y: 292, distance: 8.0
click at [321, 292] on span "Car Park CO - B01, ZN1" at bounding box center [290, 297] width 113 height 12
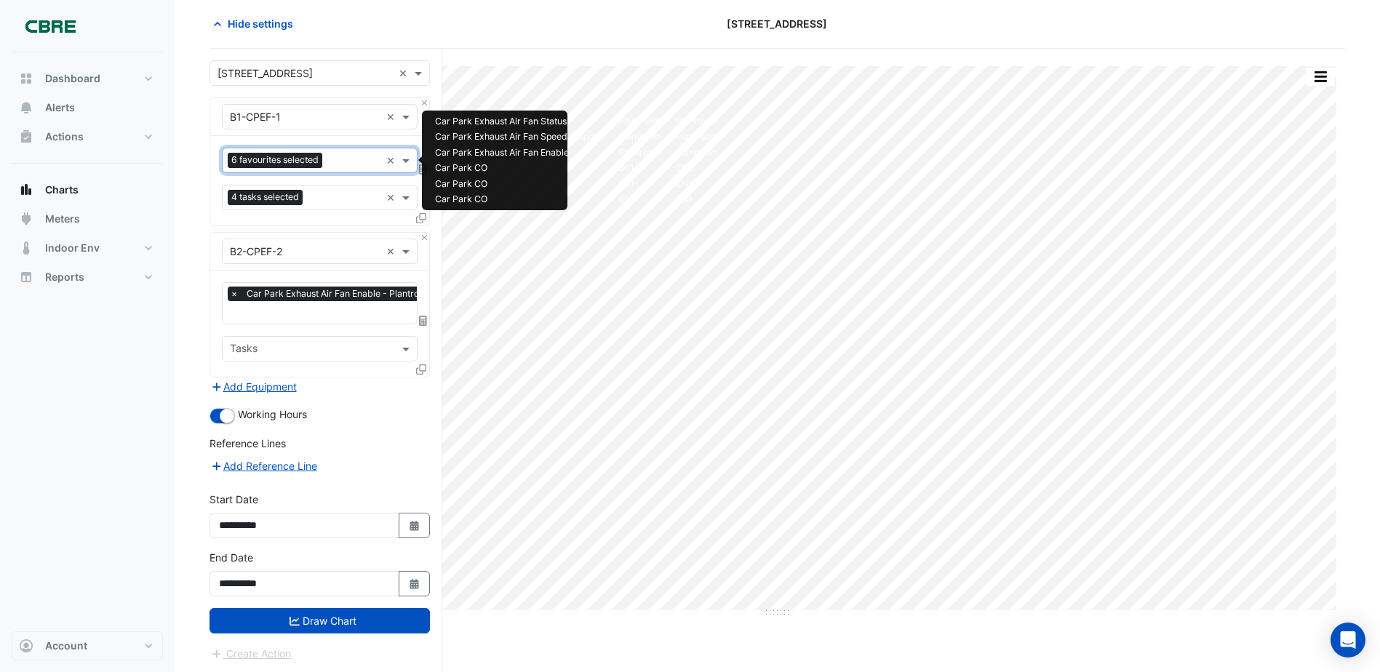
click at [369, 164] on input "text" at bounding box center [354, 161] width 52 height 15
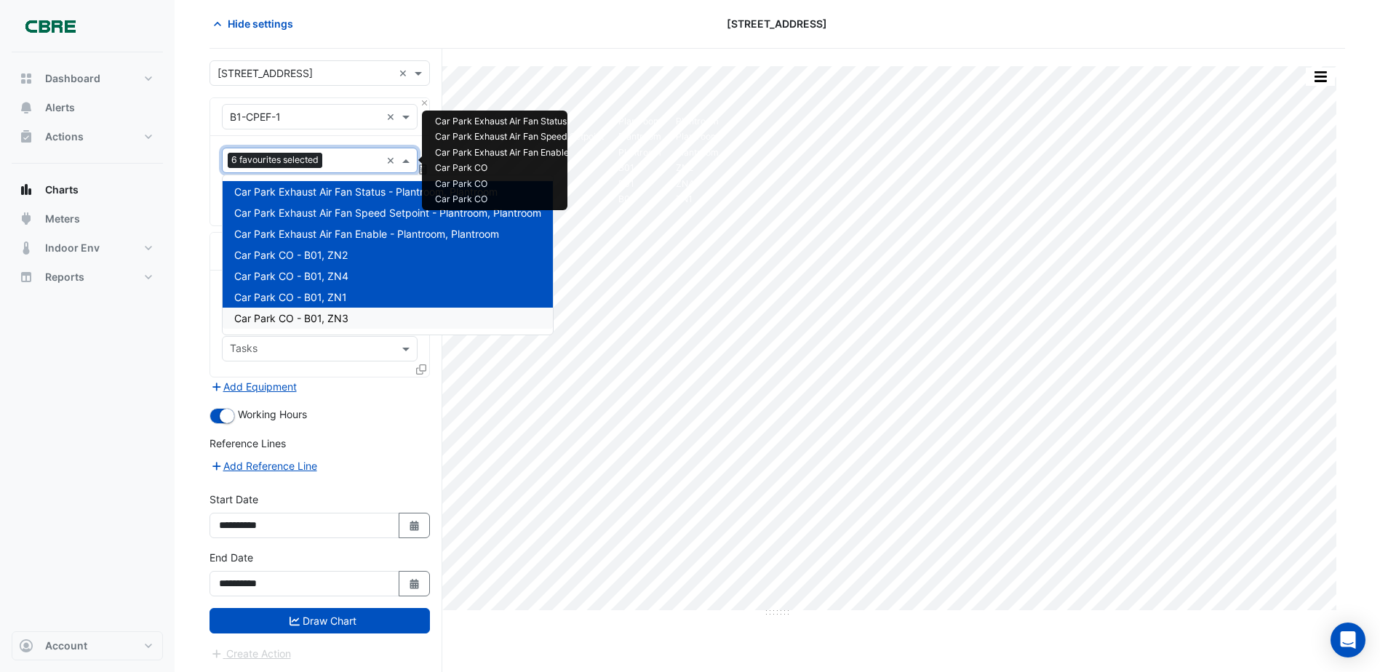
drag, startPoint x: 330, startPoint y: 317, endPoint x: 330, endPoint y: 308, distance: 8.7
click at [330, 316] on span "Car Park CO - B01, ZN3" at bounding box center [291, 318] width 114 height 12
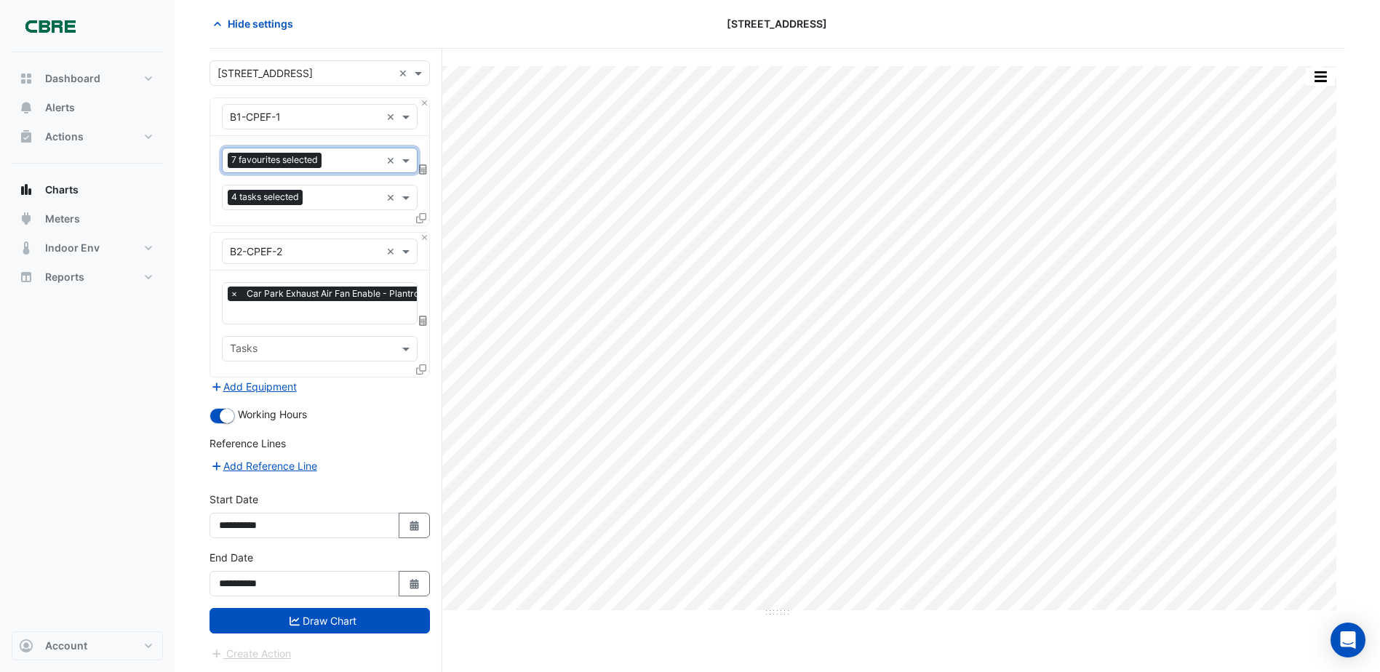
click at [328, 344] on input "text" at bounding box center [311, 350] width 163 height 15
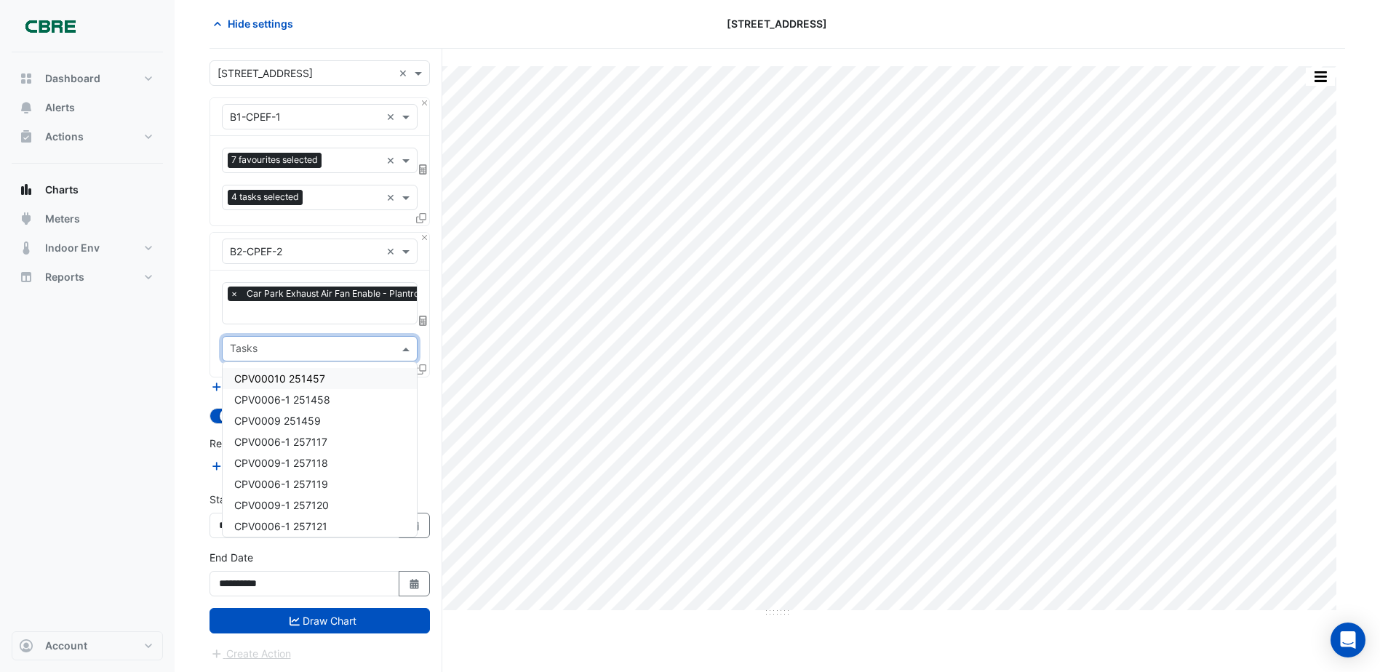
click at [347, 378] on div "CPV00010 251457" at bounding box center [320, 378] width 194 height 21
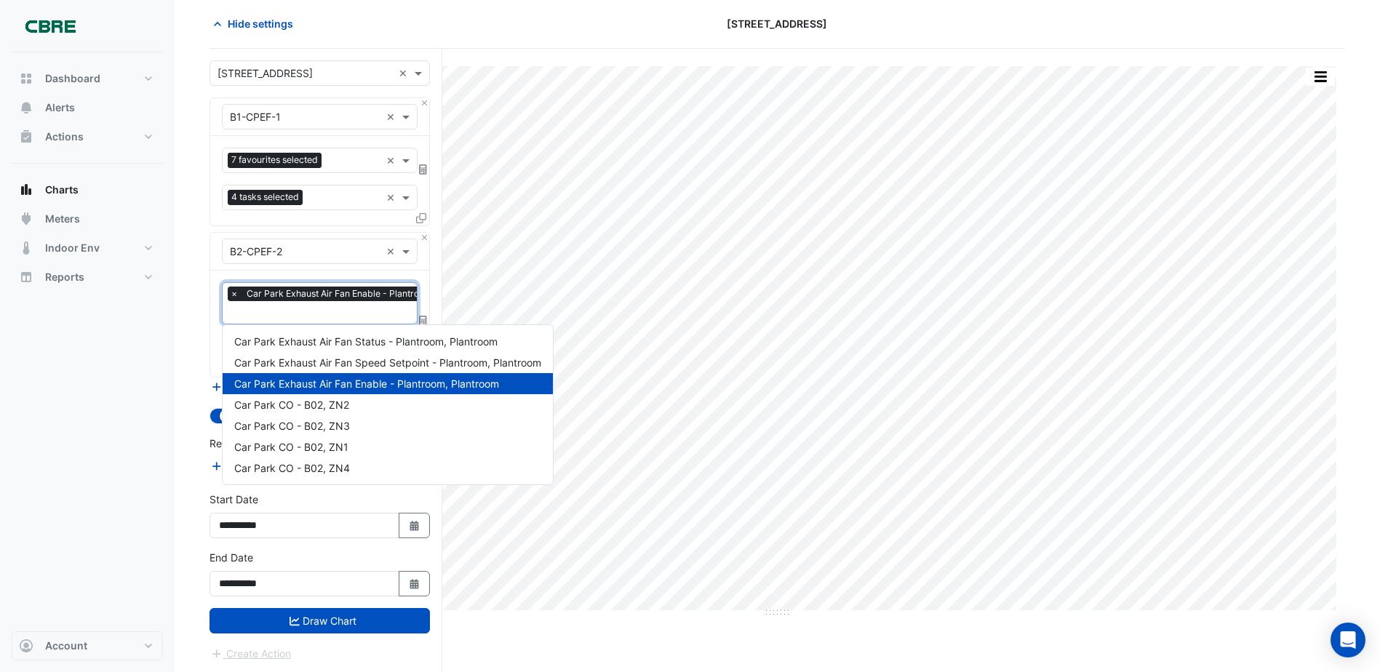
scroll to position [0, 7]
click at [345, 311] on input "text" at bounding box center [351, 313] width 257 height 15
click at [341, 346] on span "Car Park Exhaust Air Fan Status - Plantroom, Plantroom" at bounding box center [365, 341] width 263 height 12
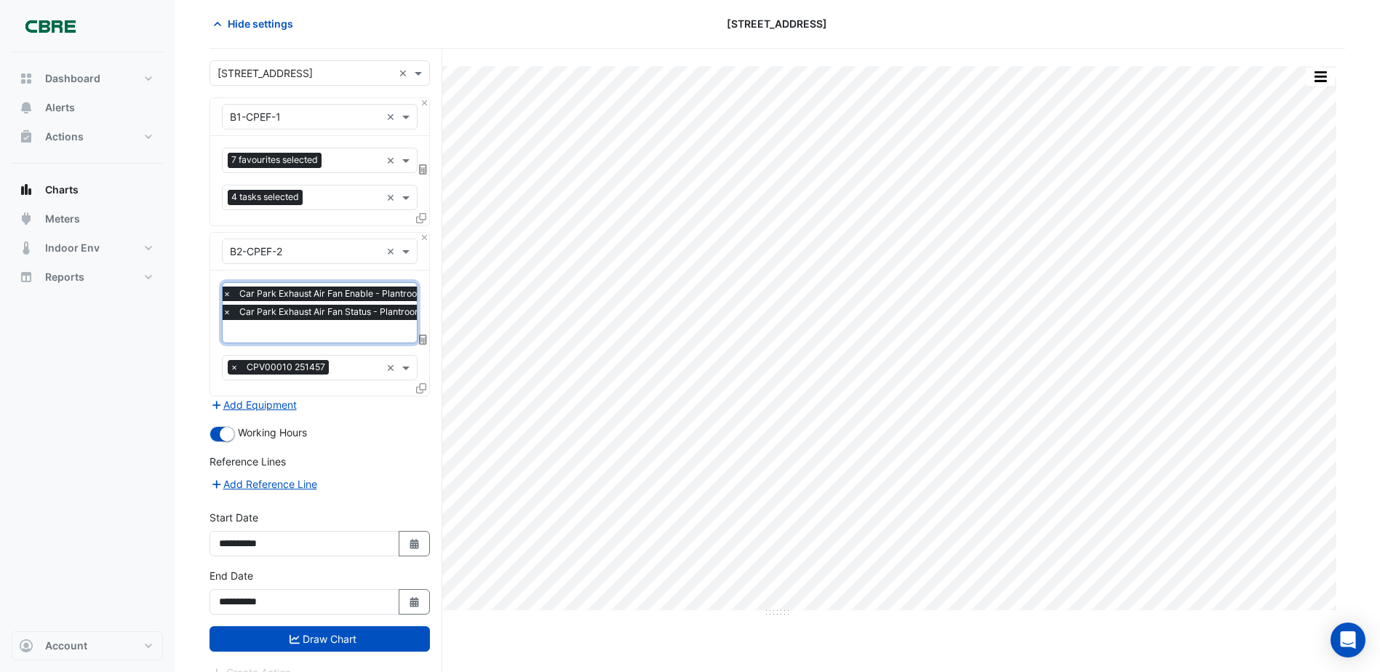
click at [346, 330] on input "text" at bounding box center [351, 332] width 257 height 15
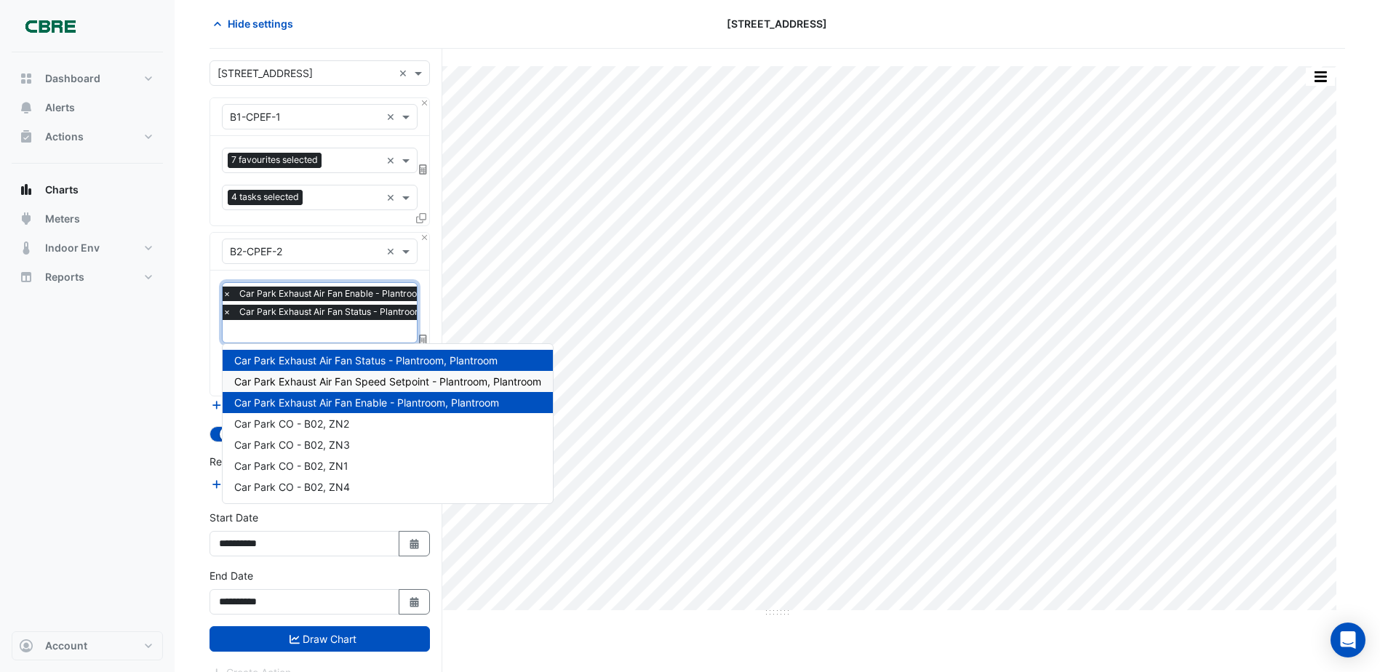
click at [367, 380] on span "Car Park Exhaust Air Fan Speed Setpoint - Plantroom, Plantroom" at bounding box center [387, 381] width 307 height 12
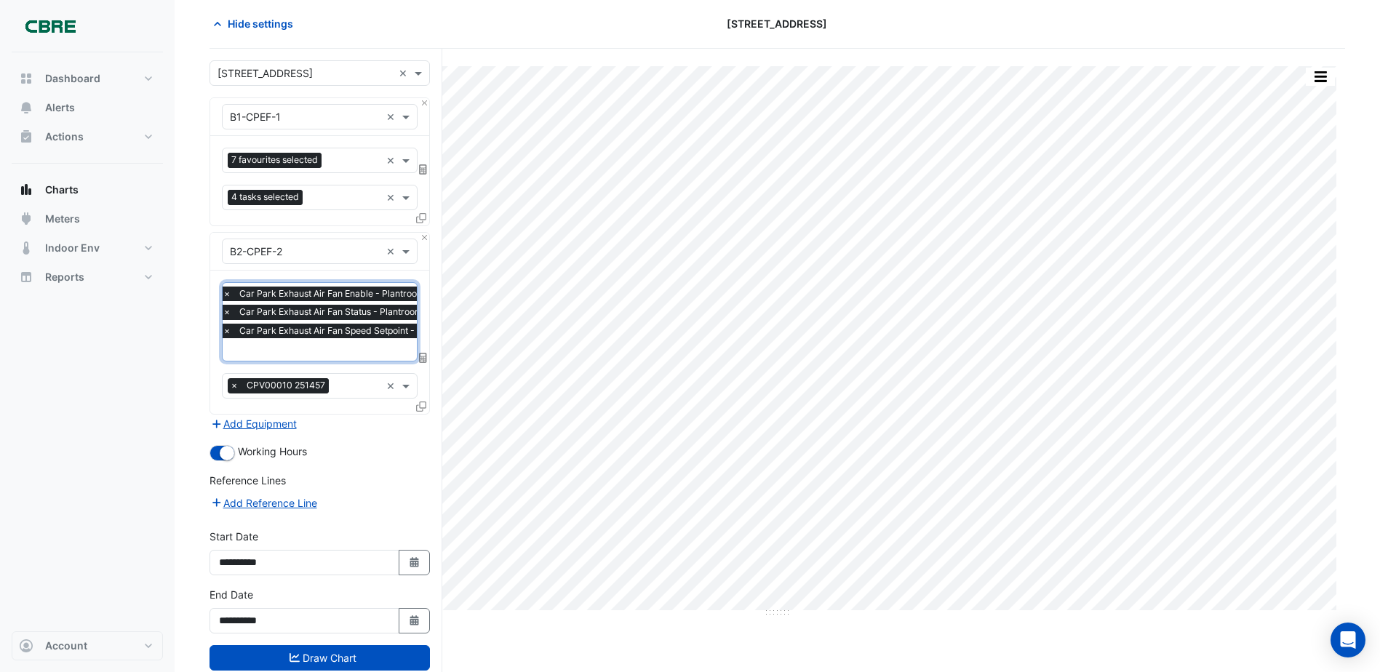
click at [349, 349] on input "text" at bounding box center [369, 350] width 292 height 15
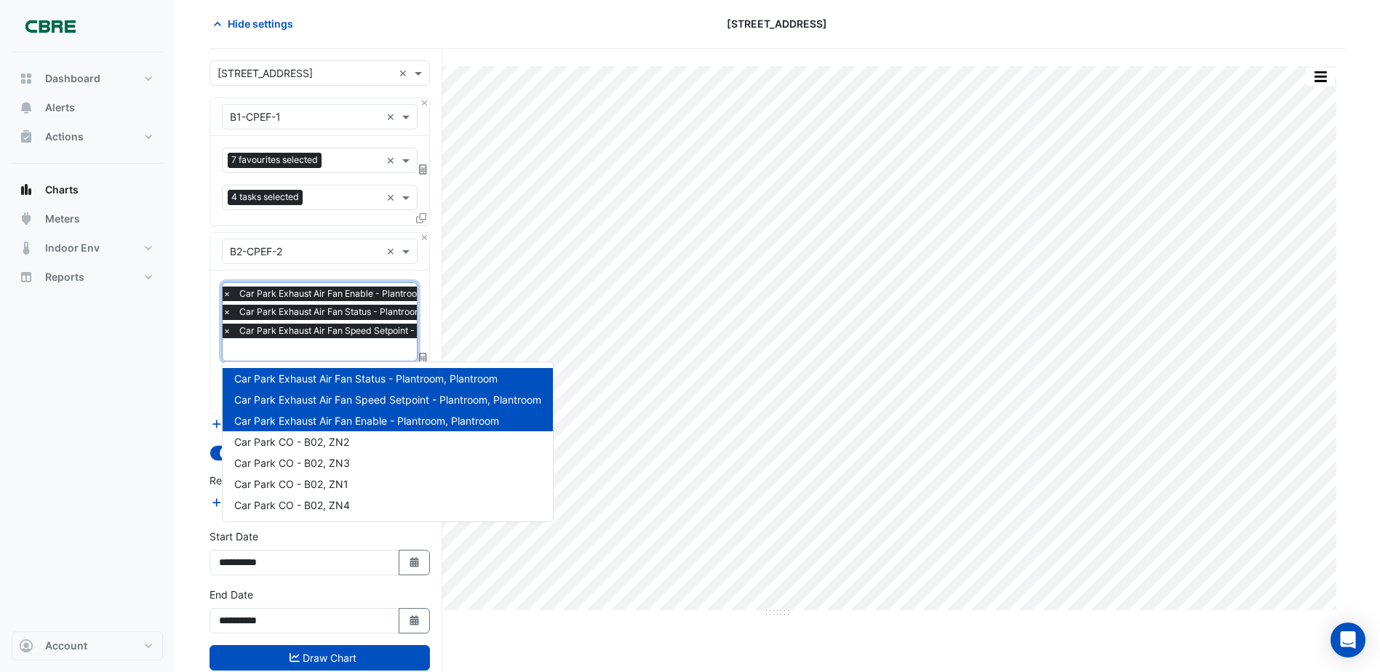
click at [355, 416] on span "Car Park Exhaust Air Fan Enable - Plantroom, Plantroom" at bounding box center [366, 421] width 265 height 12
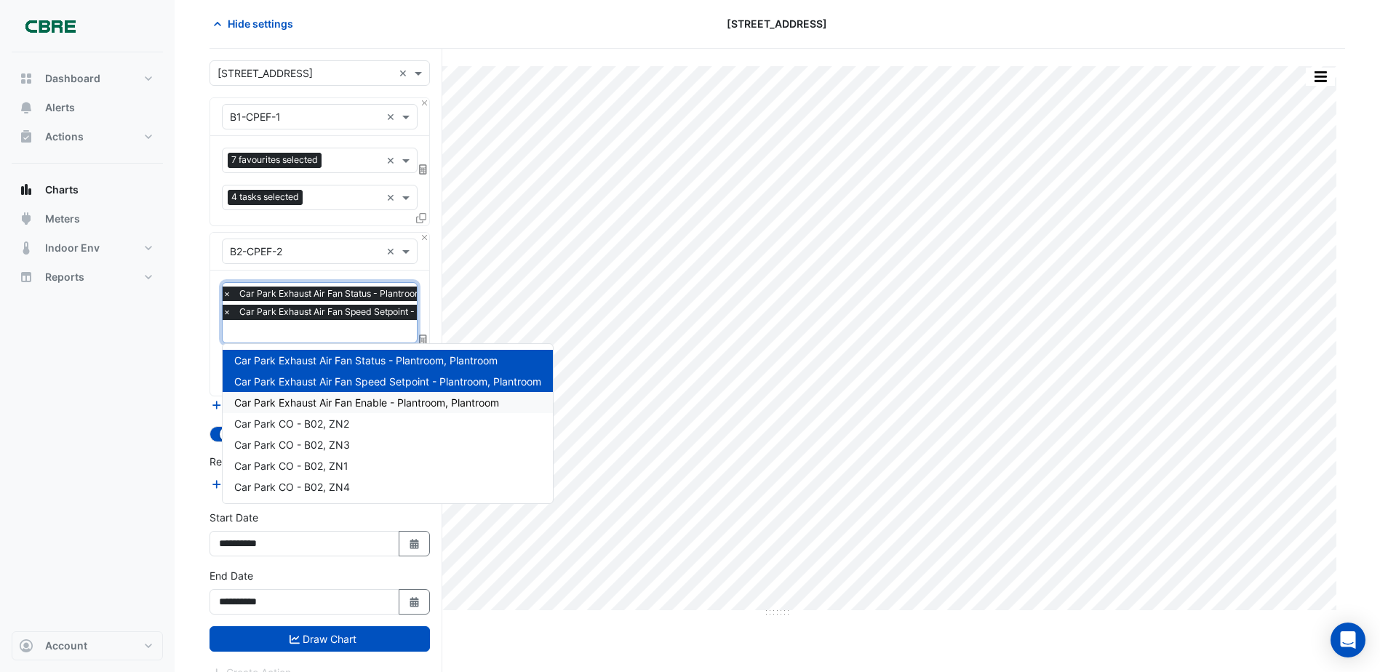
click at [342, 403] on span "Car Park Exhaust Air Fan Enable - Plantroom, Plantroom" at bounding box center [366, 403] width 265 height 12
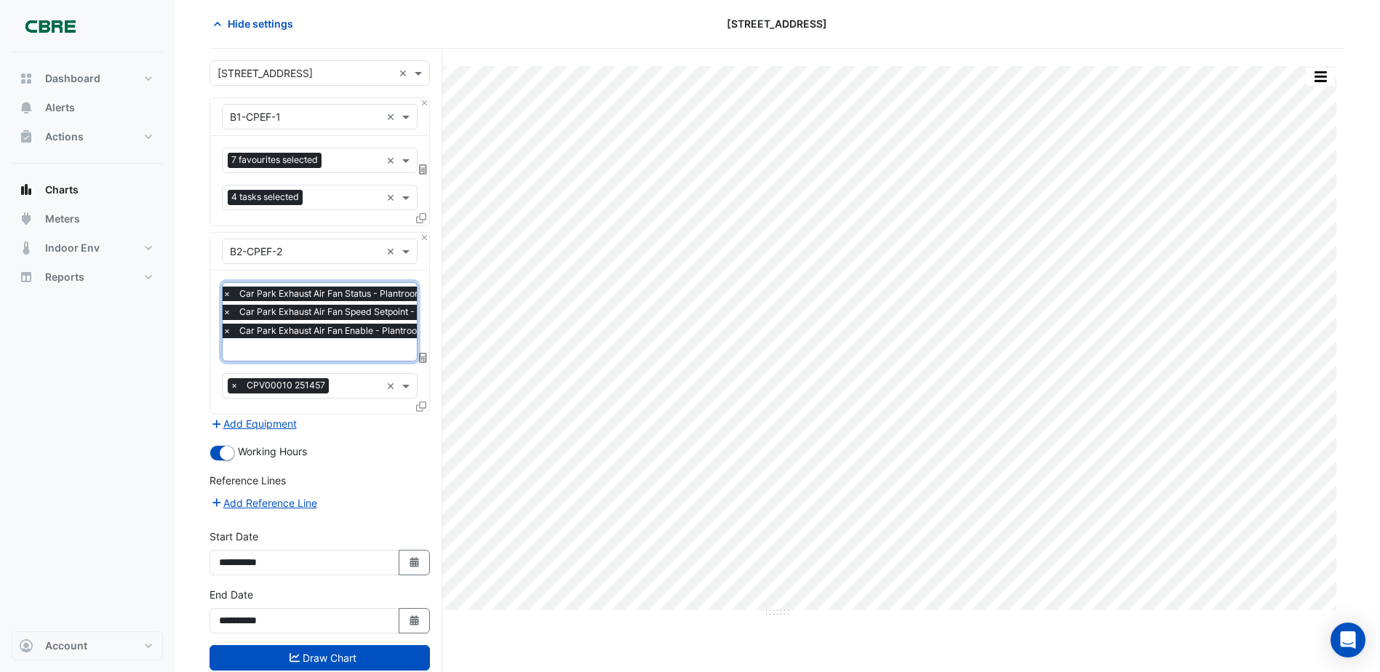
click at [351, 349] on input "text" at bounding box center [369, 350] width 292 height 15
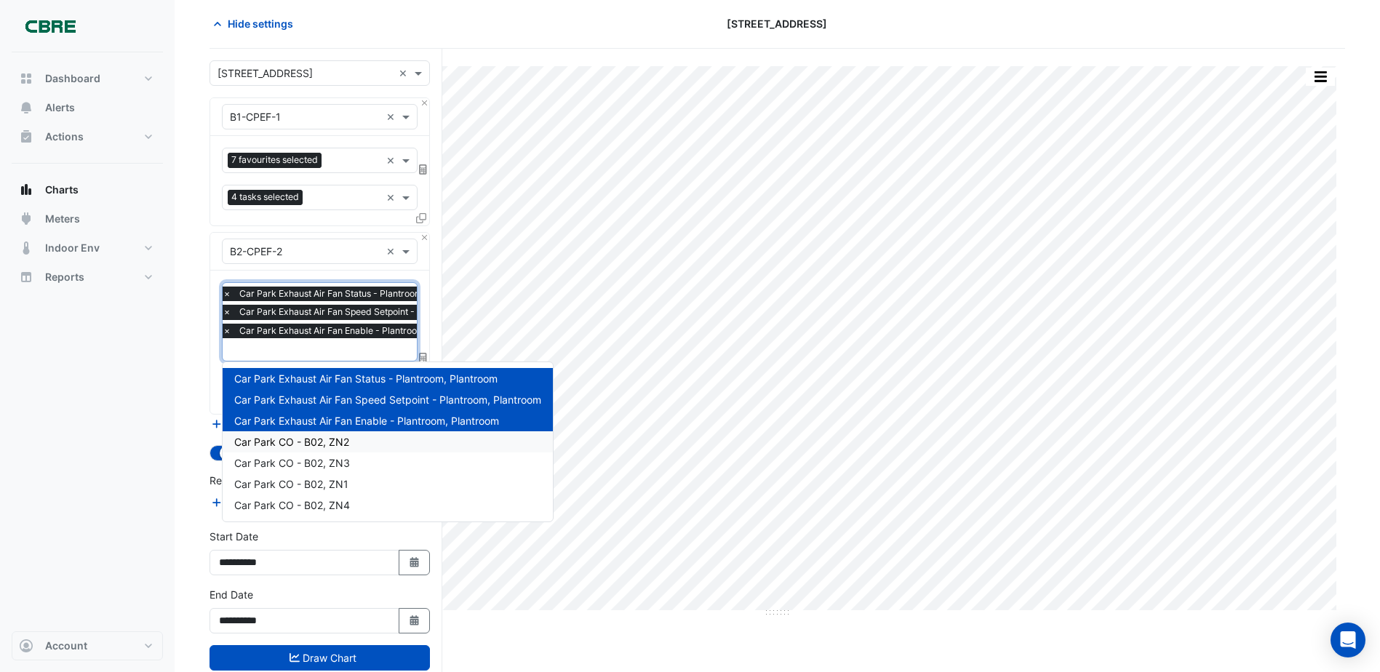
click at [326, 435] on div "Car Park CO - B02, ZN2" at bounding box center [388, 441] width 330 height 21
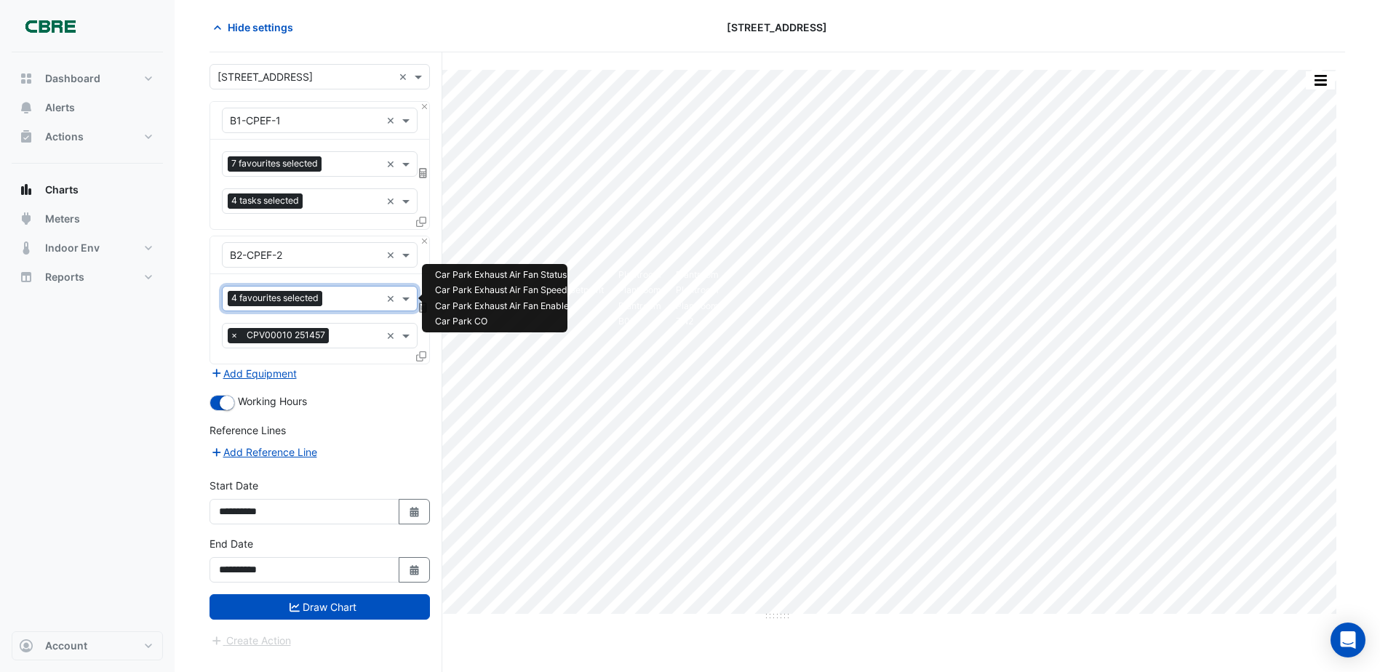
click at [355, 299] on input "text" at bounding box center [354, 299] width 52 height 15
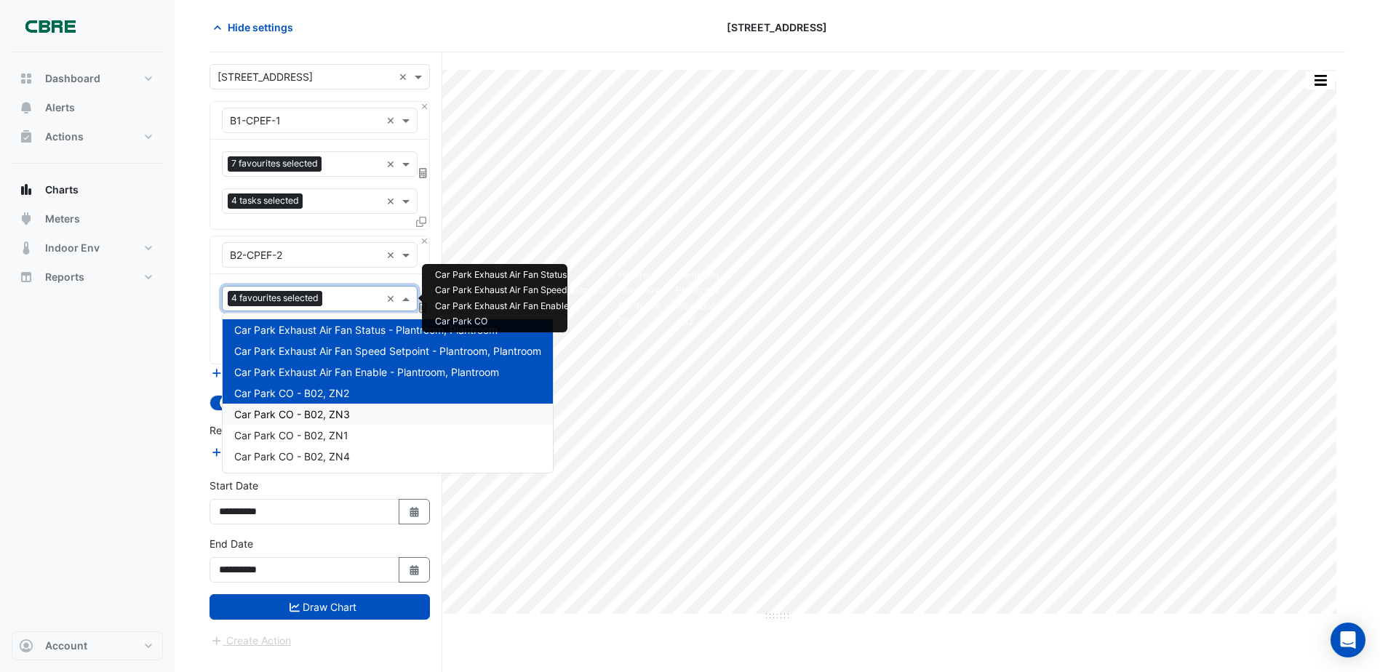
click at [317, 417] on span "Car Park CO - B02, ZN3" at bounding box center [292, 414] width 116 height 12
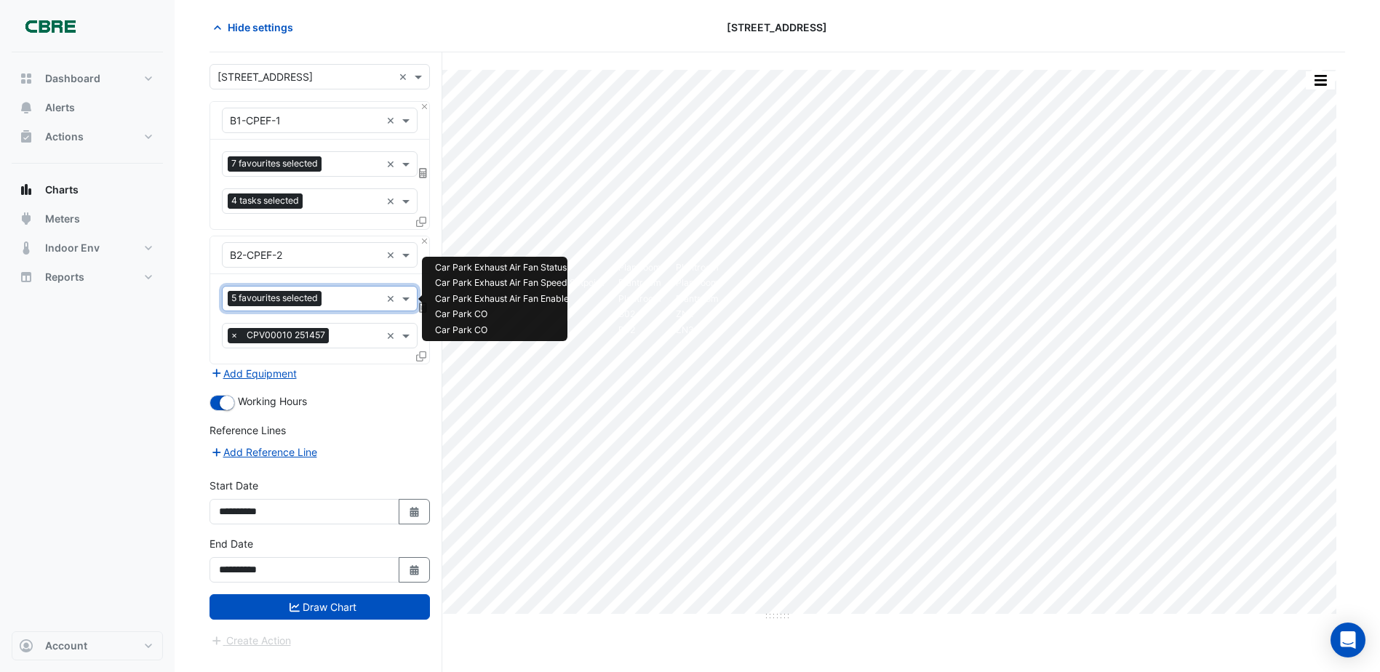
click at [351, 298] on input "text" at bounding box center [353, 299] width 53 height 15
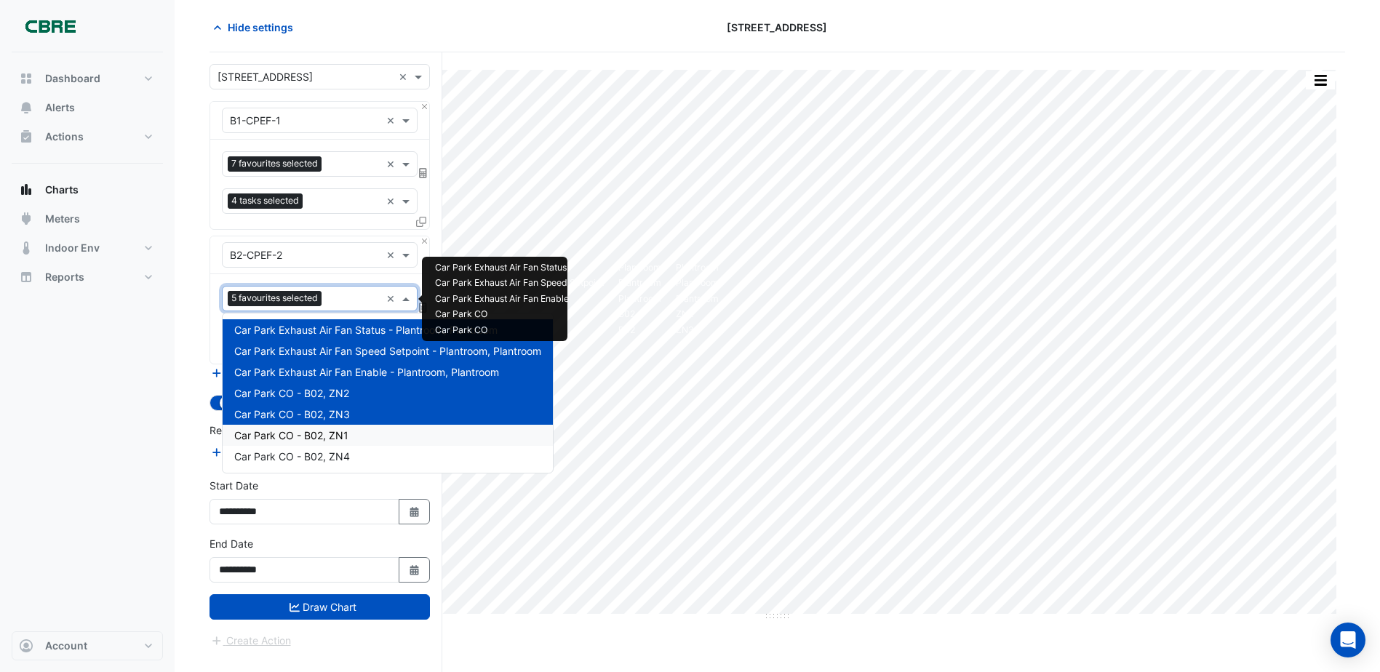
click at [311, 436] on span "Car Park CO - B02, ZN1" at bounding box center [291, 435] width 114 height 12
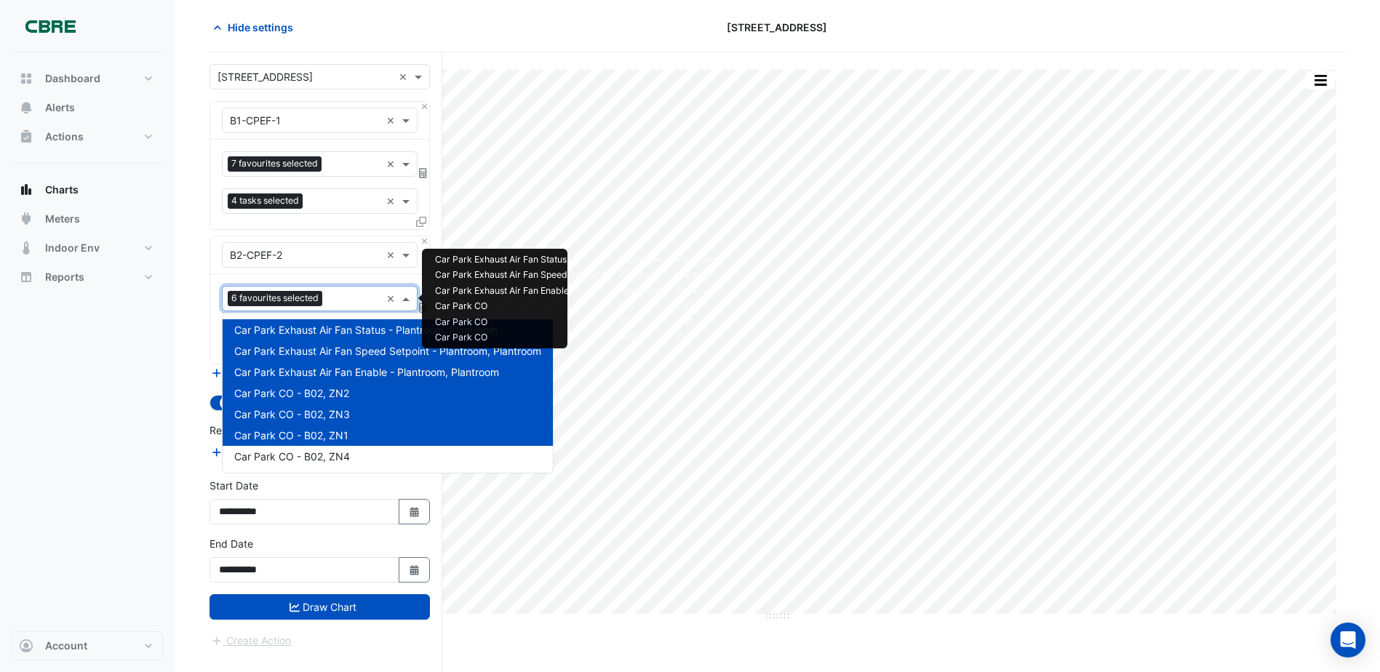
drag, startPoint x: 363, startPoint y: 300, endPoint x: 319, endPoint y: 431, distance: 138.7
click at [362, 304] on input "text" at bounding box center [354, 299] width 52 height 15
click at [312, 455] on span "Car Park CO - B02, ZN4" at bounding box center [292, 456] width 116 height 12
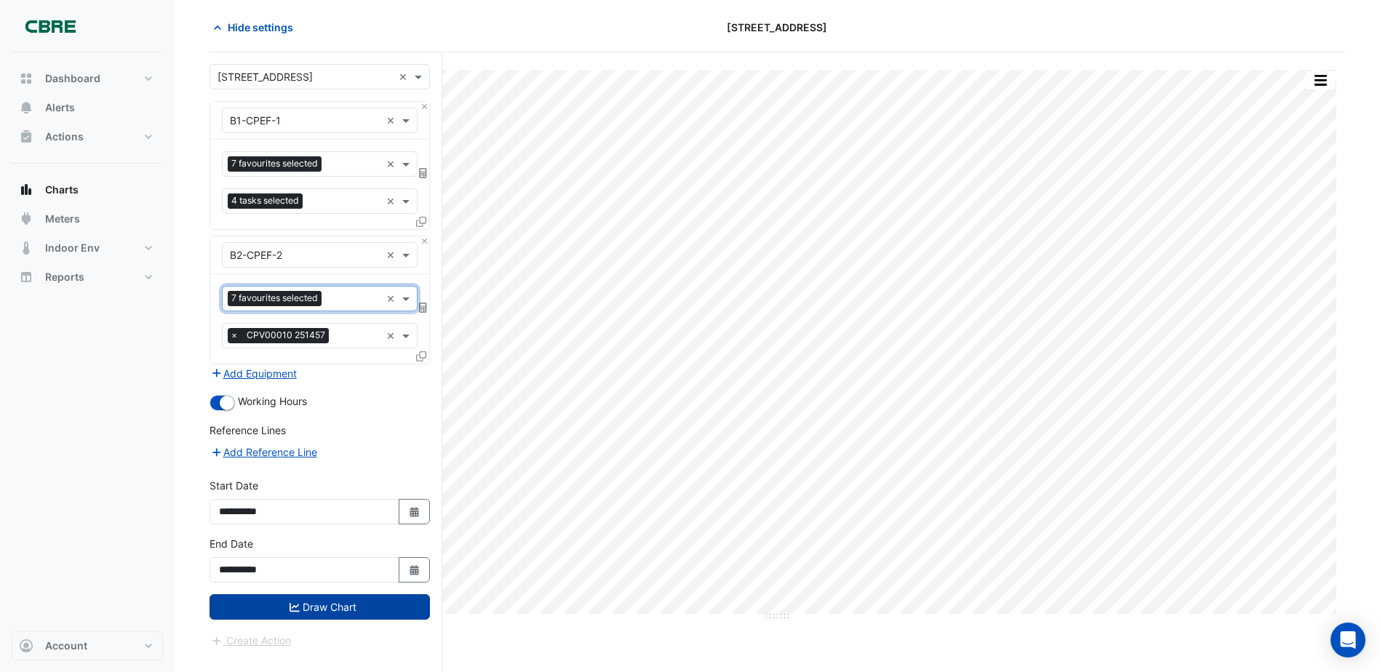
click at [323, 607] on button "Draw Chart" at bounding box center [320, 606] width 220 height 25
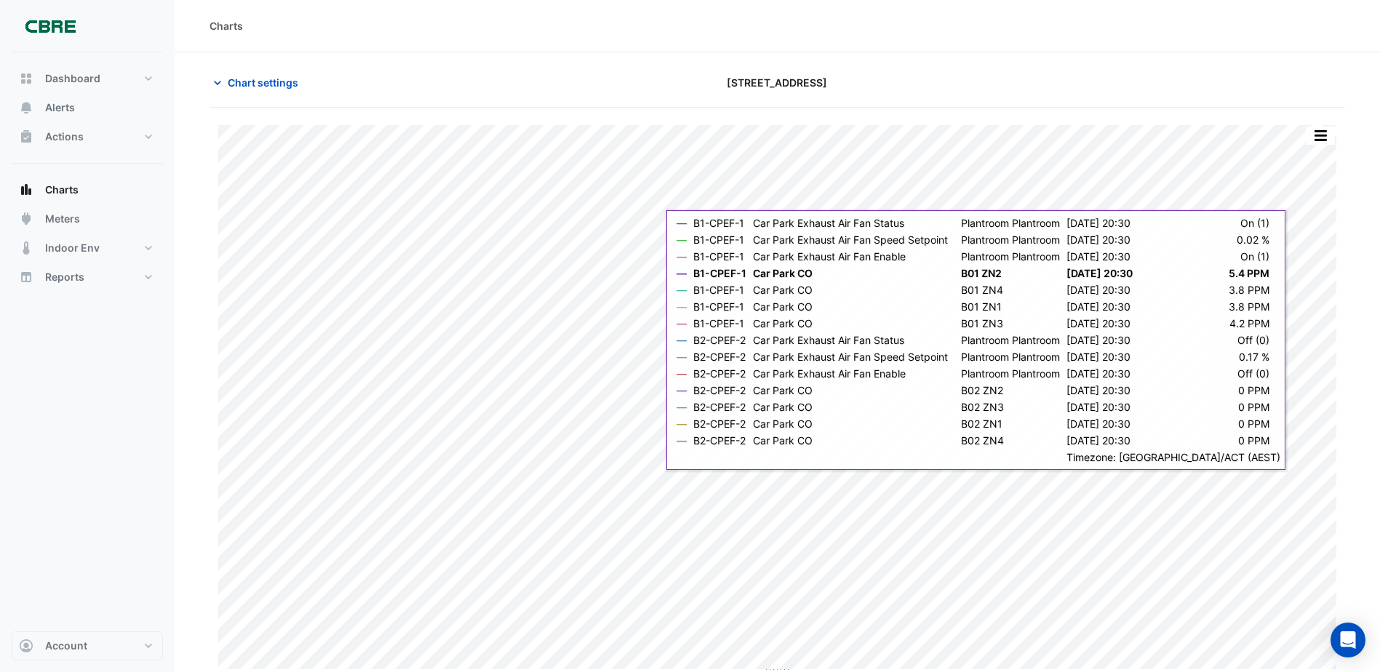
scroll to position [4, 0]
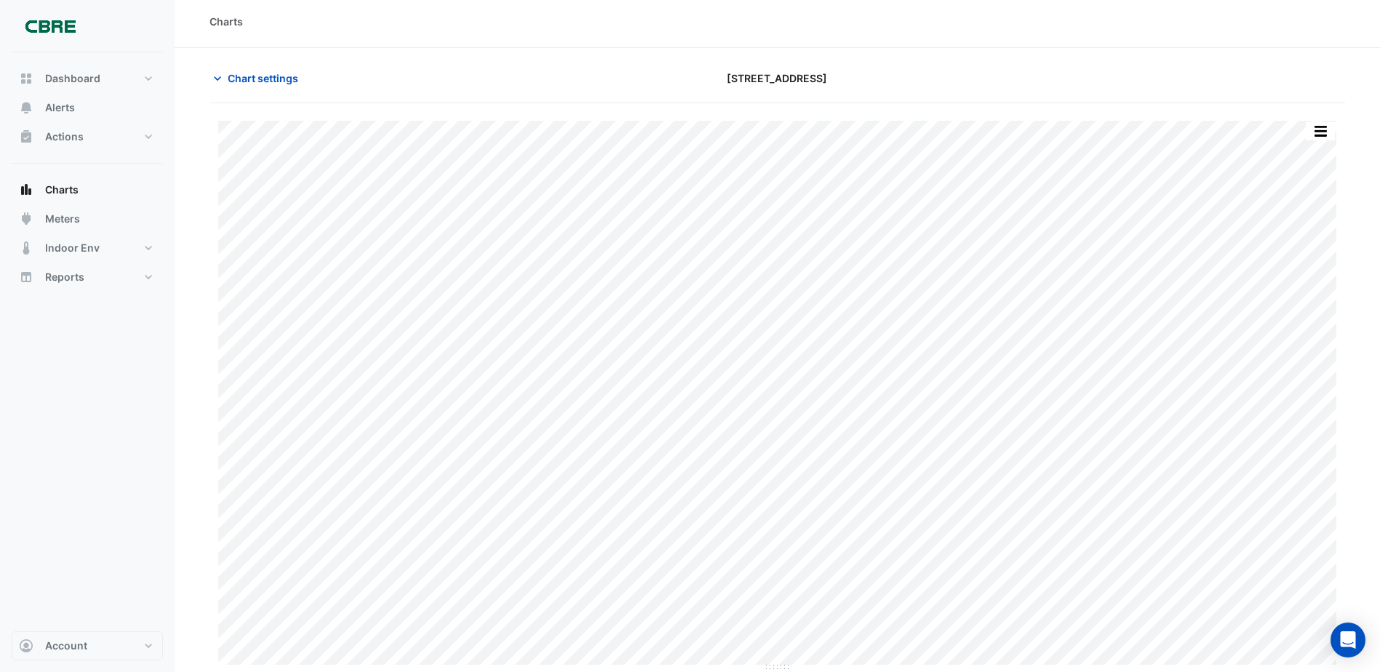
click at [87, 346] on div "Dashboard Portfolio Ratings Performance Alerts Actions Site Manager Charts" at bounding box center [87, 341] width 151 height 579
click at [223, 24] on div "Charts" at bounding box center [226, 21] width 33 height 15
click at [241, 80] on span "Chart settings" at bounding box center [263, 78] width 71 height 15
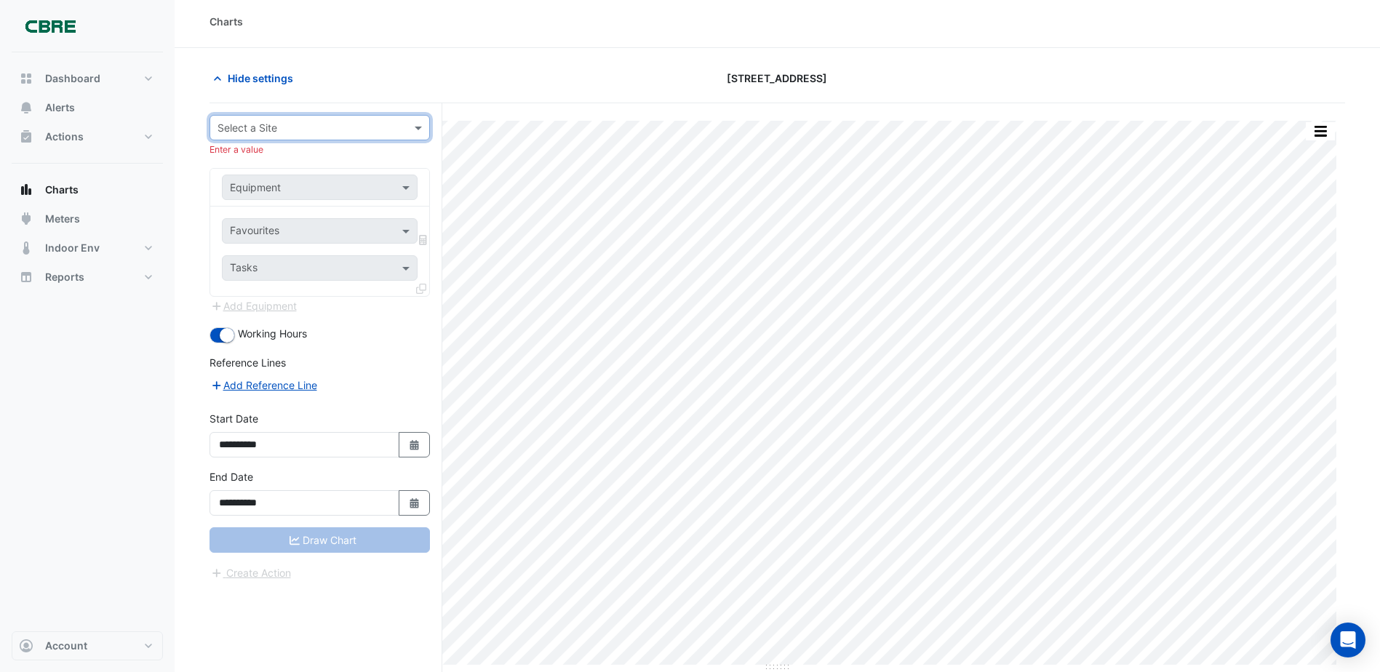
click at [132, 391] on div "Dashboard Portfolio Ratings Performance Alerts Actions Site Manager Charts" at bounding box center [87, 341] width 151 height 579
